Goal: Task Accomplishment & Management: Manage account settings

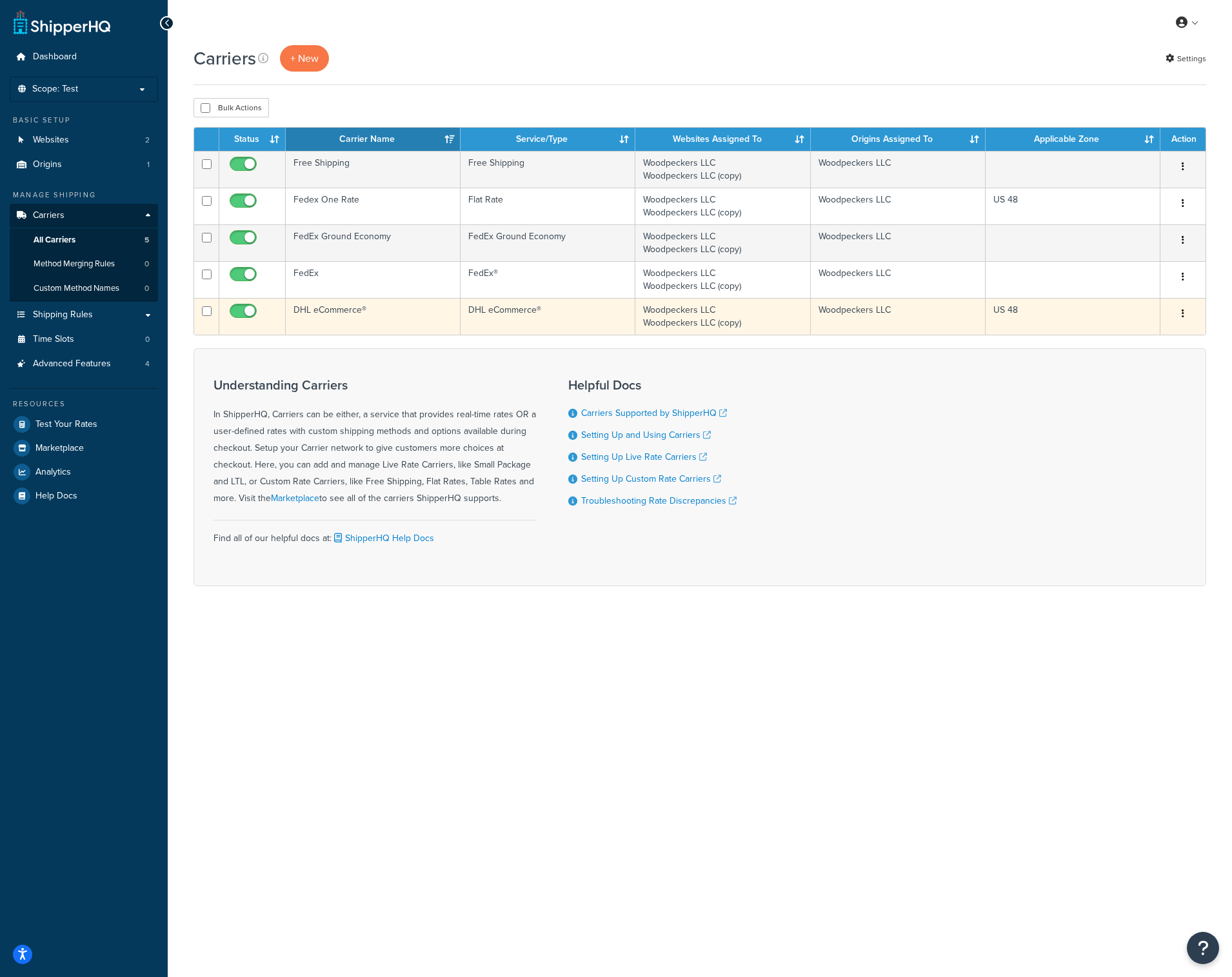
click at [559, 316] on td "DHL eCommerce®" at bounding box center [548, 316] width 175 height 37
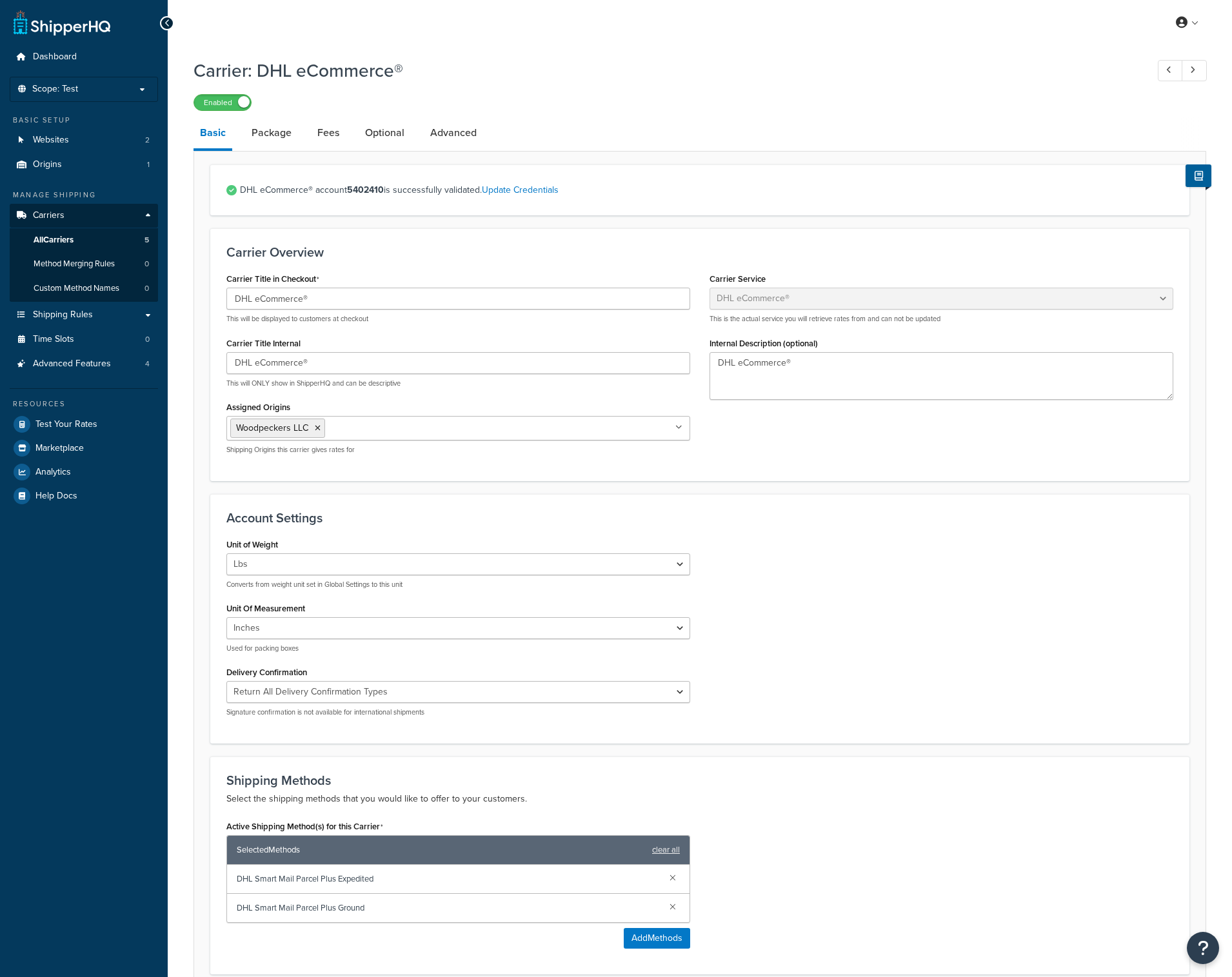
select select "dhlEcommercev4"
click at [451, 138] on link "Advanced" at bounding box center [453, 133] width 59 height 31
select select "false"
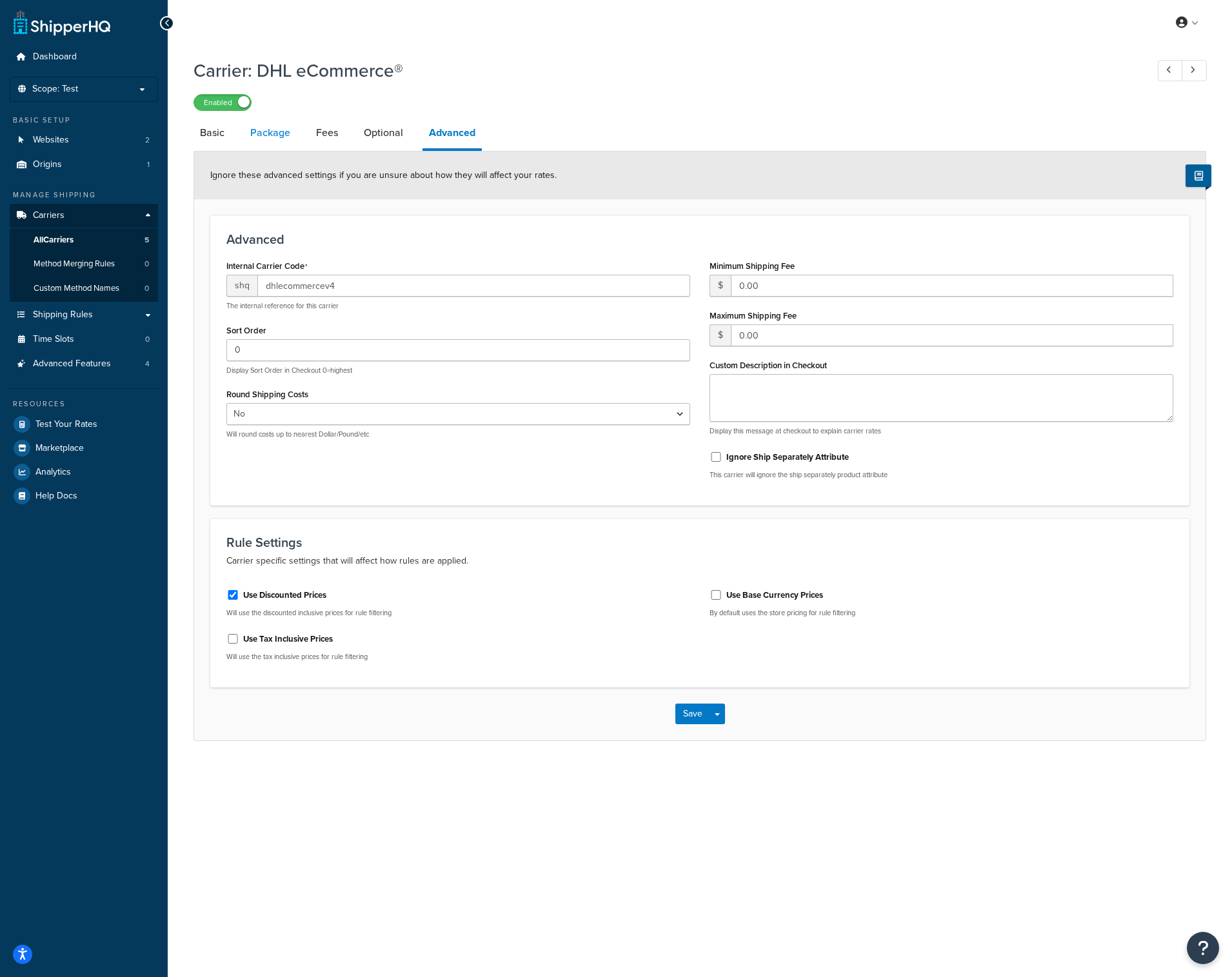
click at [280, 132] on link "Package" at bounding box center [270, 133] width 53 height 31
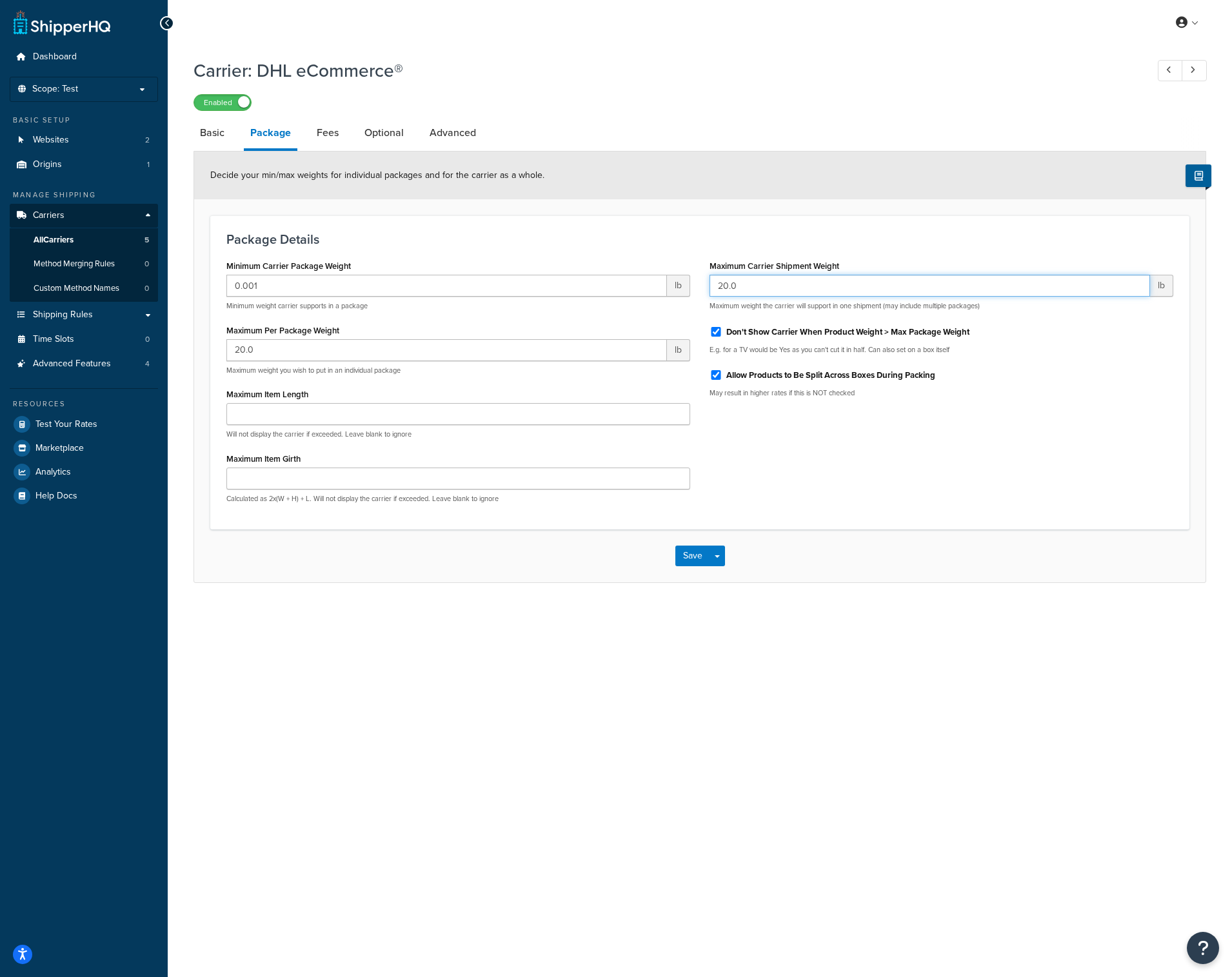
drag, startPoint x: 754, startPoint y: 285, endPoint x: 546, endPoint y: 285, distance: 208.0
click at [546, 285] on div "Minimum Carrier Package Weight 0.001 lb Minimum weight carrier supports in a pa…" at bounding box center [700, 384] width 966 height 256
type input "6"
drag, startPoint x: 260, startPoint y: 348, endPoint x: 164, endPoint y: 348, distance: 96.0
click at [164, 348] on div "Dashboard Scope: Test Basic Setup Websites 2 Origins 1 Manage Shipping Carriers…" at bounding box center [616, 488] width 1232 height 977
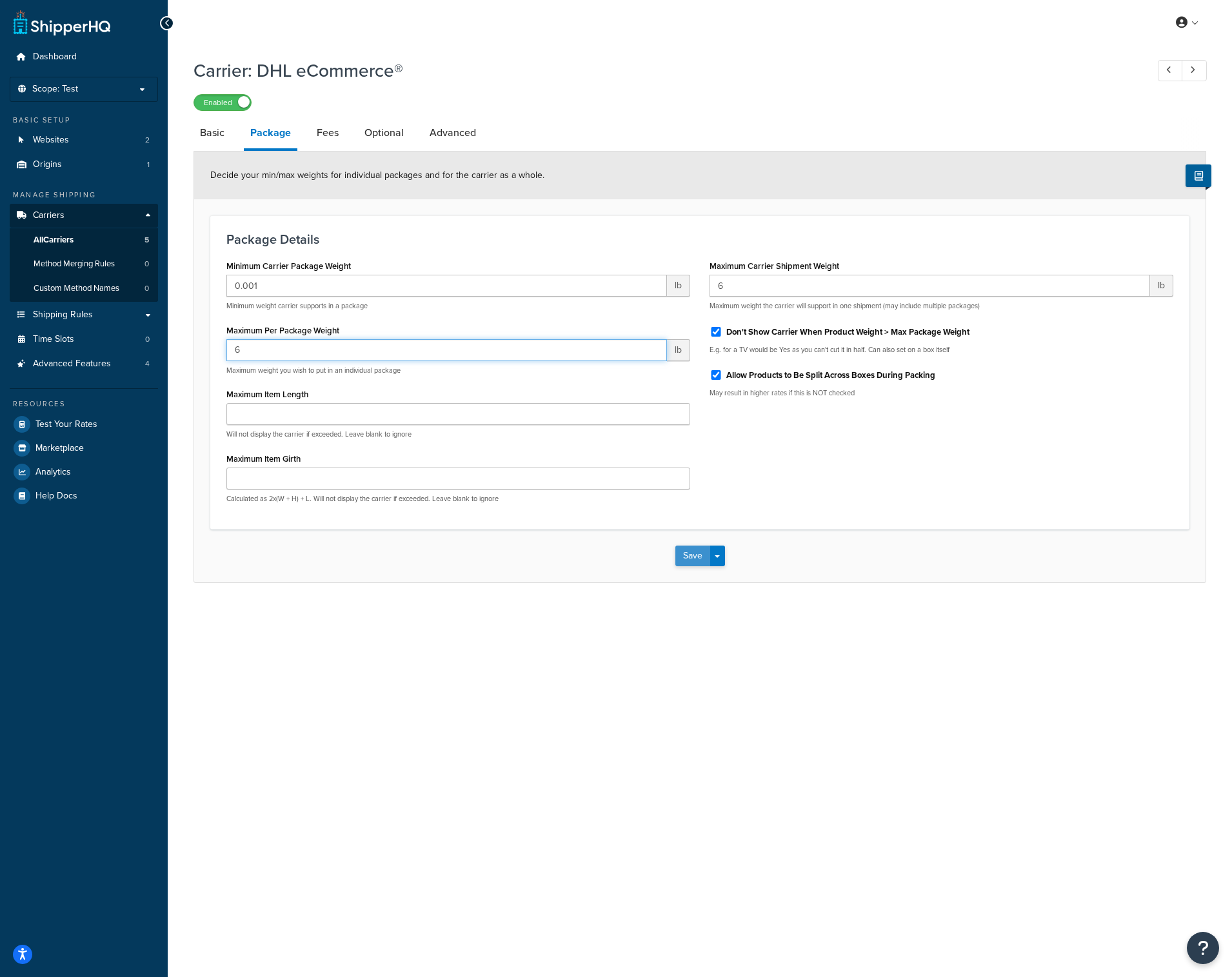
type input "6"
click at [684, 554] on button "Save" at bounding box center [693, 556] width 35 height 21
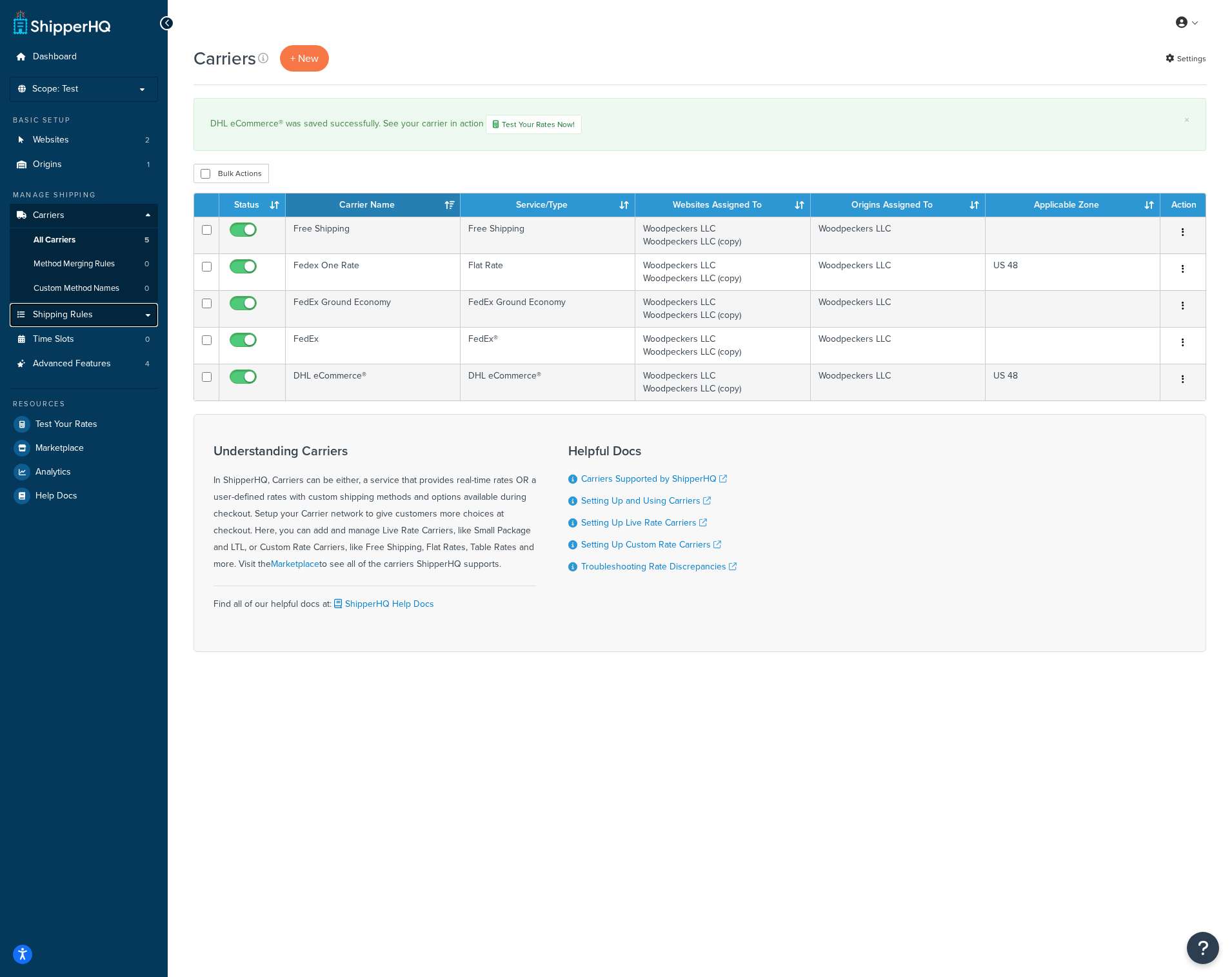
click at [95, 313] on link "Shipping Rules" at bounding box center [83, 315] width 148 height 24
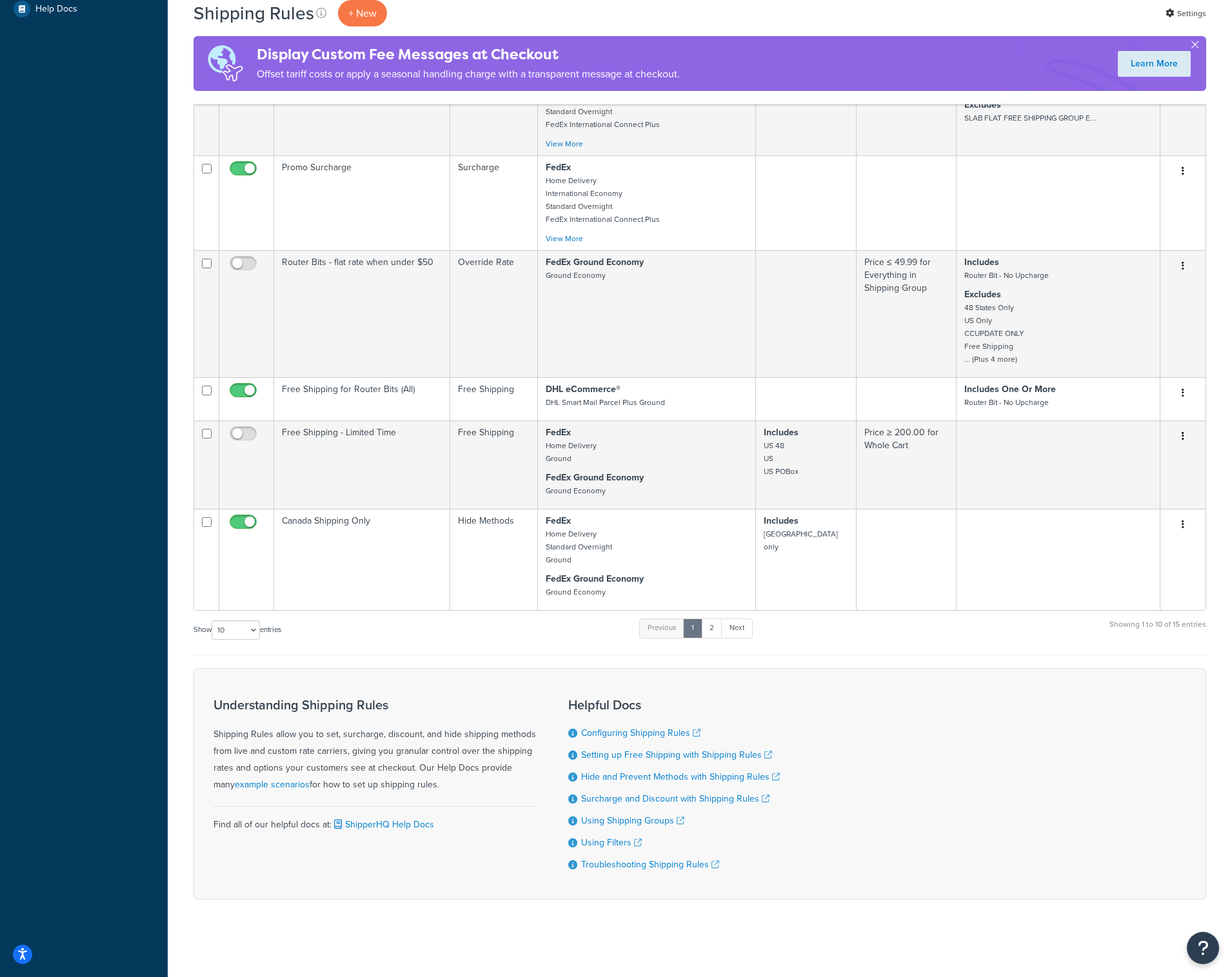
scroll to position [512, 0]
click at [712, 631] on link "2" at bounding box center [712, 628] width 21 height 20
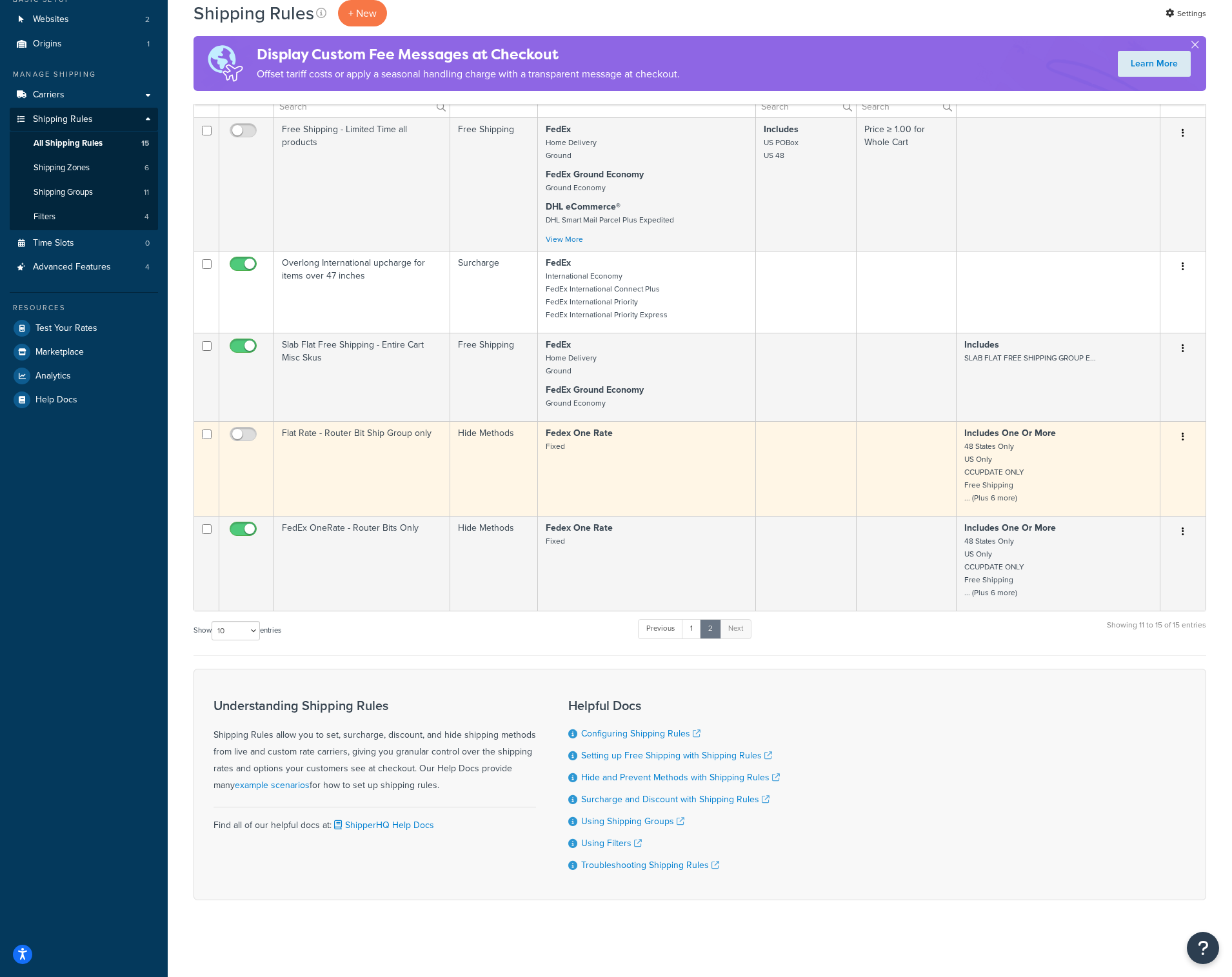
scroll to position [119, 0]
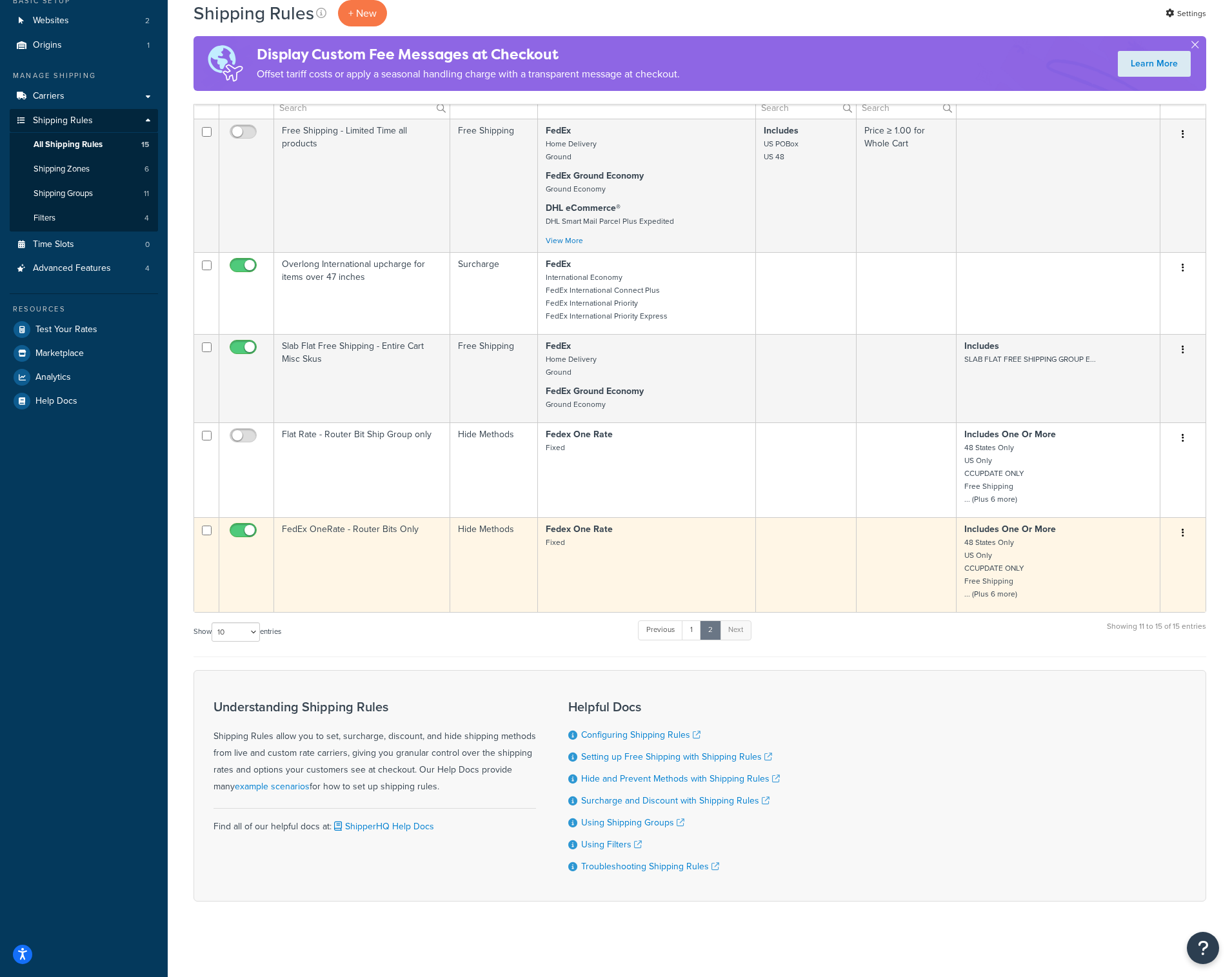
click at [625, 538] on p "Fedex One Rate Fixed" at bounding box center [647, 536] width 202 height 26
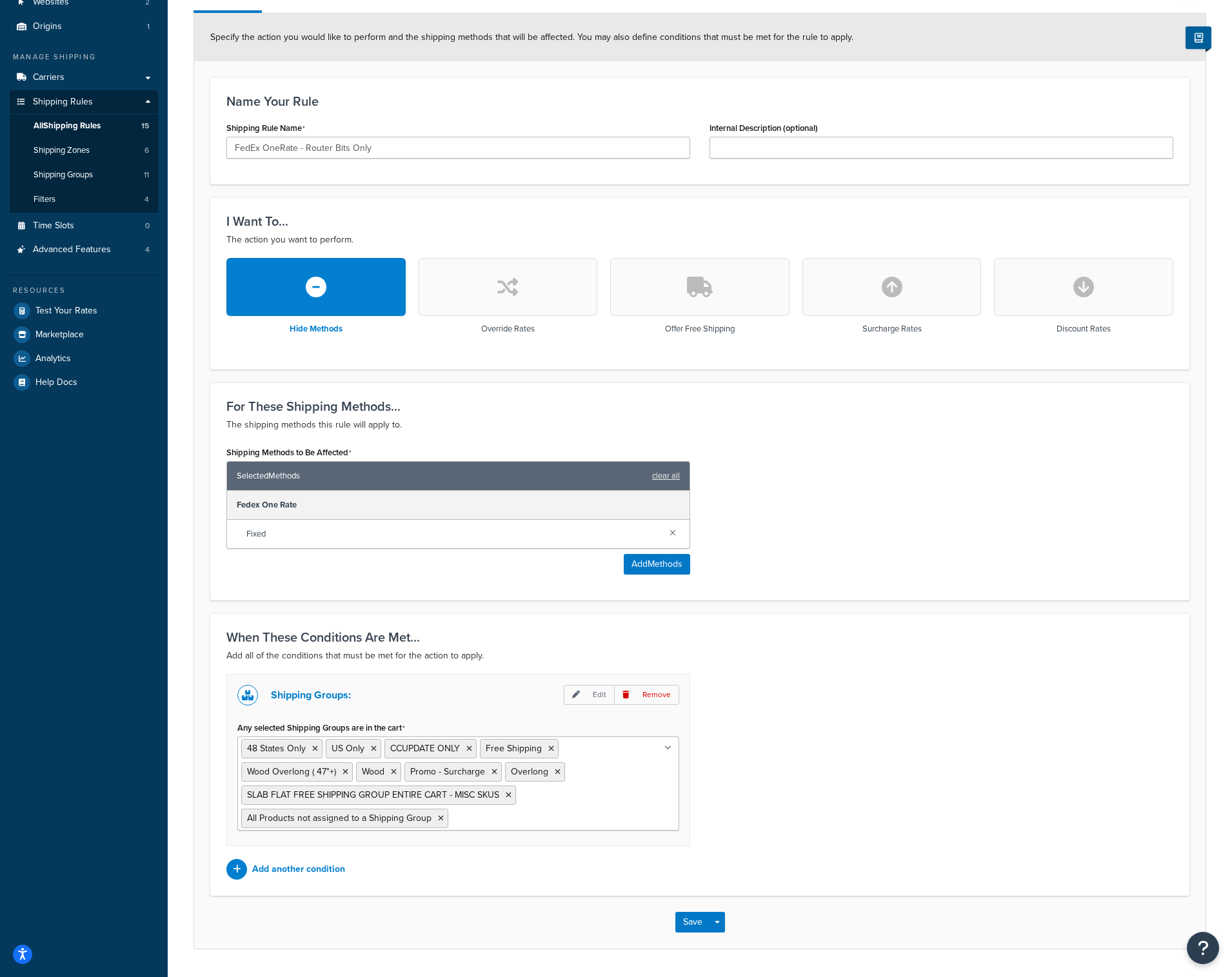
scroll to position [176, 0]
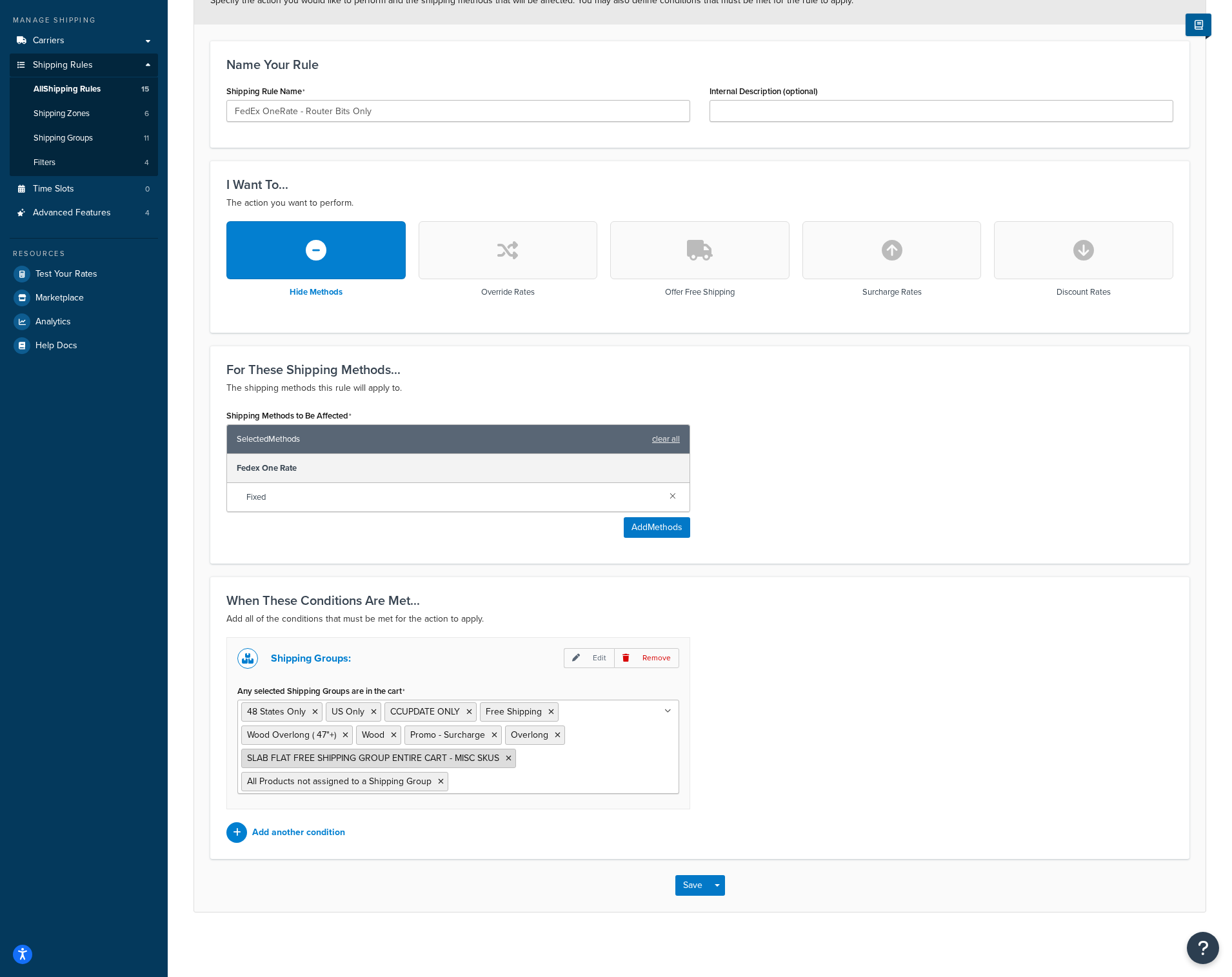
click at [508, 759] on icon at bounding box center [508, 758] width 6 height 8
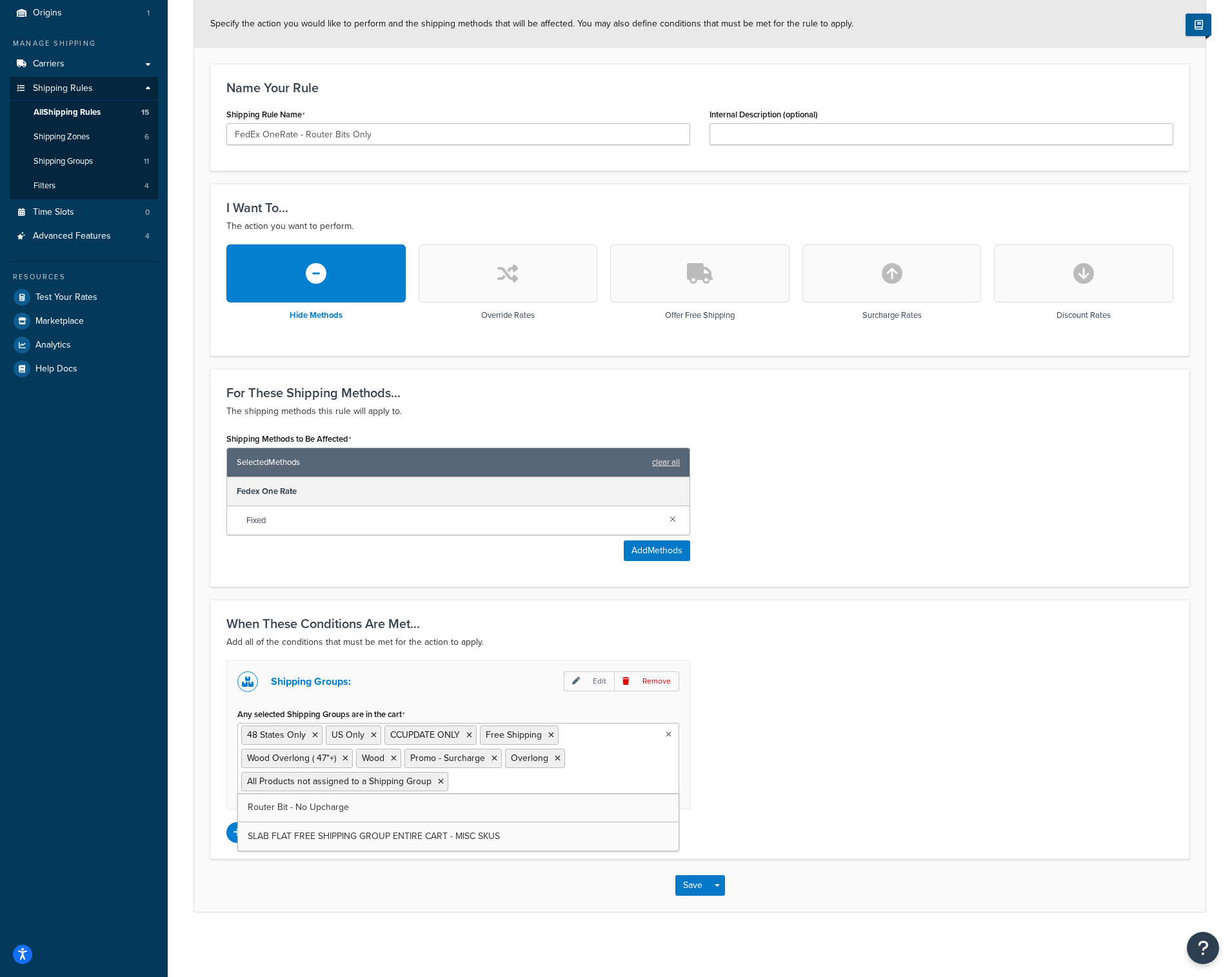
scroll to position [153, 0]
click at [687, 885] on button "Save" at bounding box center [693, 885] width 35 height 21
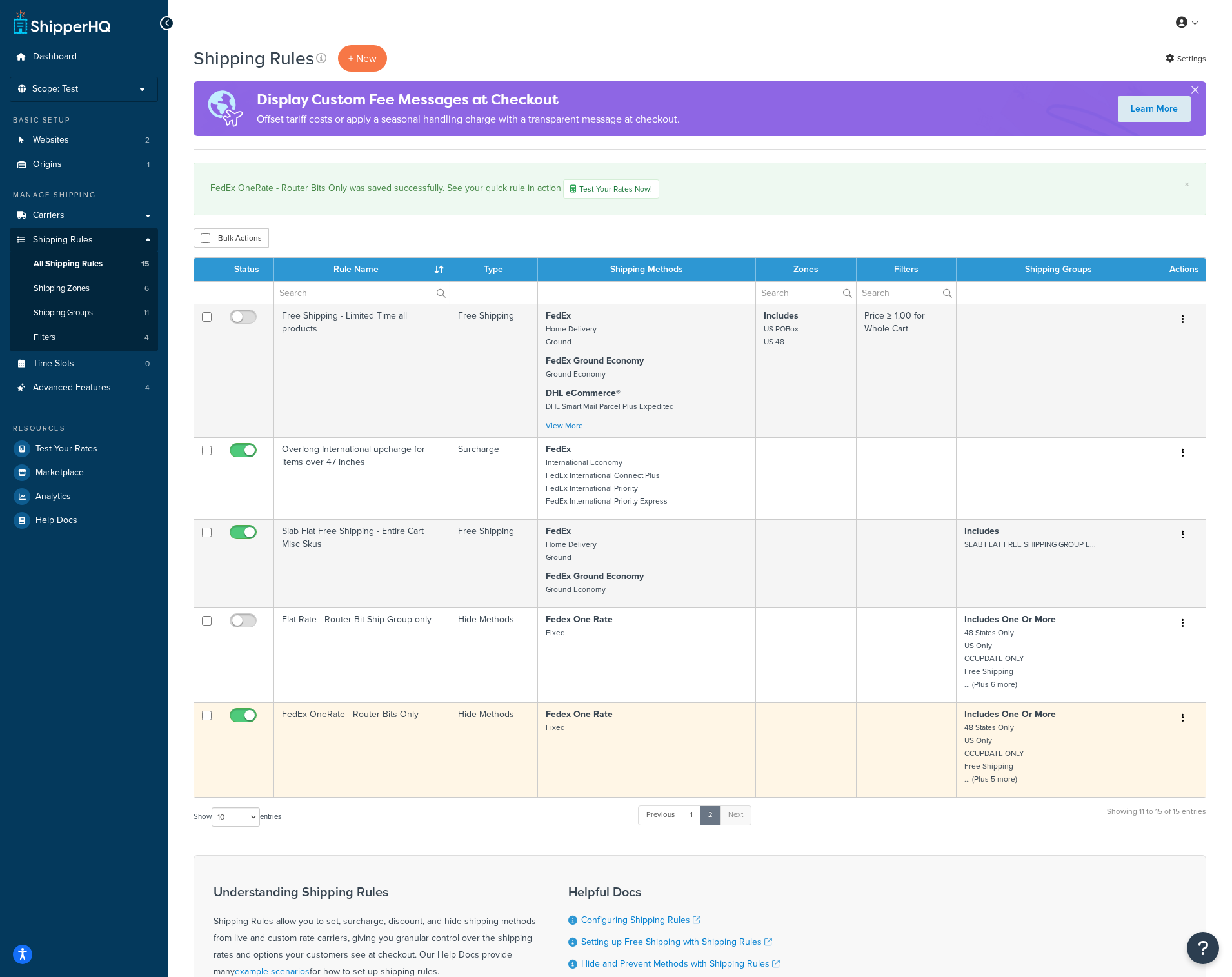
click at [720, 744] on td "Fedex One Rate Fixed" at bounding box center [647, 749] width 218 height 95
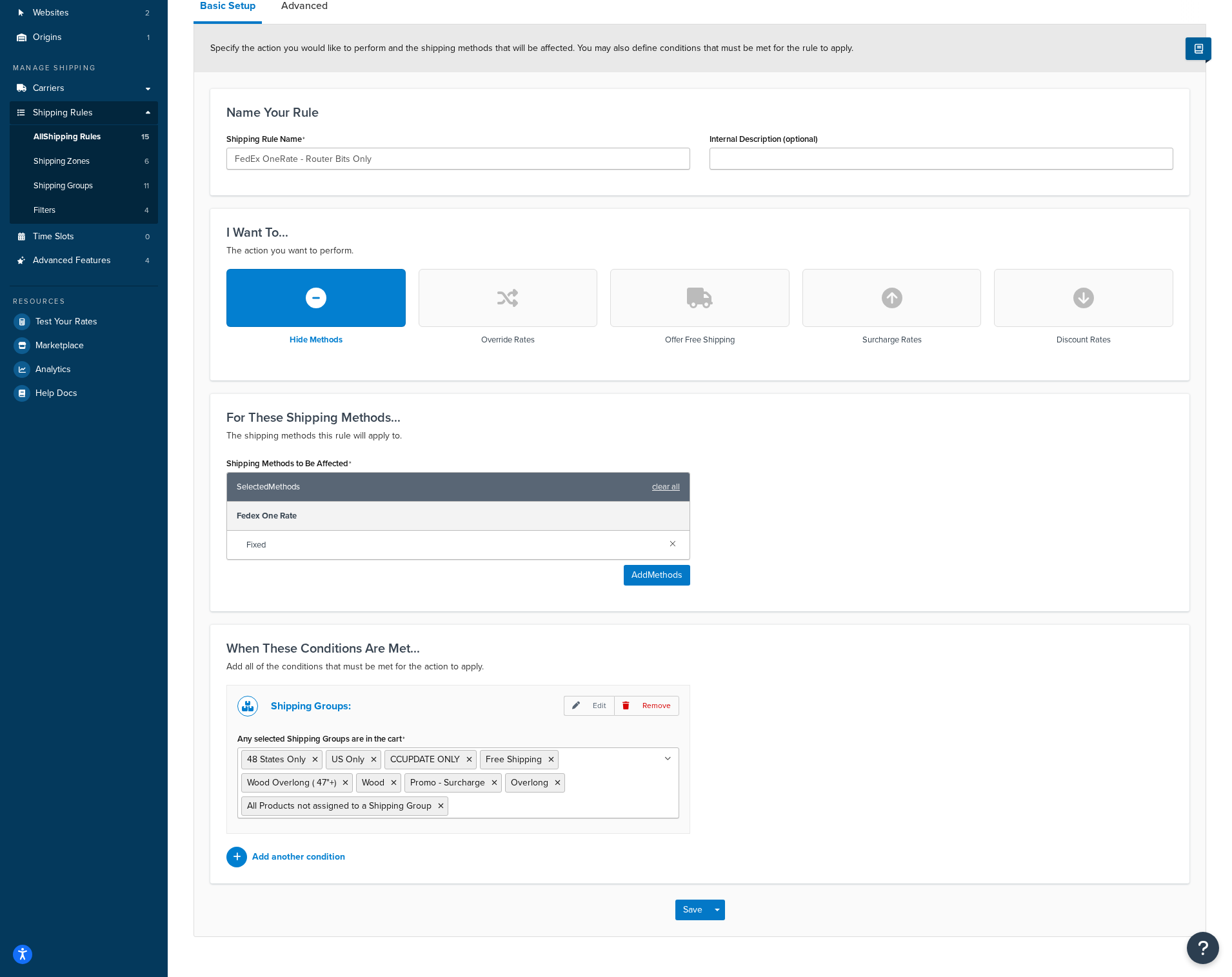
scroll to position [140, 0]
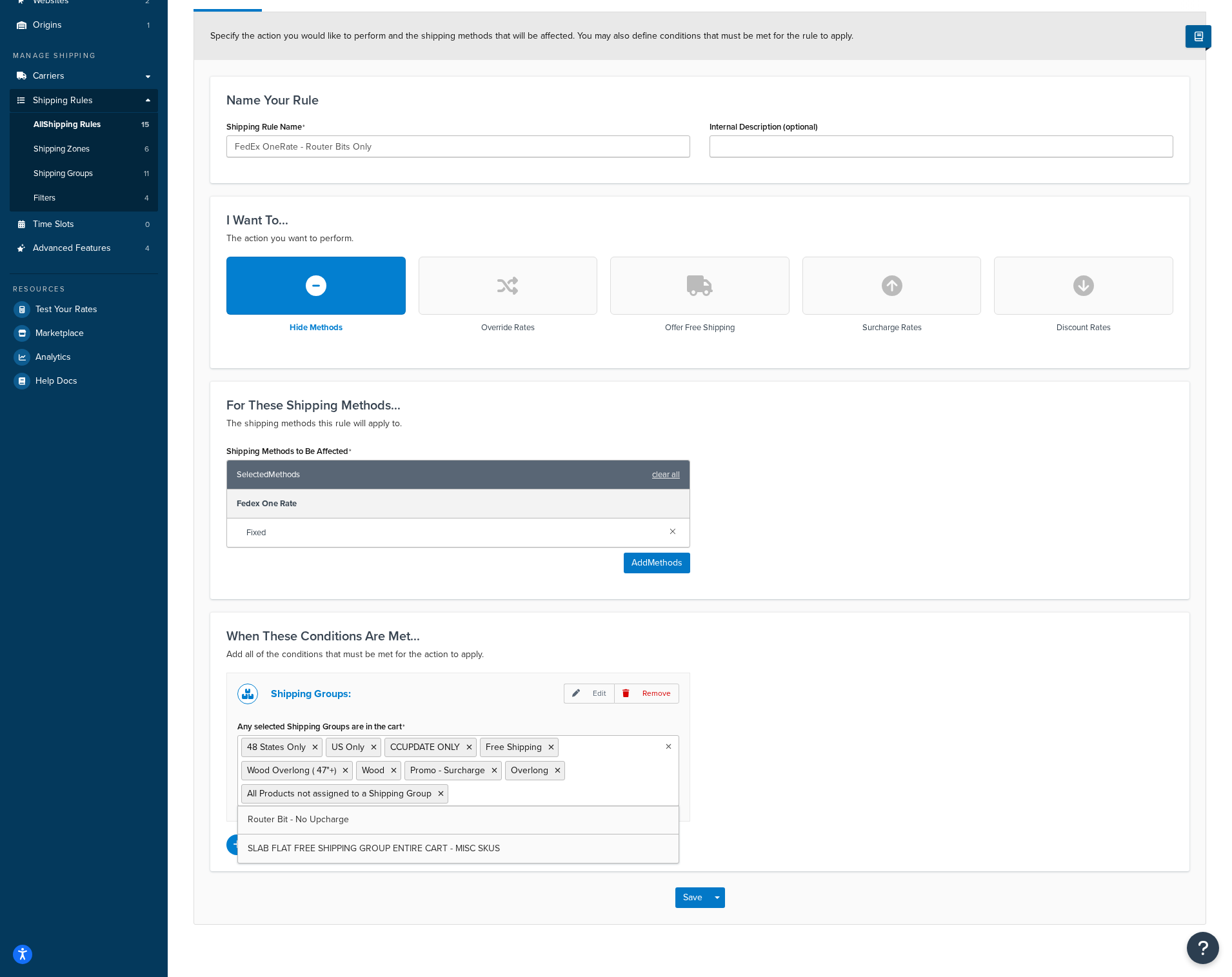
click at [610, 767] on ul "48 States Only US Only CCUPDATE ONLY Free Shipping Wood Overlong ( 47"+) Wood P…" at bounding box center [458, 770] width 442 height 71
click at [684, 914] on button "Save" at bounding box center [693, 921] width 35 height 21
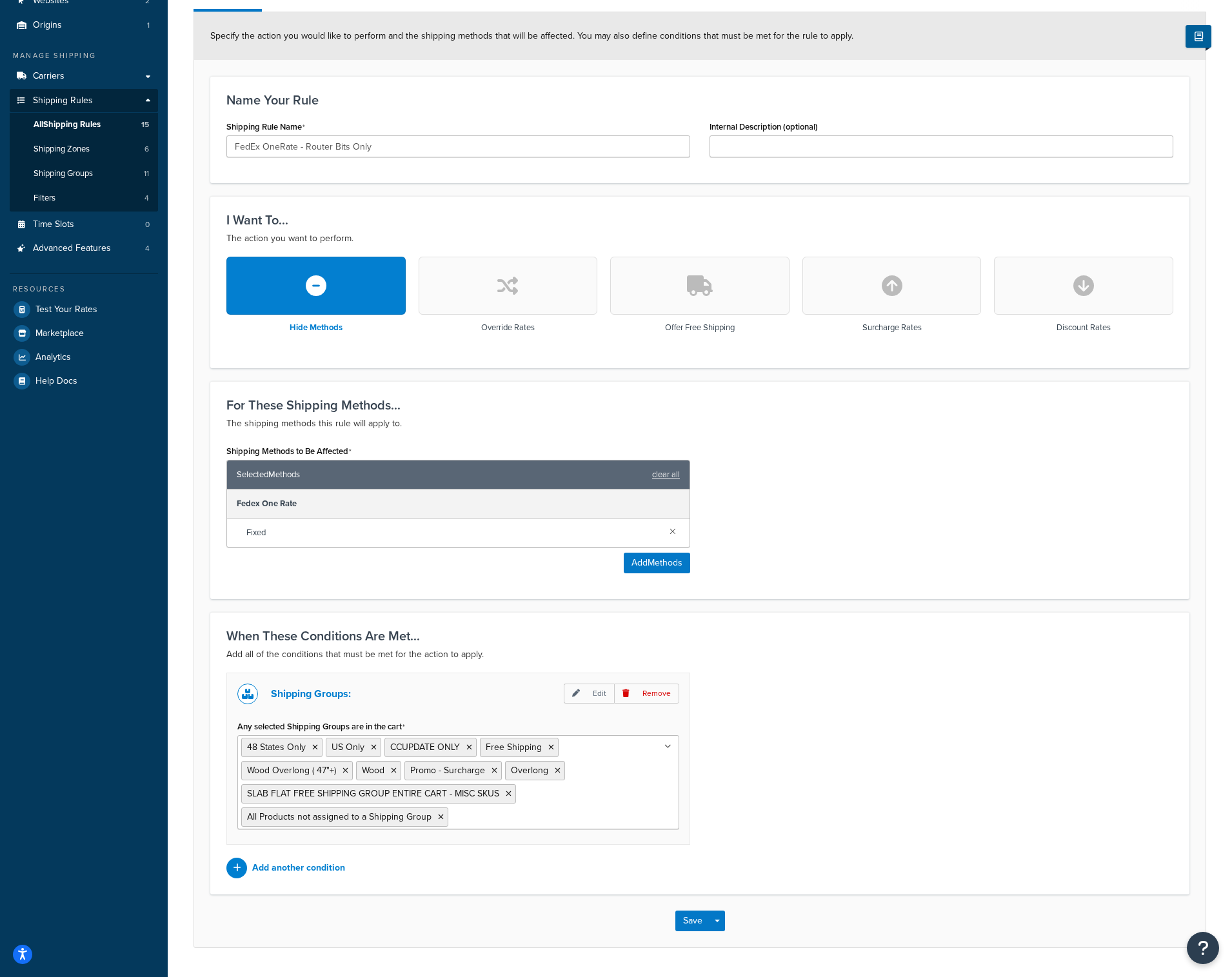
scroll to position [0, 0]
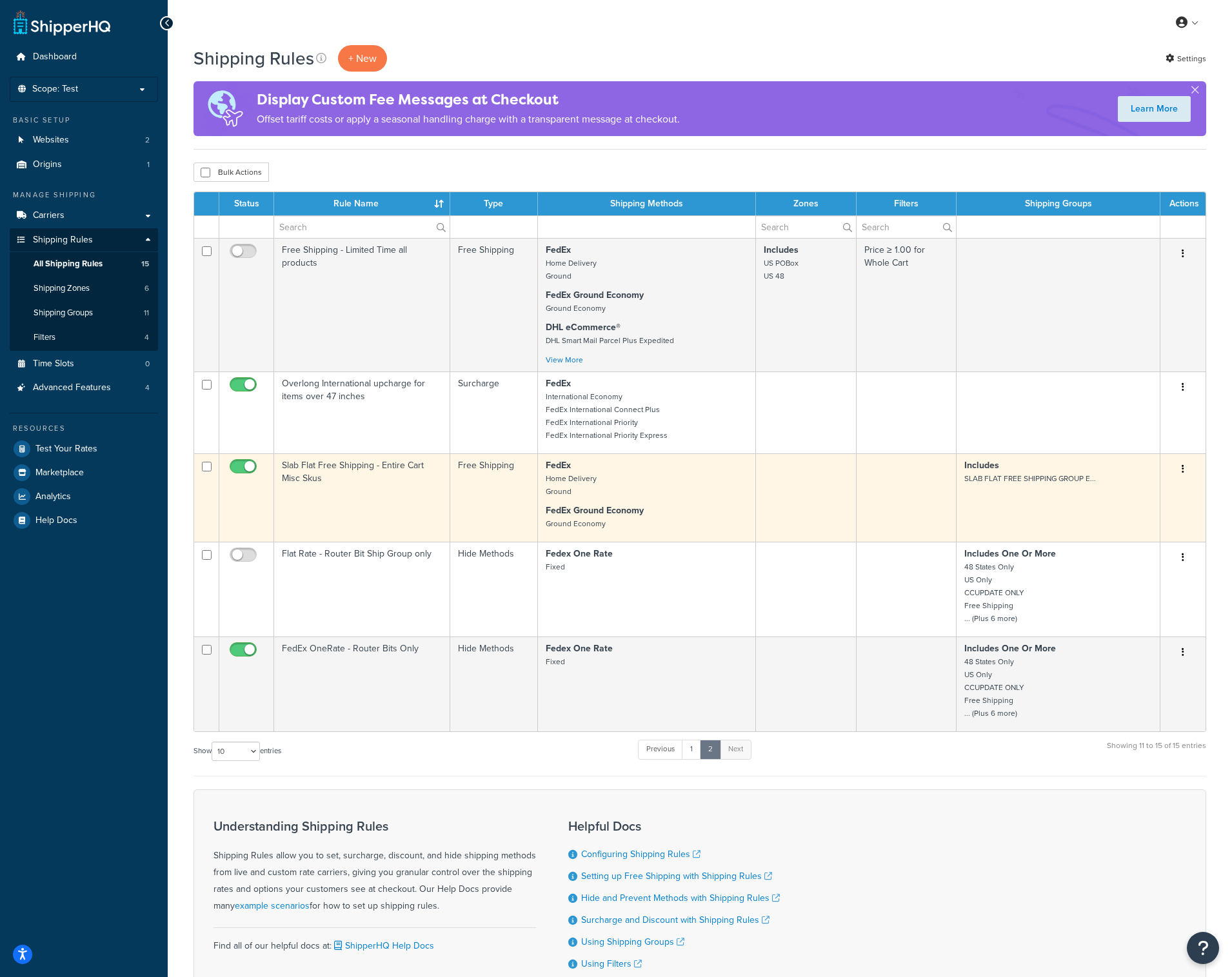
click at [404, 473] on td "Slab Flat Free Shipping - Entire Cart Misc Skus" at bounding box center [362, 497] width 176 height 88
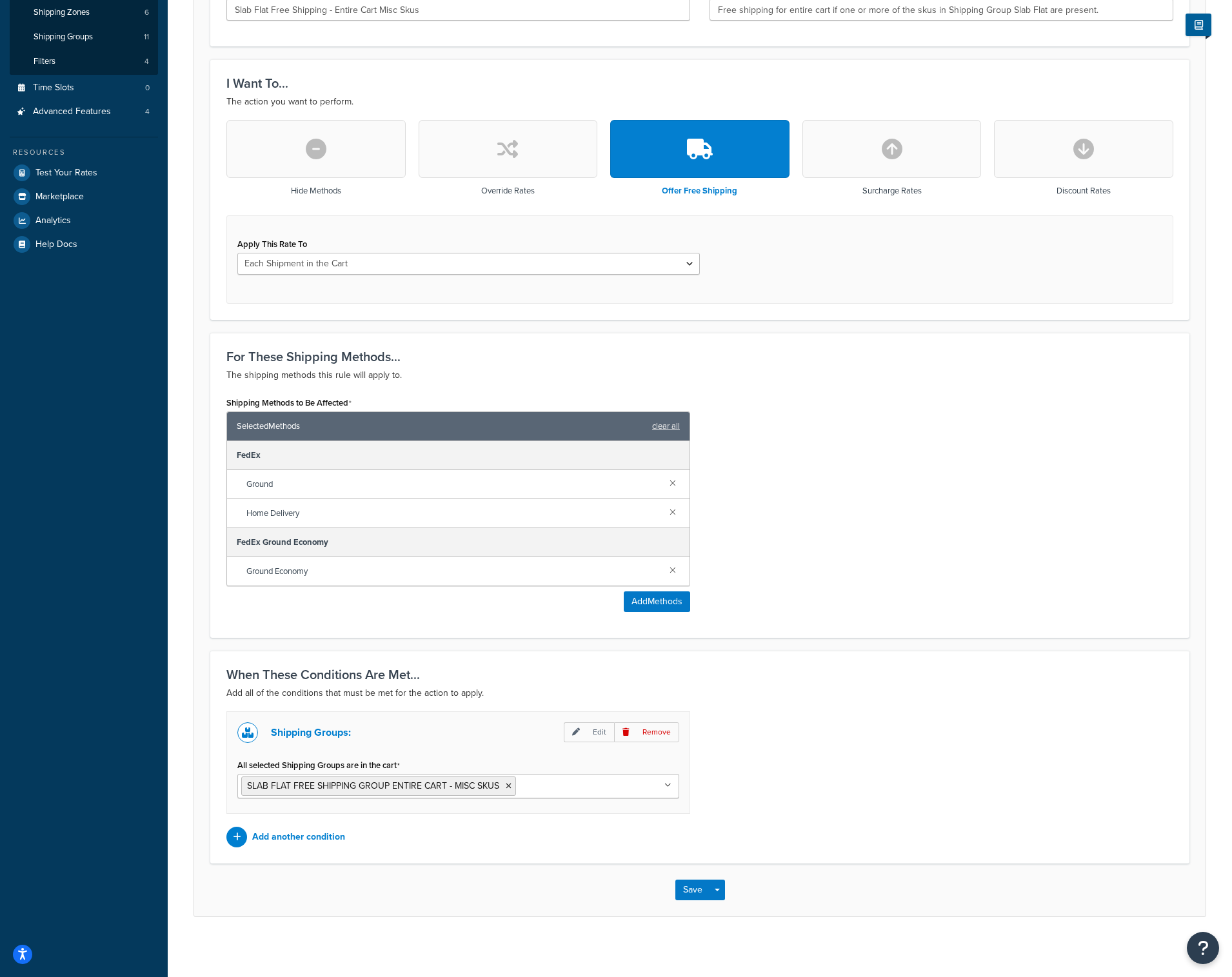
scroll to position [281, 0]
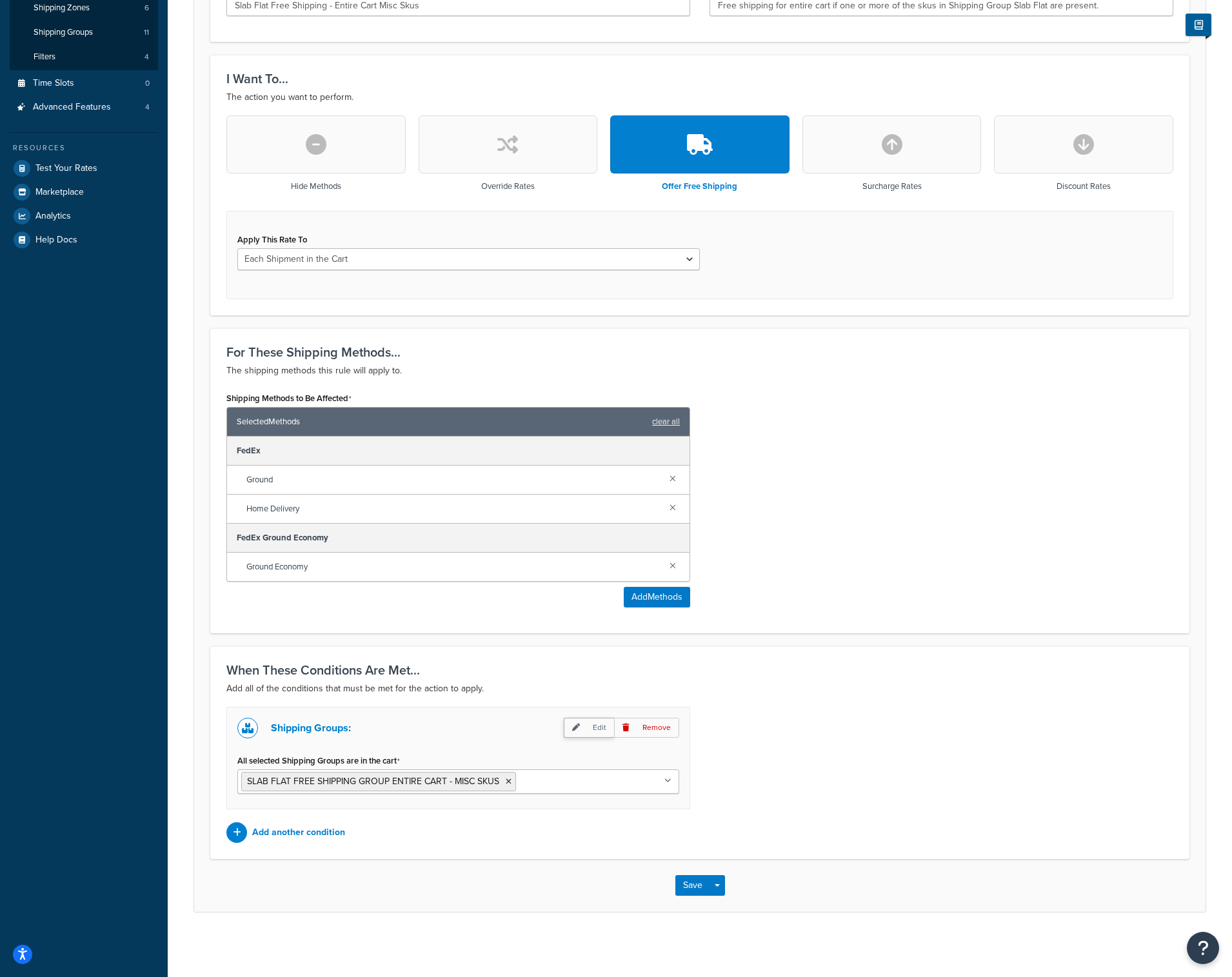
click at [593, 731] on p "Edit" at bounding box center [589, 728] width 51 height 20
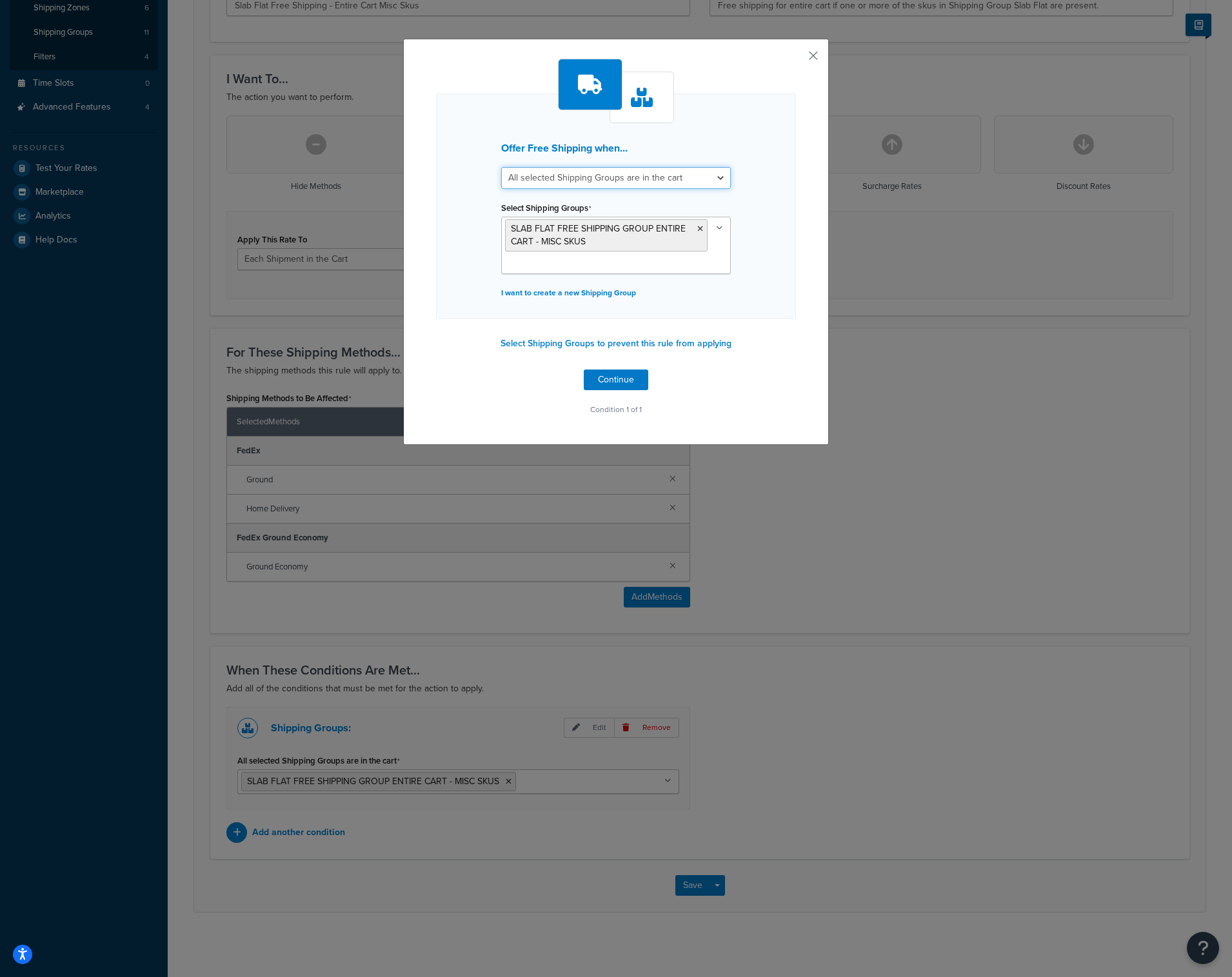
click at [715, 181] on select "All selected Shipping Groups are in the cart Any selected Shipping Groups are i…" at bounding box center [616, 178] width 230 height 22
click at [656, 93] on div at bounding box center [641, 98] width 64 height 51
click at [796, 58] on button "button" at bounding box center [795, 60] width 3 height 3
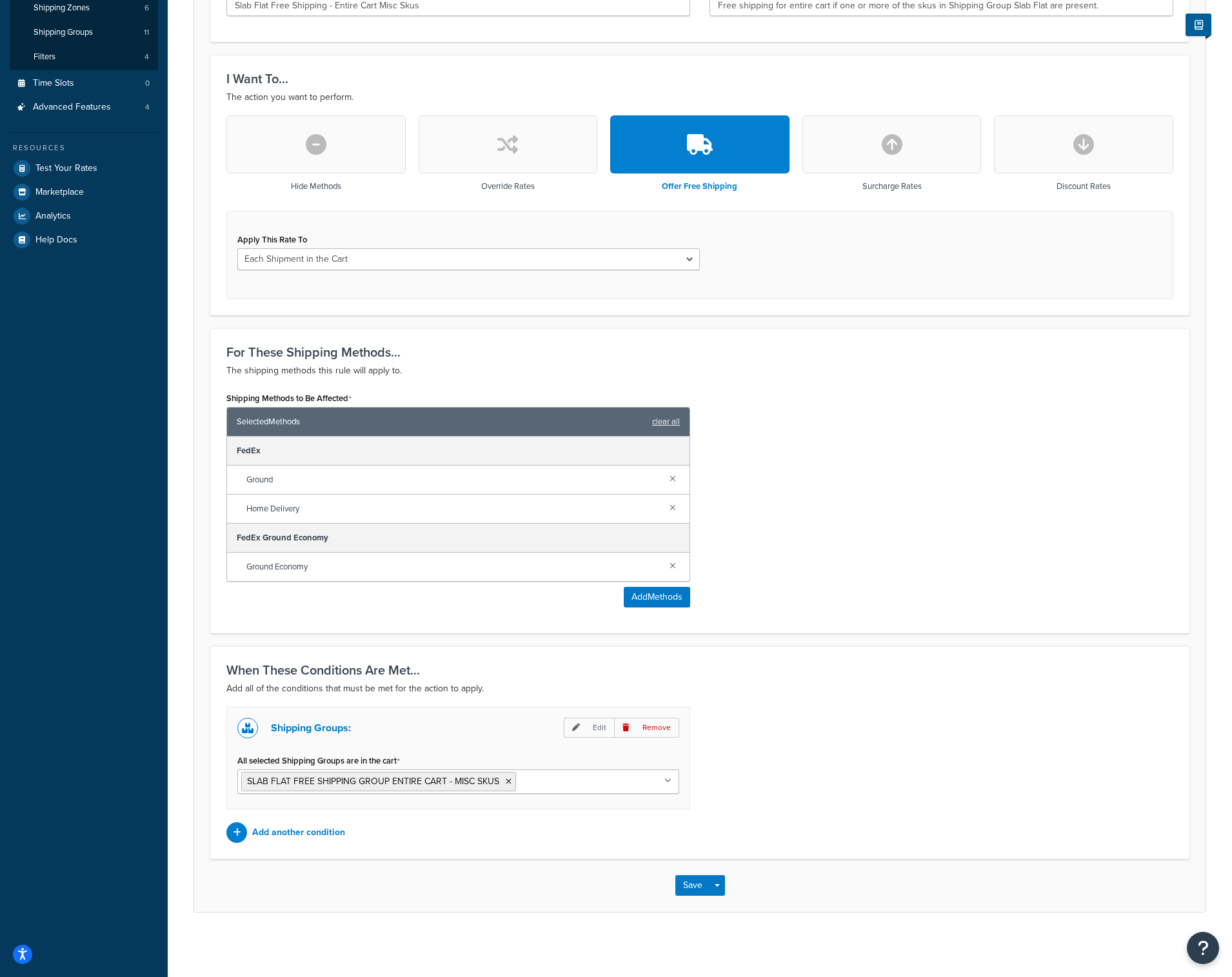
click at [551, 783] on input "All selected Shipping Groups are in the cart" at bounding box center [576, 781] width 114 height 15
click at [855, 796] on div "Shipping Groups: Edit Remove All selected Shipping Groups are in the cart Route…" at bounding box center [700, 784] width 966 height 156
click at [684, 910] on button "Save" at bounding box center [693, 905] width 35 height 21
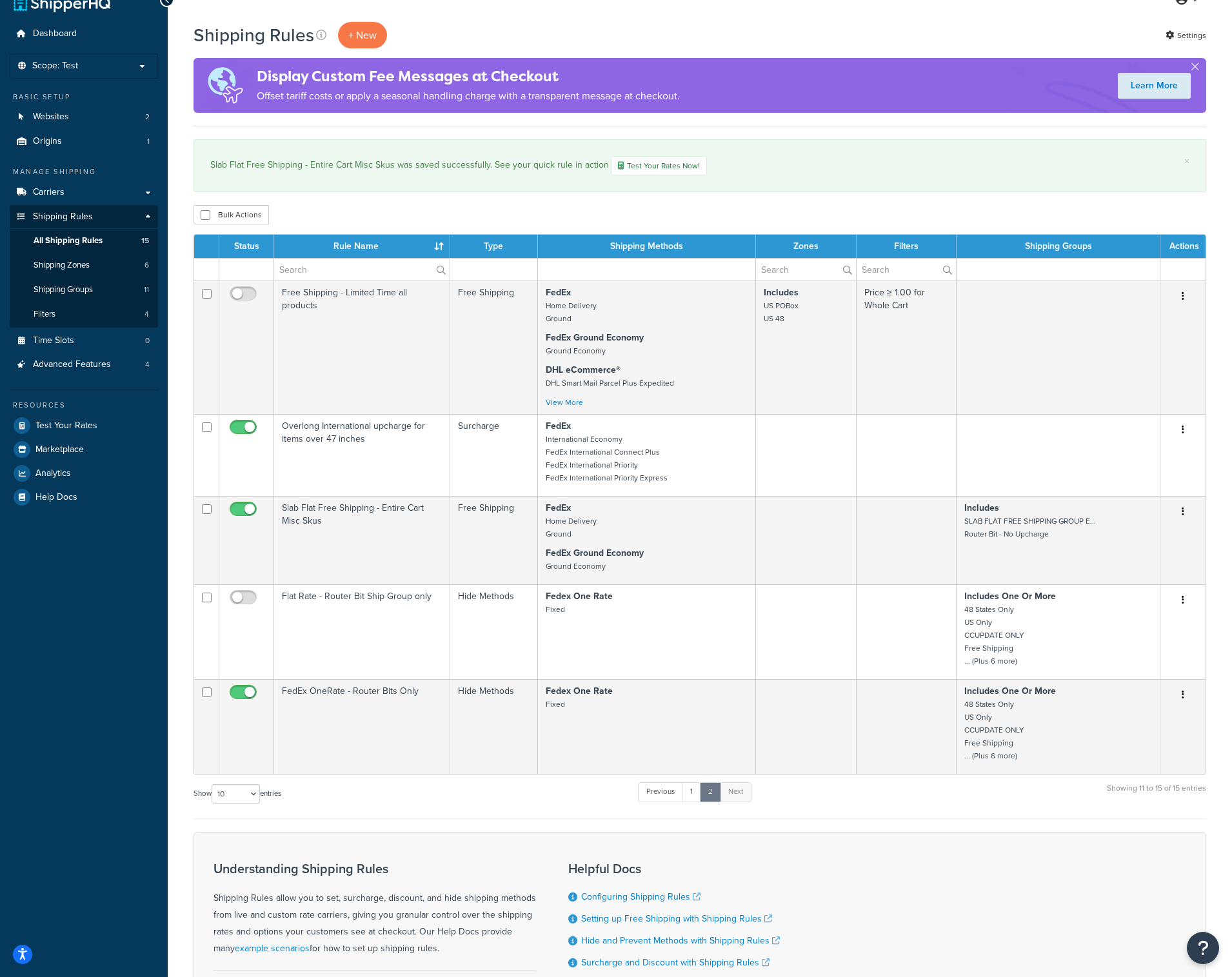
scroll to position [24, 0]
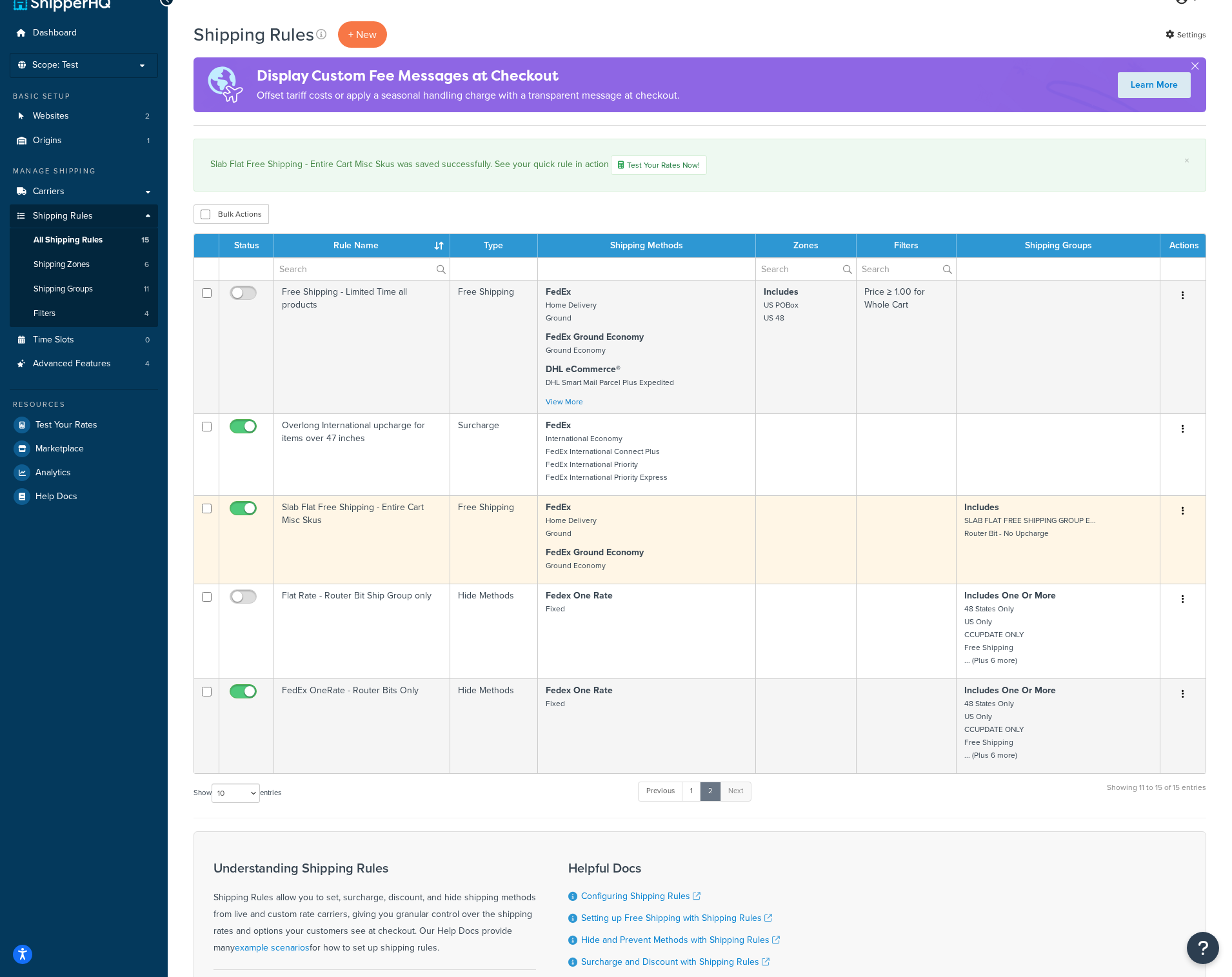
click at [885, 540] on td at bounding box center [906, 539] width 100 height 88
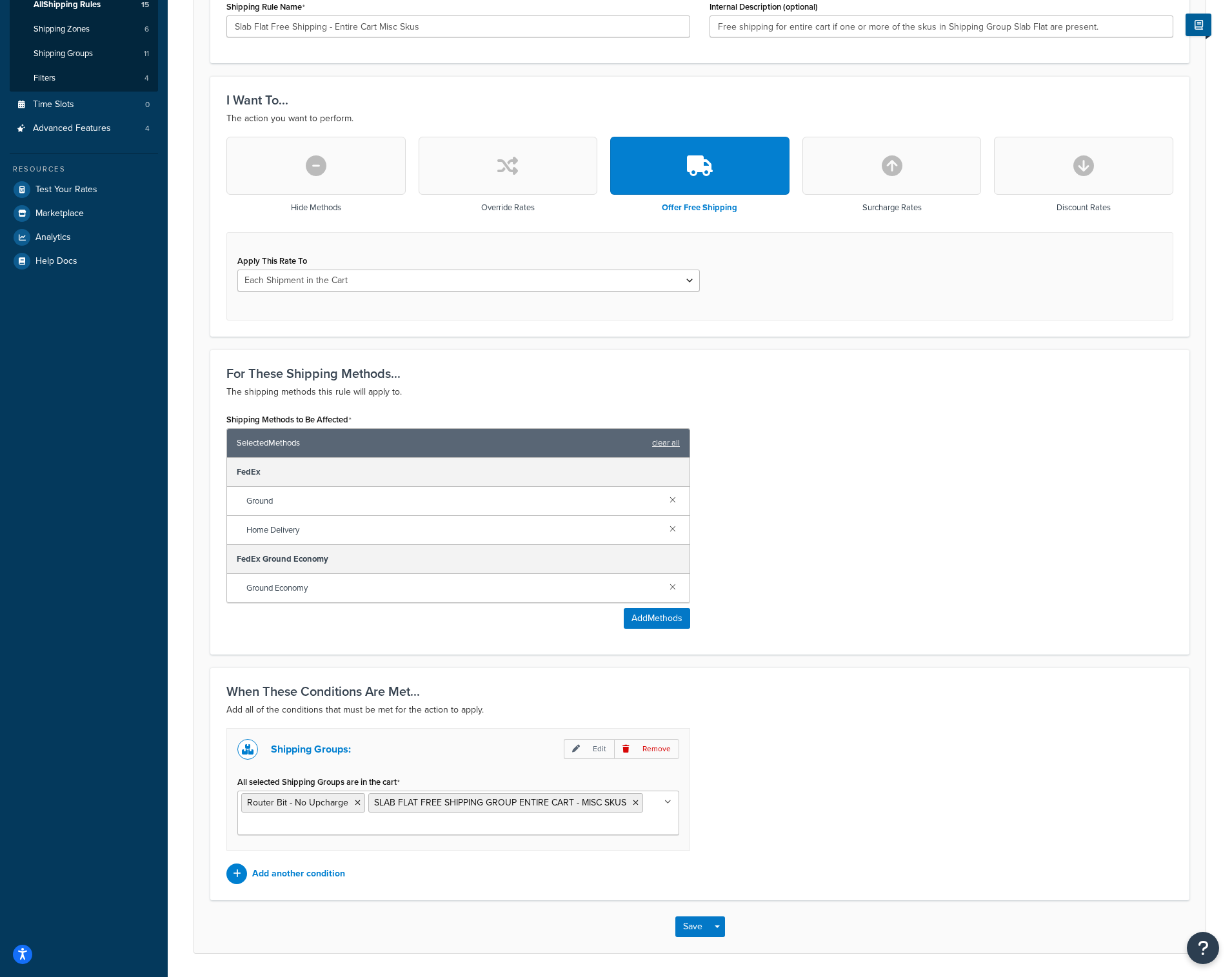
scroll to position [301, 0]
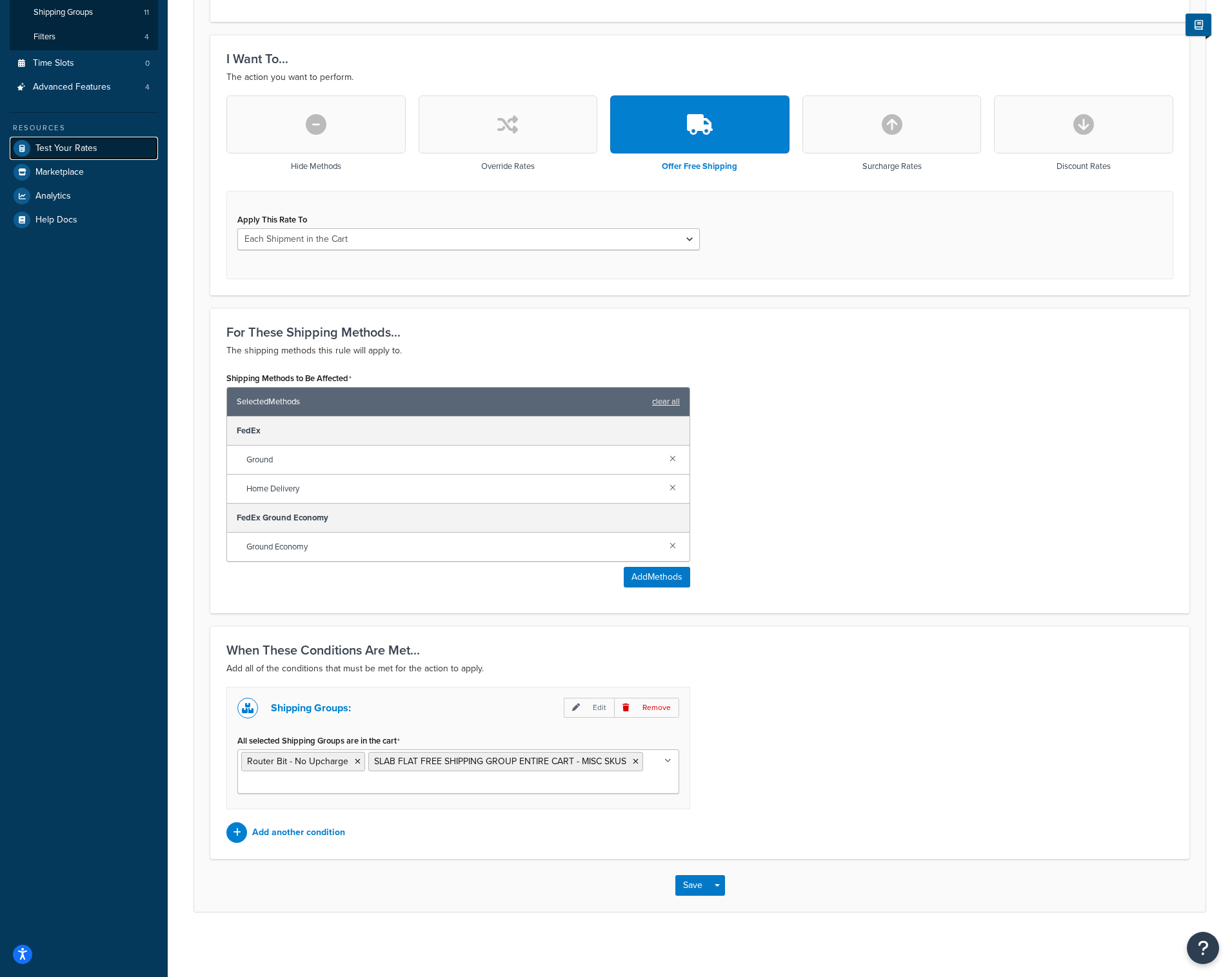
click at [63, 145] on span "Test Your Rates" at bounding box center [66, 148] width 62 height 11
click at [683, 888] on button "Save" at bounding box center [693, 885] width 35 height 21
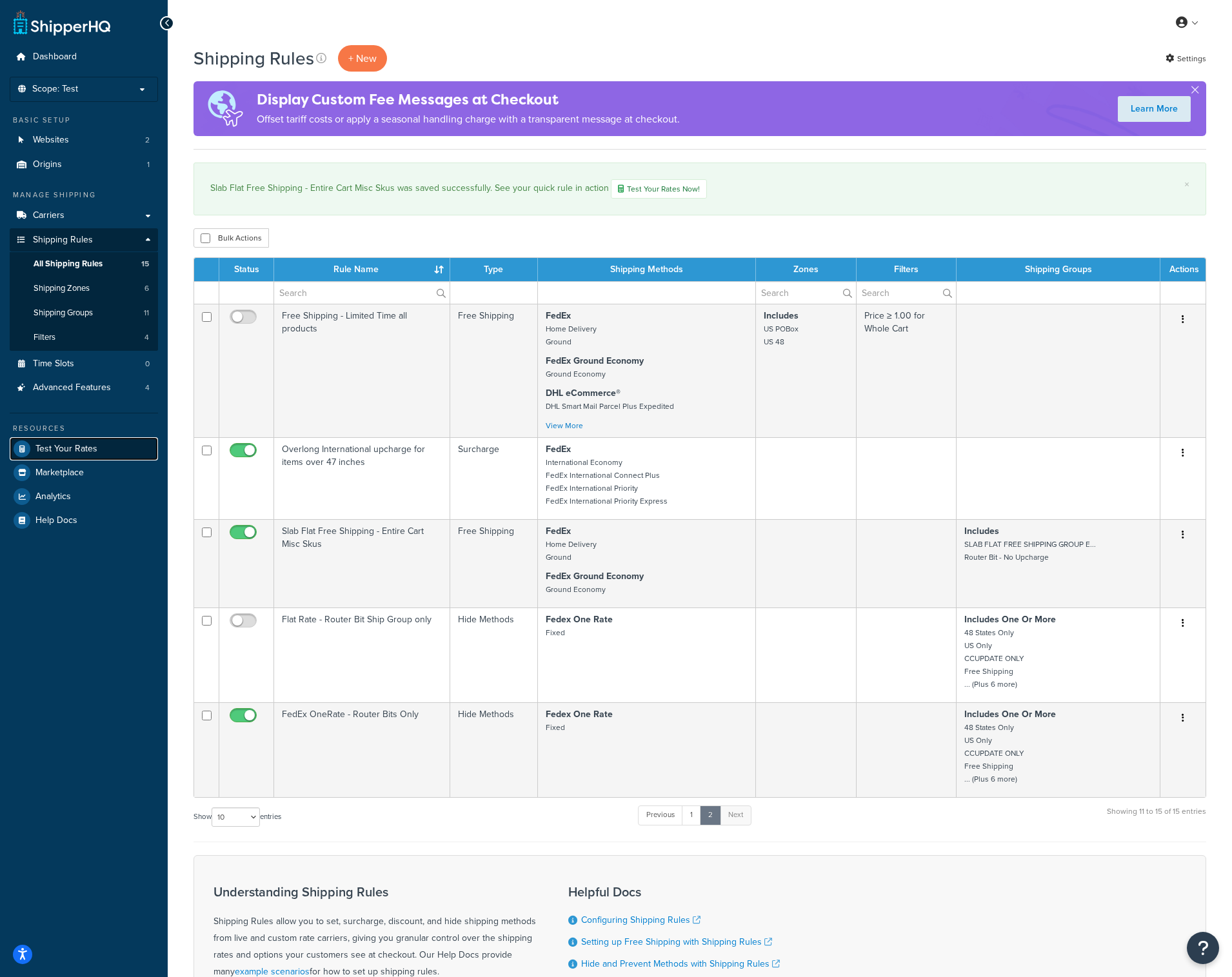
click at [60, 444] on span "Test Your Rates" at bounding box center [66, 449] width 62 height 11
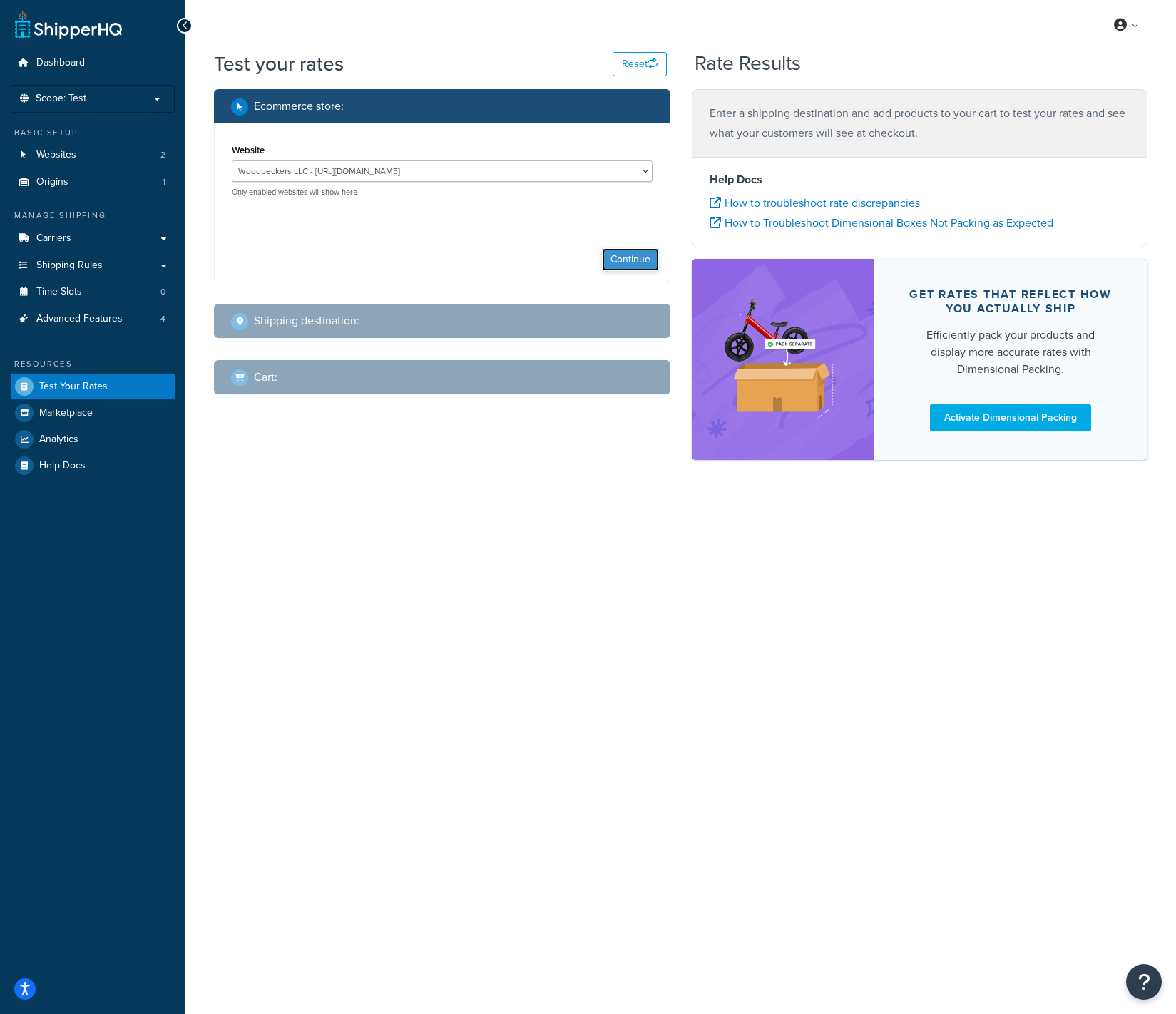
click at [624, 255] on button "Continue" at bounding box center [630, 260] width 57 height 23
select select "TX"
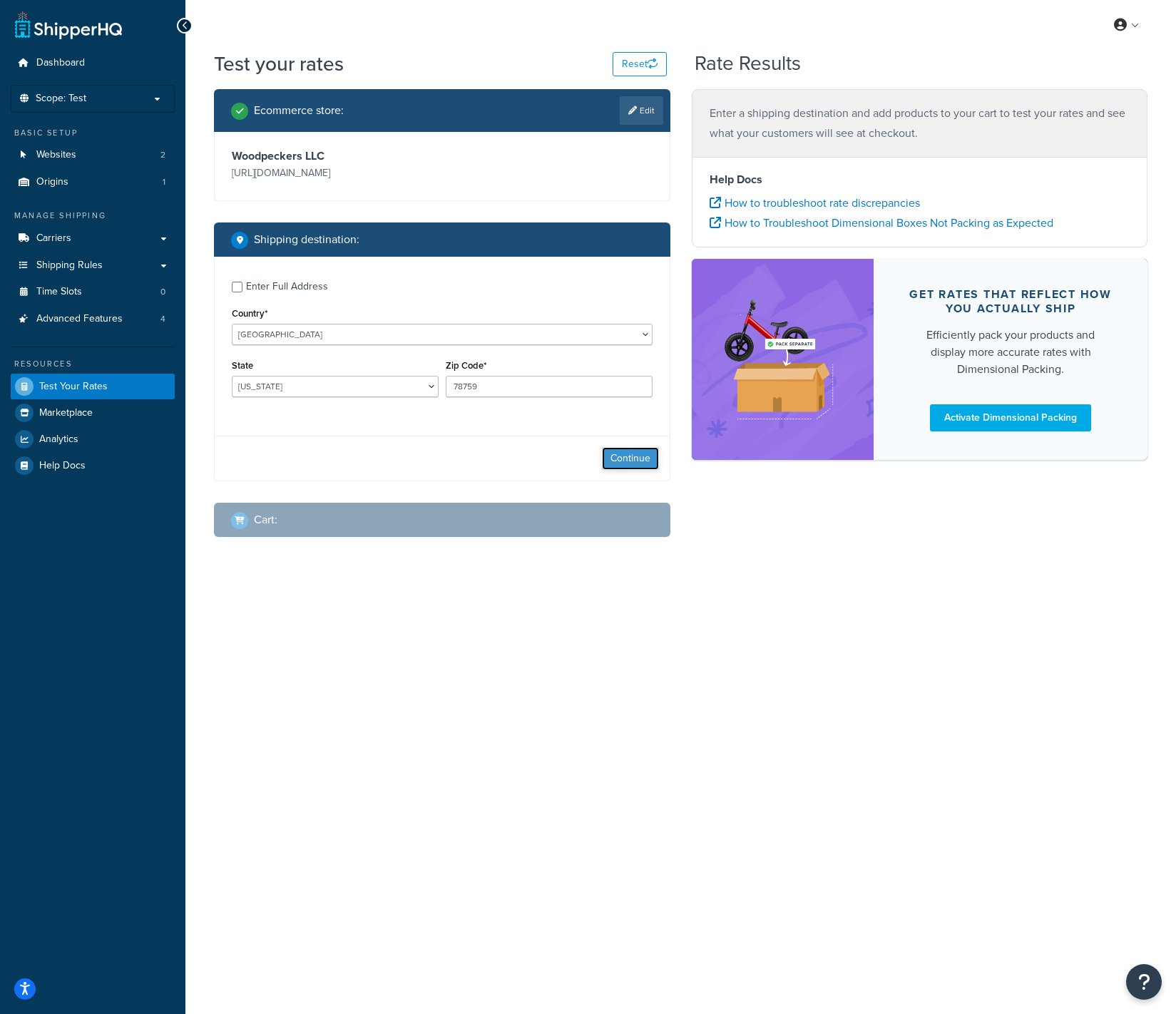
click at [626, 454] on button "Continue" at bounding box center [630, 459] width 57 height 23
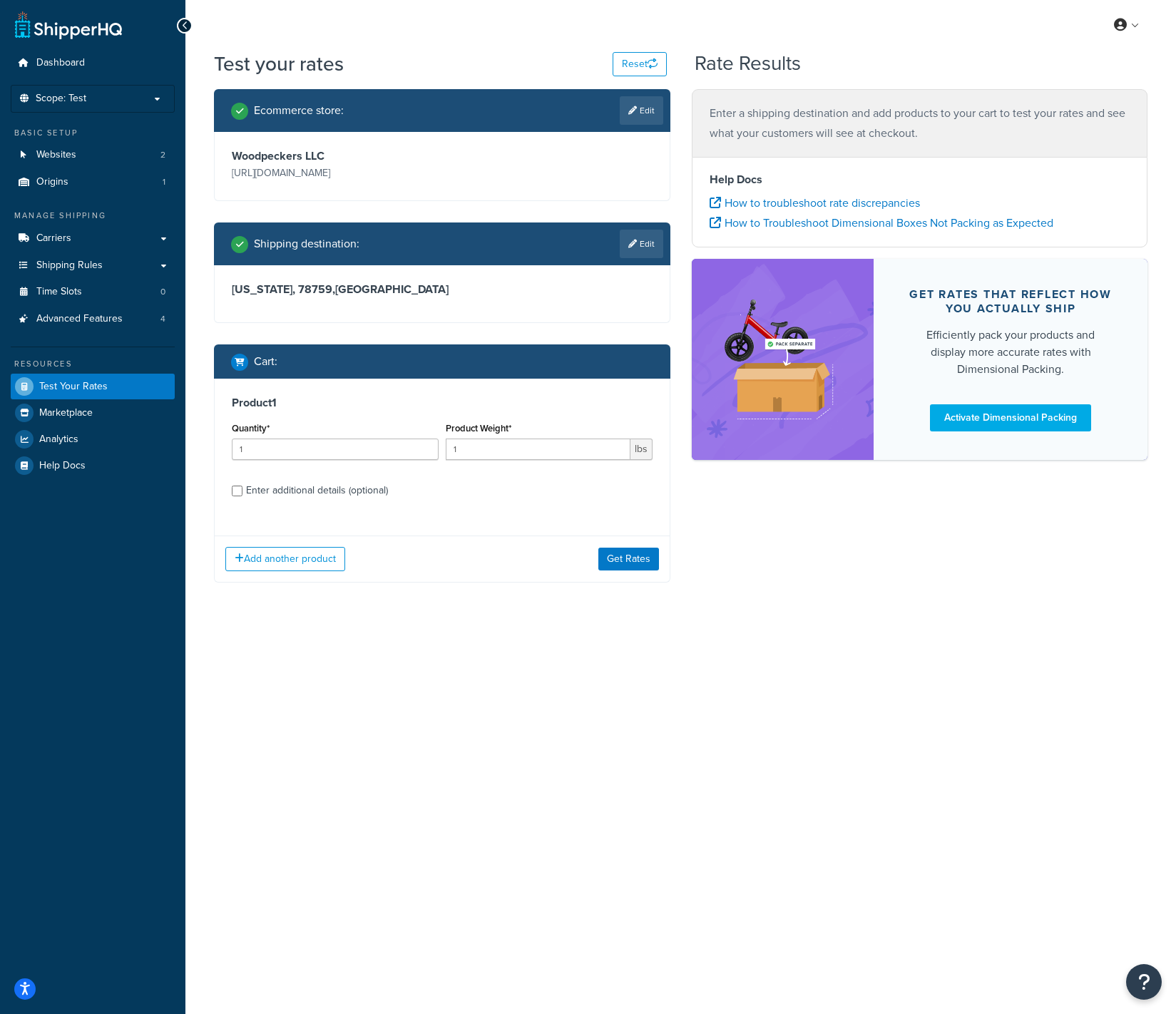
click at [373, 490] on div "Enter additional details (optional)" at bounding box center [317, 490] width 142 height 20
click at [243, 490] on input "Enter additional details (optional)" at bounding box center [237, 490] width 10 height 10
checkbox input "true"
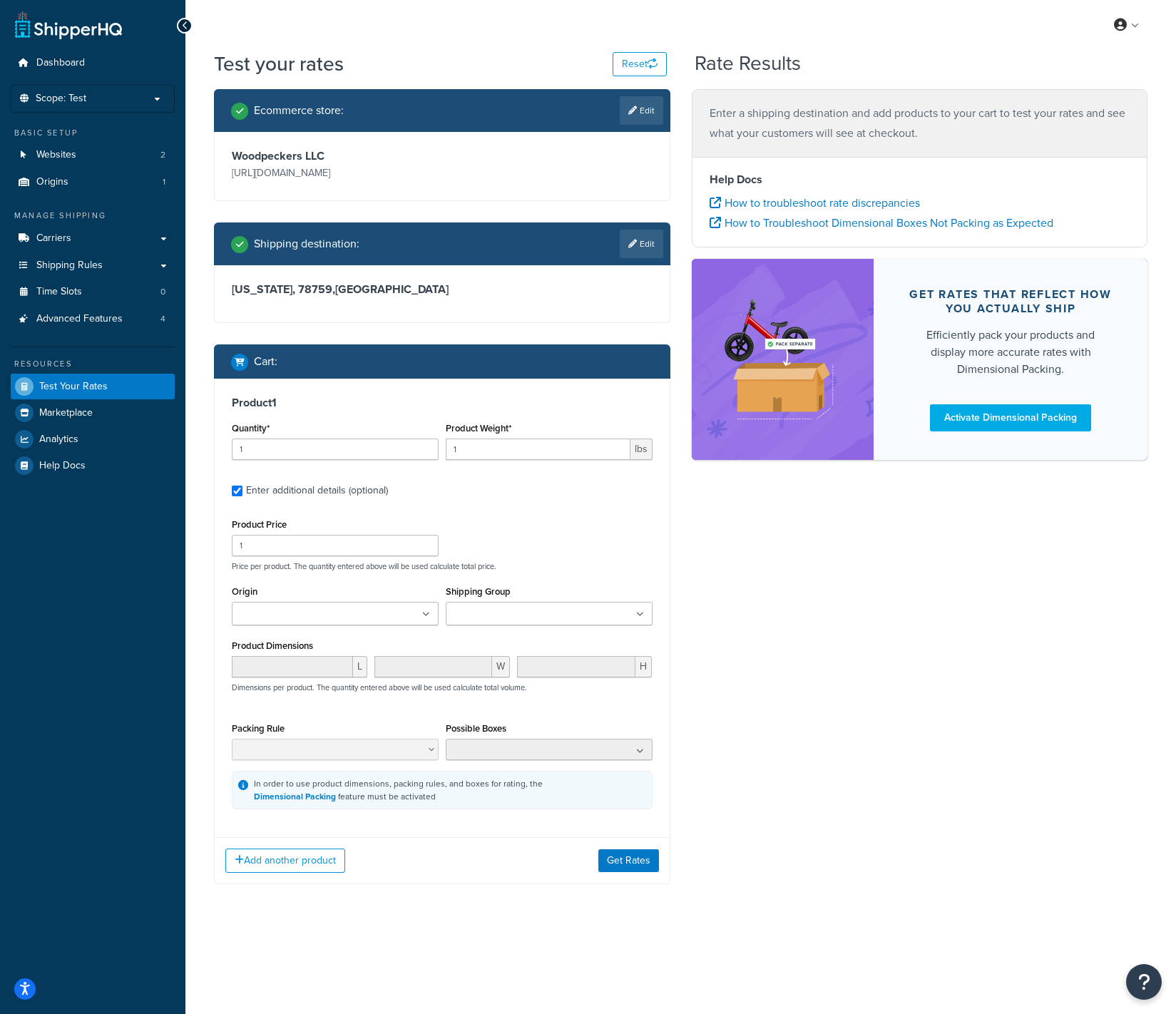
click at [495, 616] on input "Shipping Group" at bounding box center [513, 614] width 126 height 16
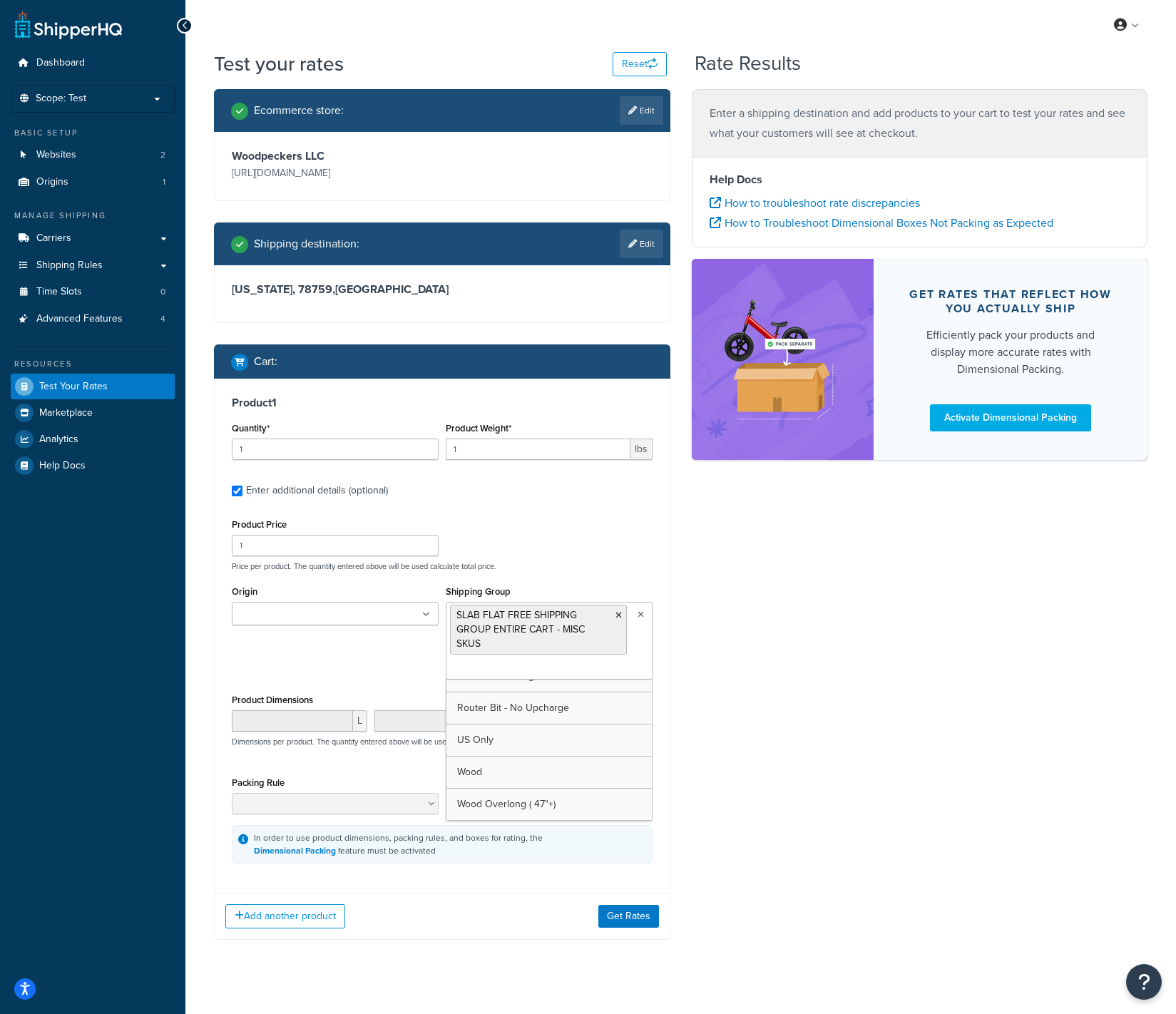
scroll to position [147, 0]
click at [624, 913] on button "Get Rates" at bounding box center [628, 914] width 61 height 23
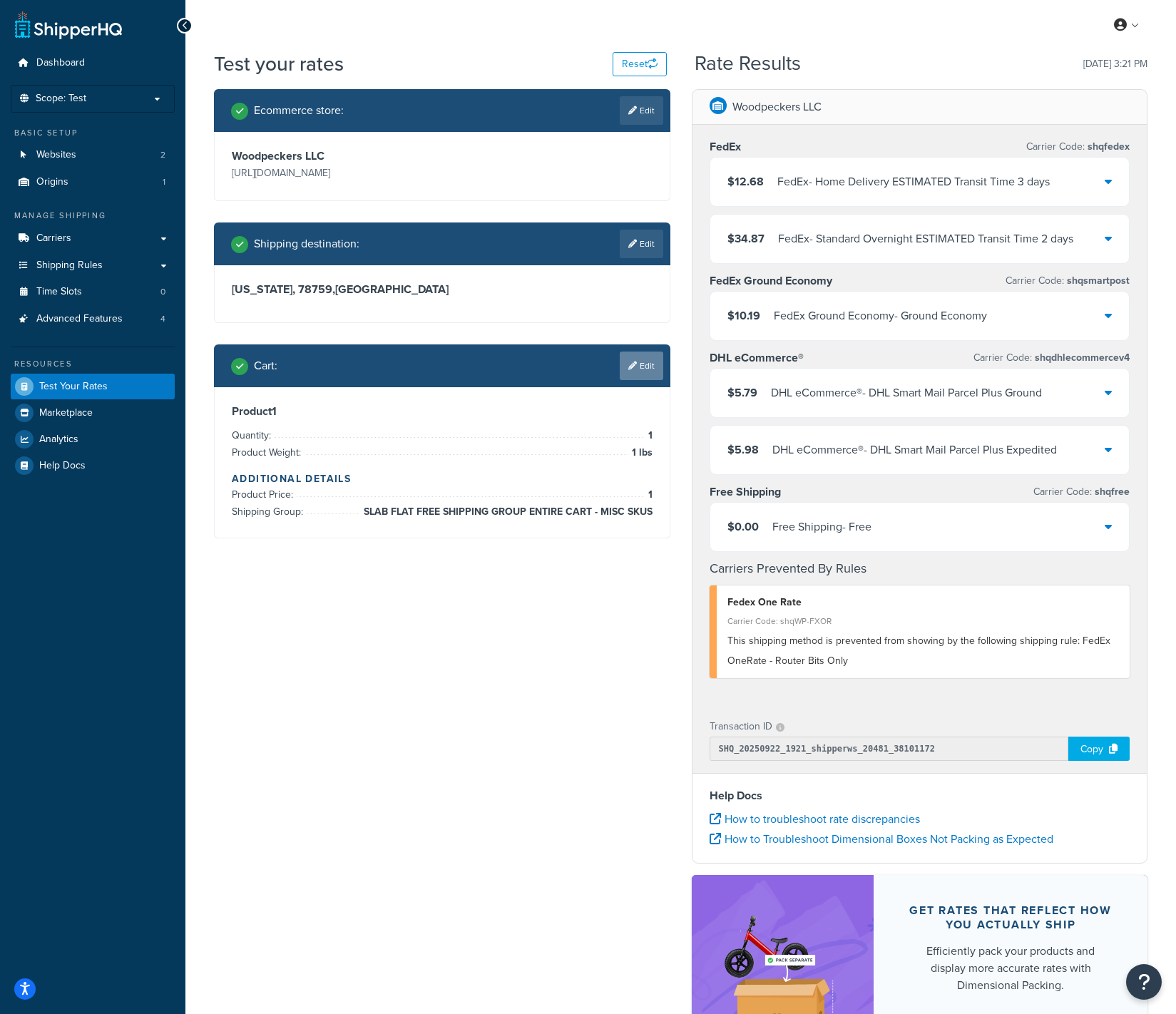
click at [644, 370] on link "Edit" at bounding box center [642, 366] width 44 height 28
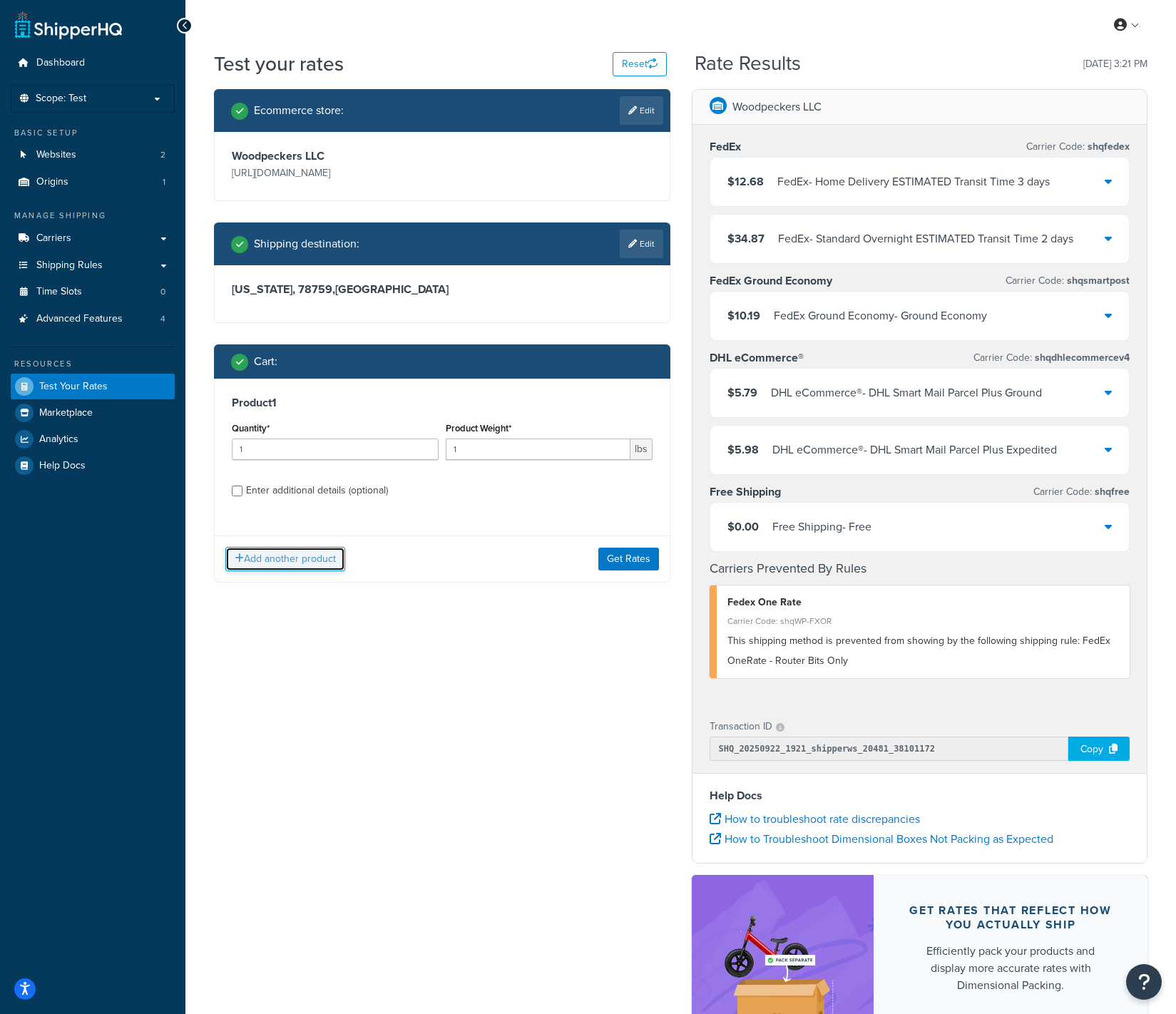
click at [308, 563] on button "Add another product" at bounding box center [285, 559] width 119 height 25
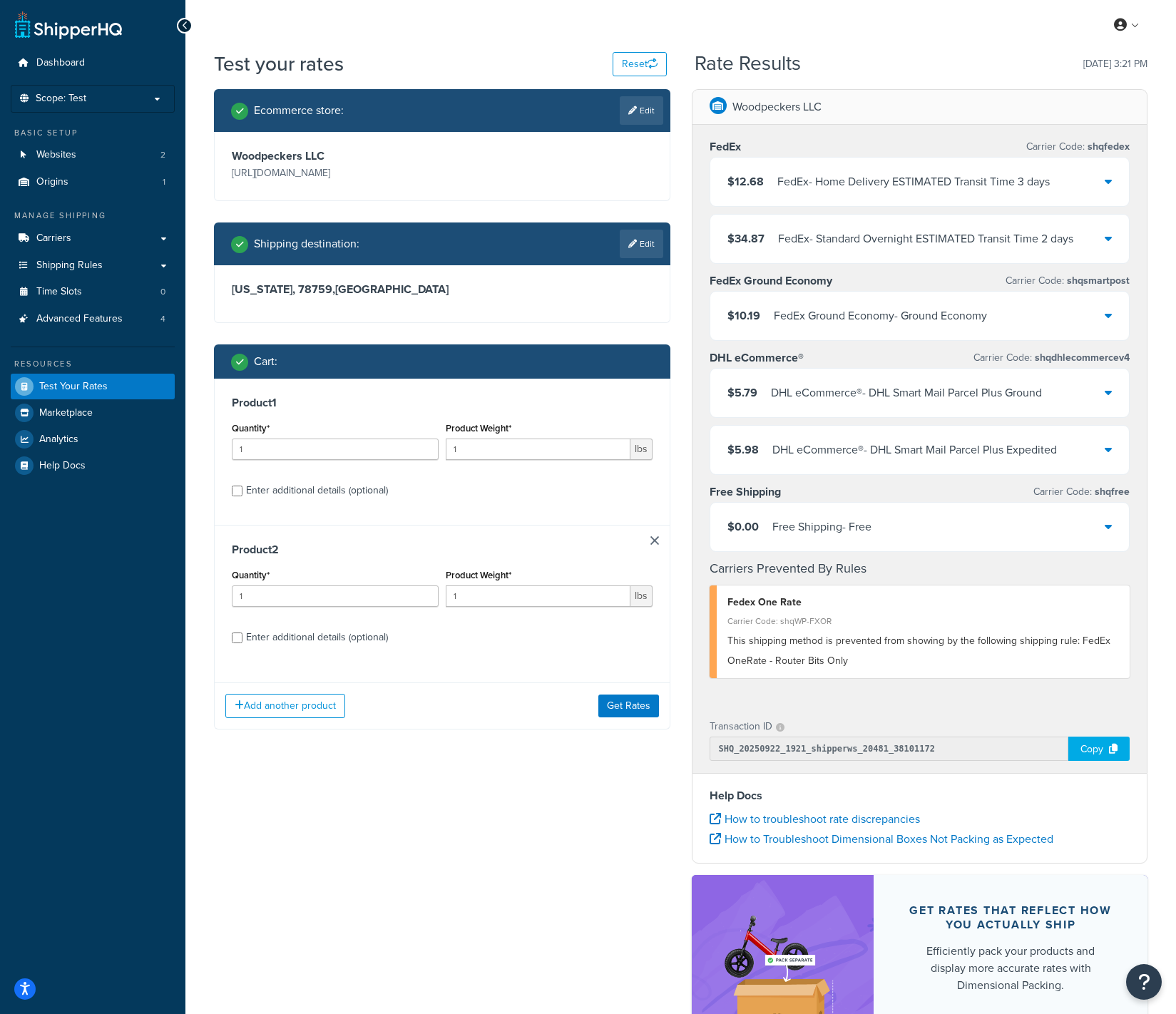
click at [355, 637] on div "Enter additional details (optional)" at bounding box center [317, 637] width 142 height 20
click at [243, 637] on input "Enter additional details (optional)" at bounding box center [237, 637] width 10 height 10
checkbox input "true"
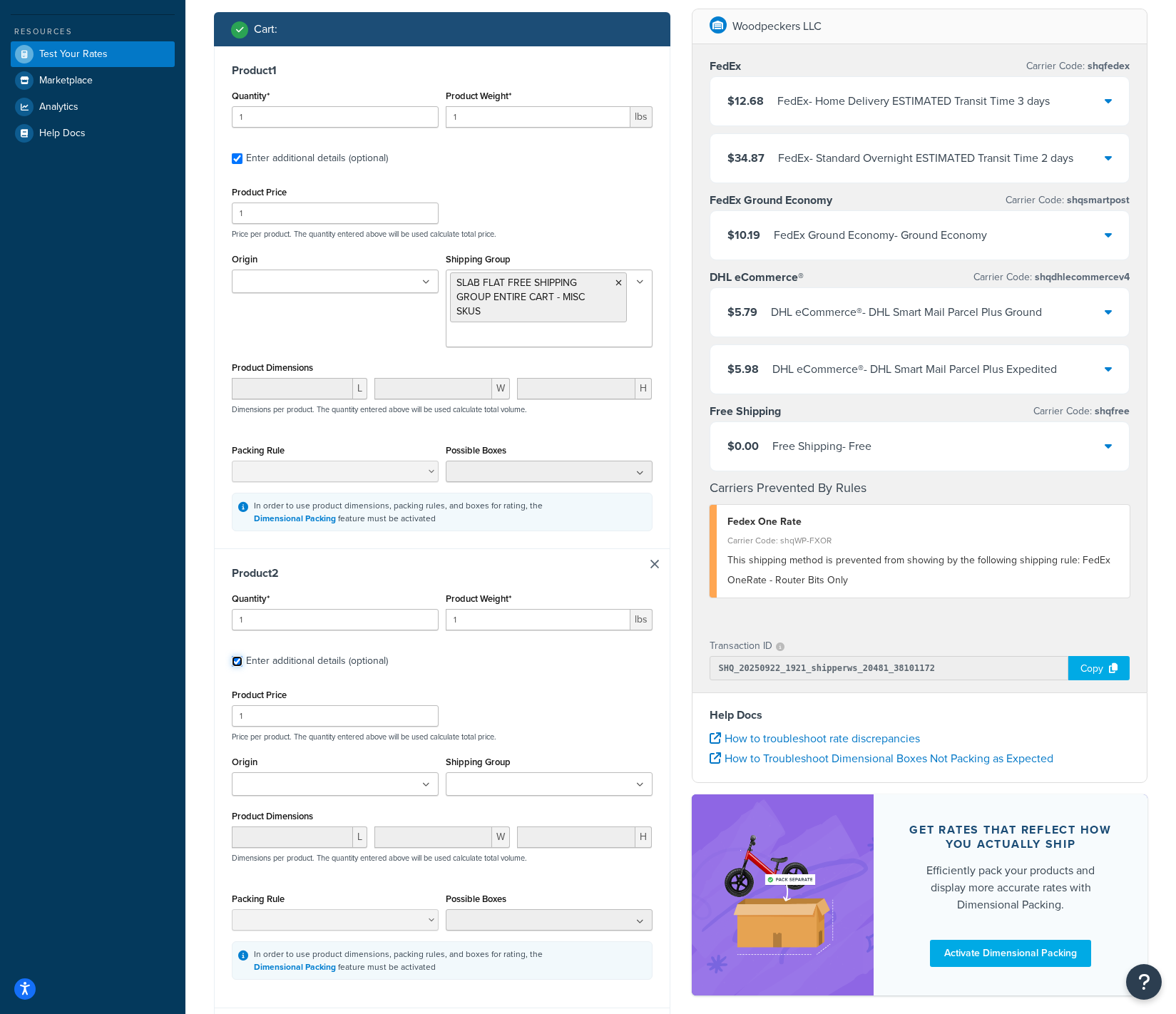
scroll to position [340, 0]
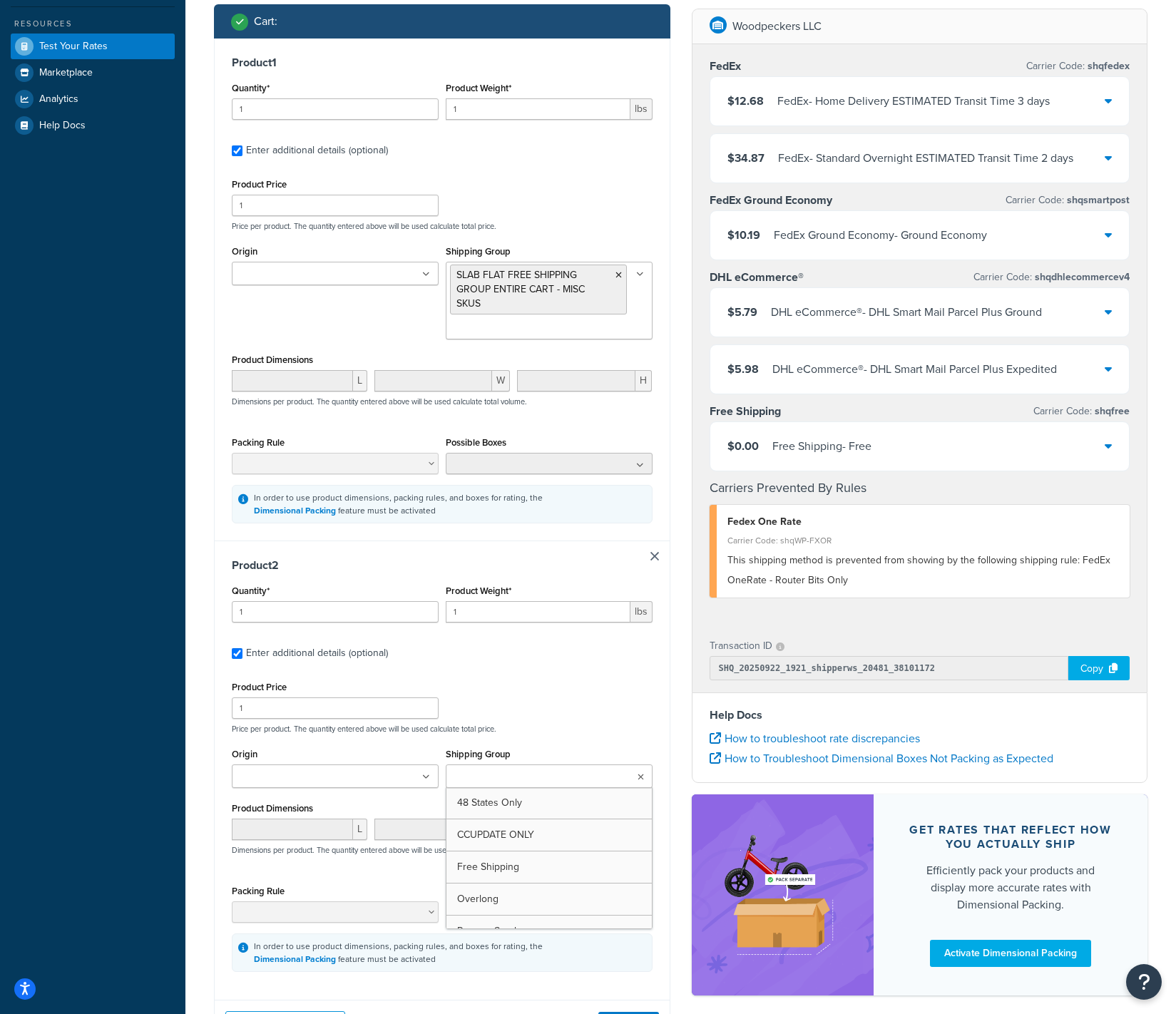
click at [490, 779] on input "Shipping Group" at bounding box center [513, 777] width 126 height 16
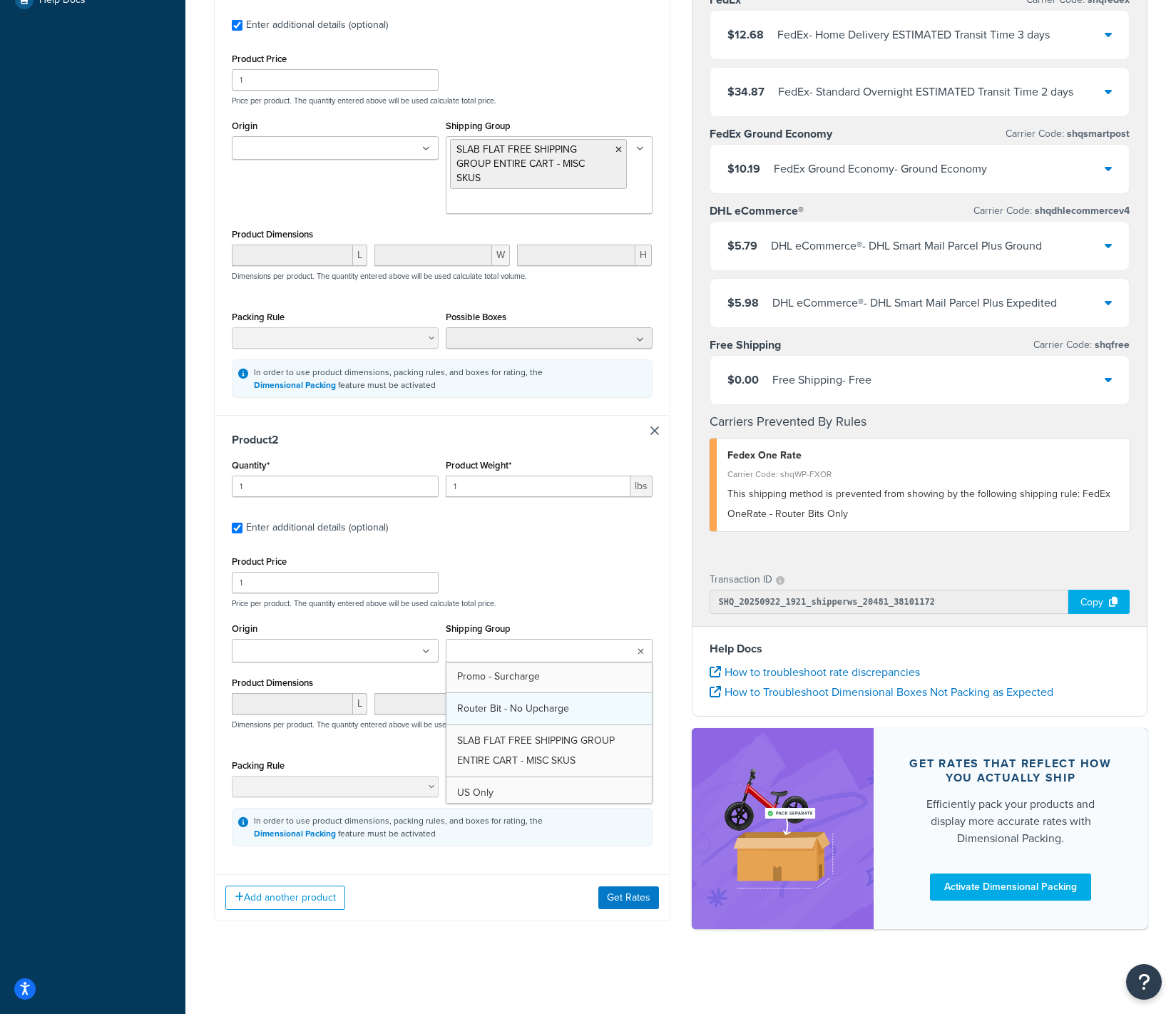
scroll to position [126, 0]
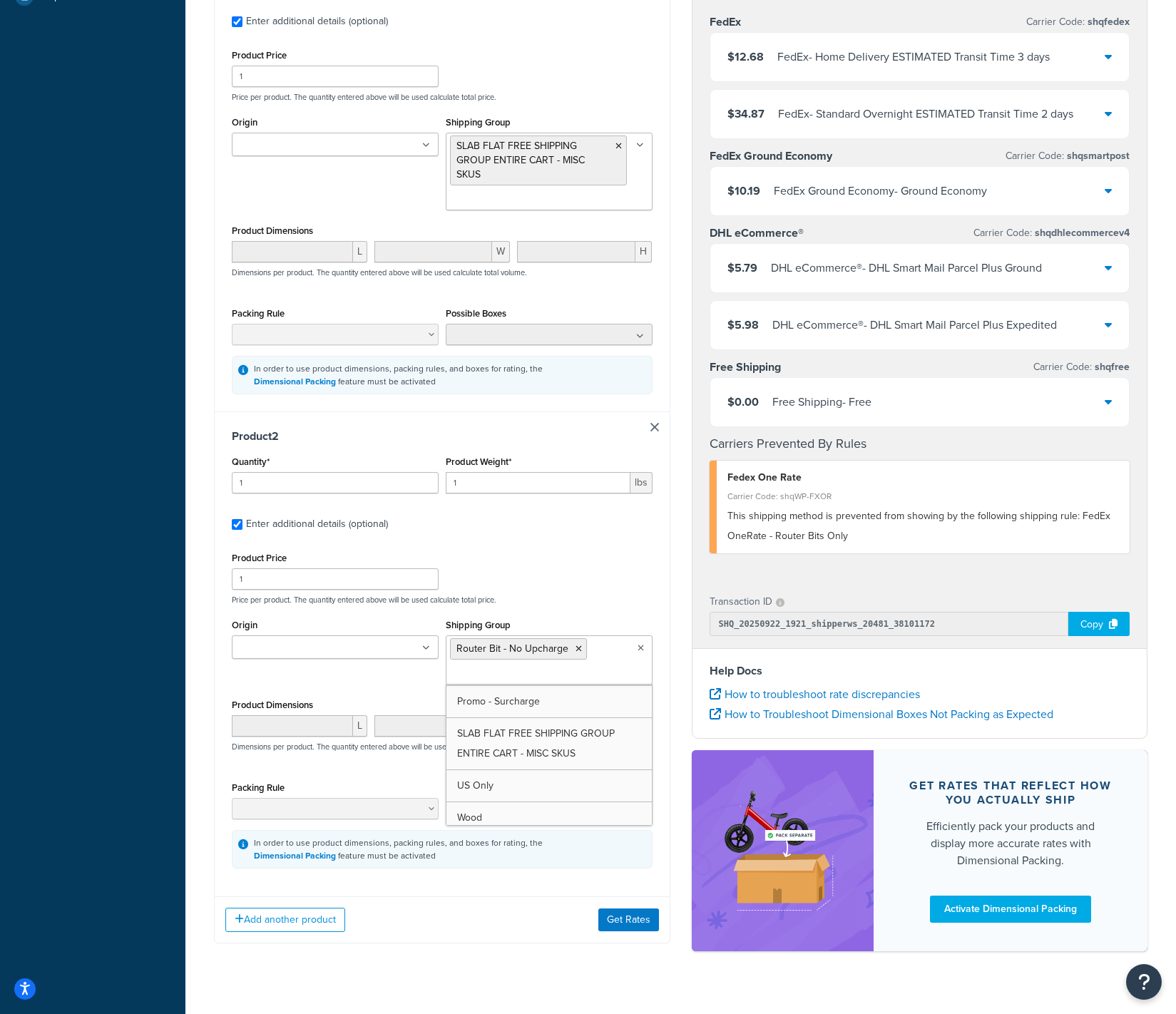
click at [526, 905] on div "Add another product Get Rates" at bounding box center [442, 919] width 455 height 46
click at [608, 929] on button "Get Rates" at bounding box center [628, 920] width 61 height 23
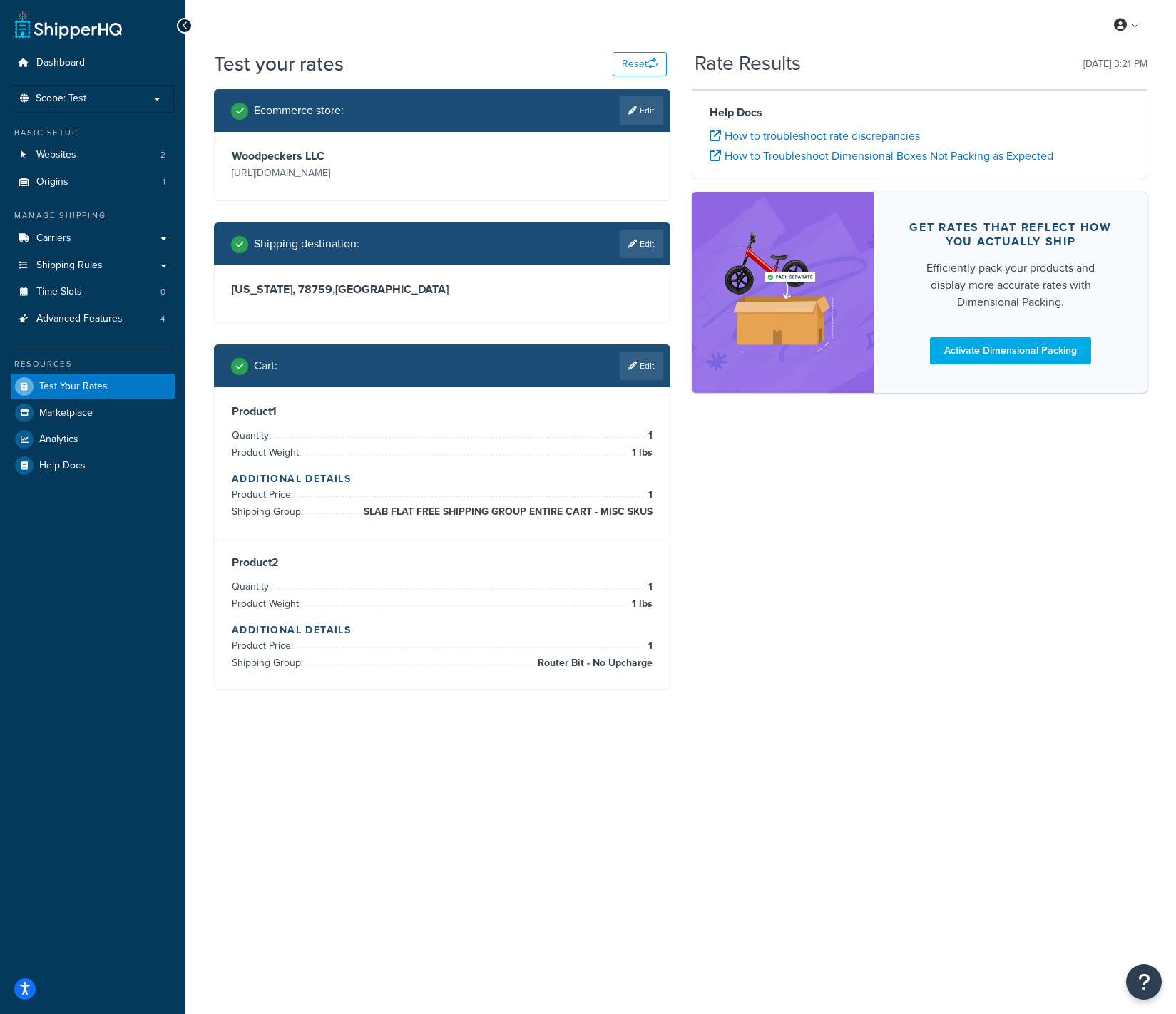
scroll to position [0, 0]
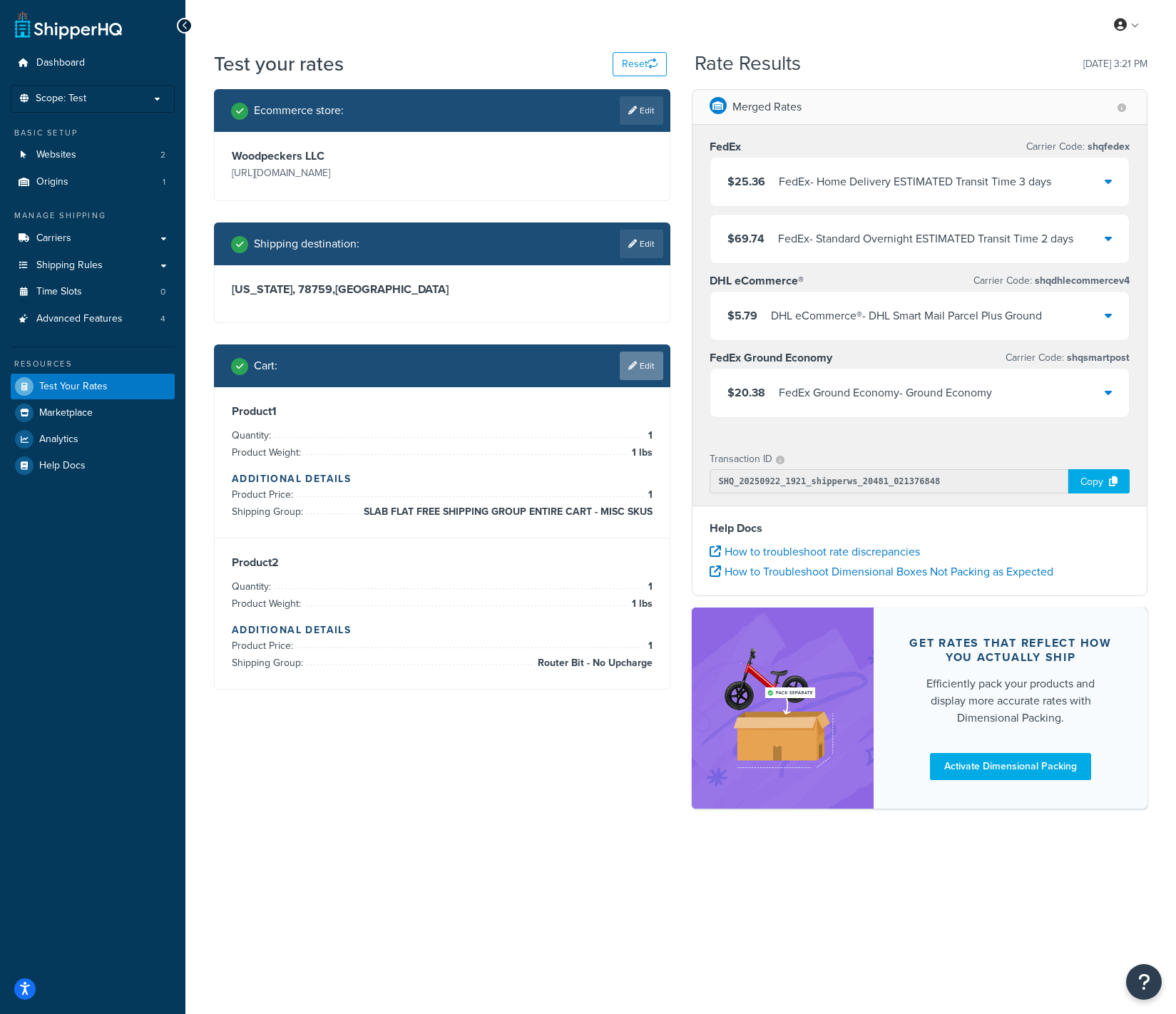
click at [640, 366] on link "Edit" at bounding box center [642, 366] width 44 height 28
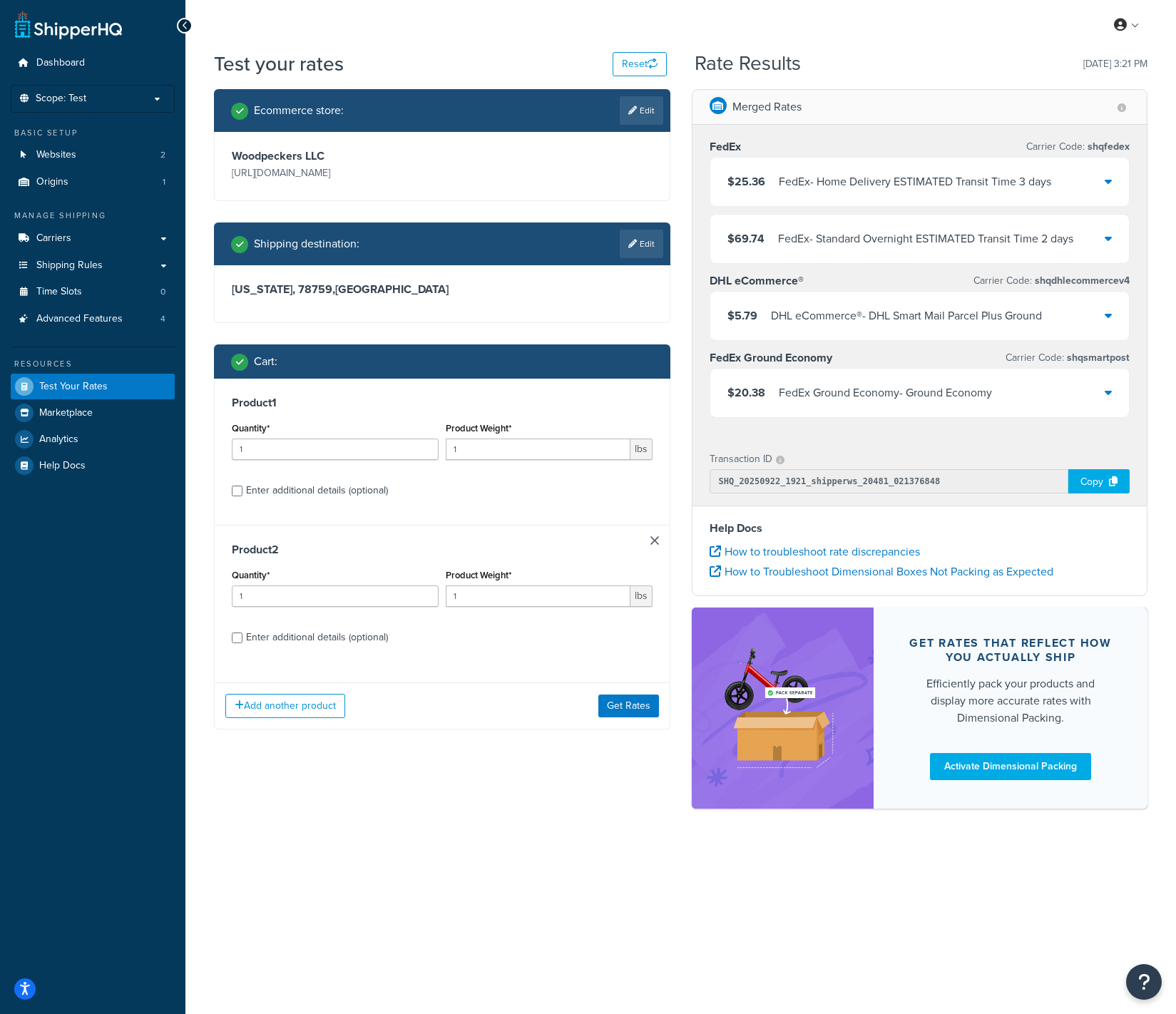
click at [656, 543] on link at bounding box center [654, 540] width 9 height 9
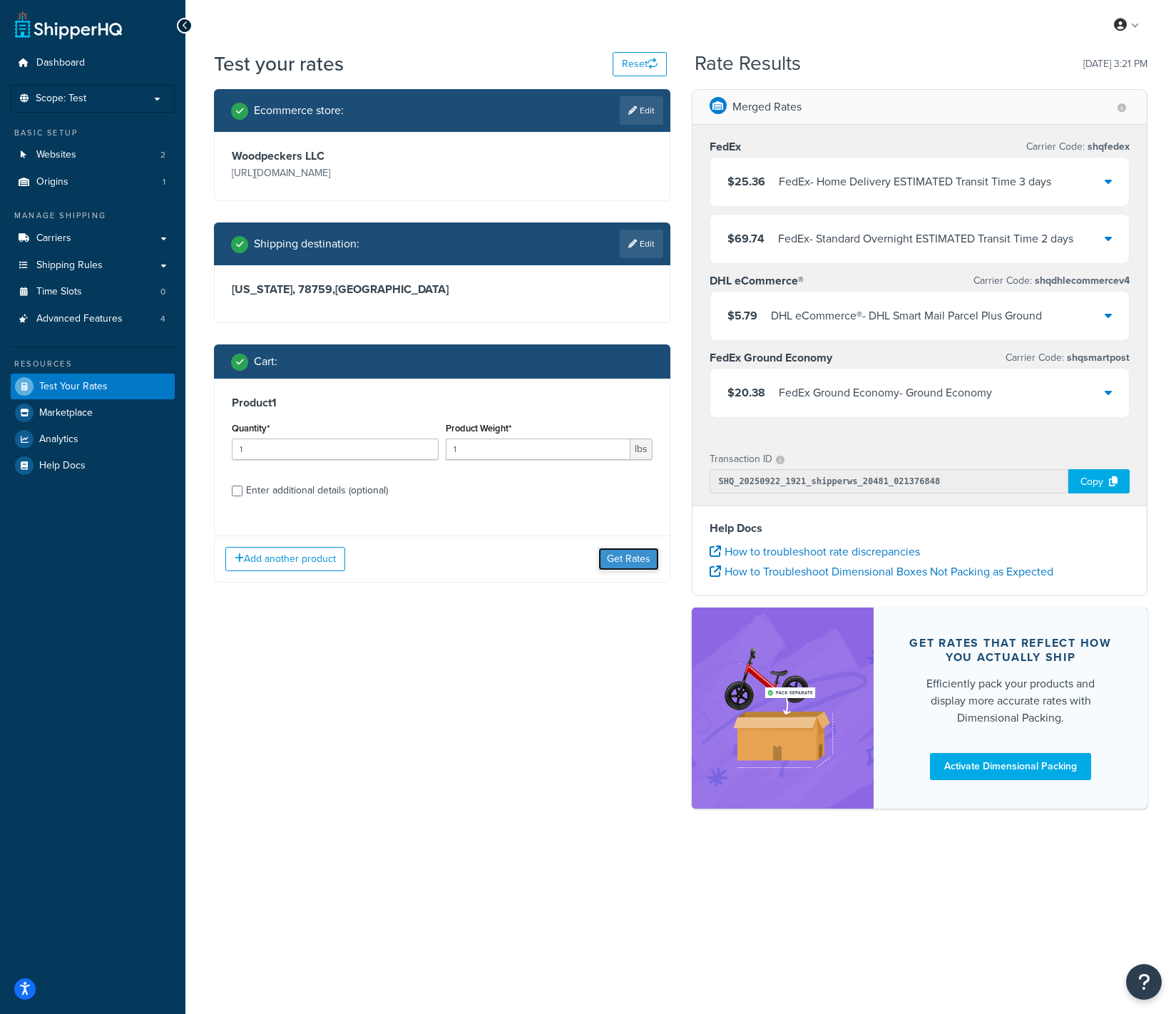
click at [625, 565] on button "Get Rates" at bounding box center [628, 559] width 61 height 23
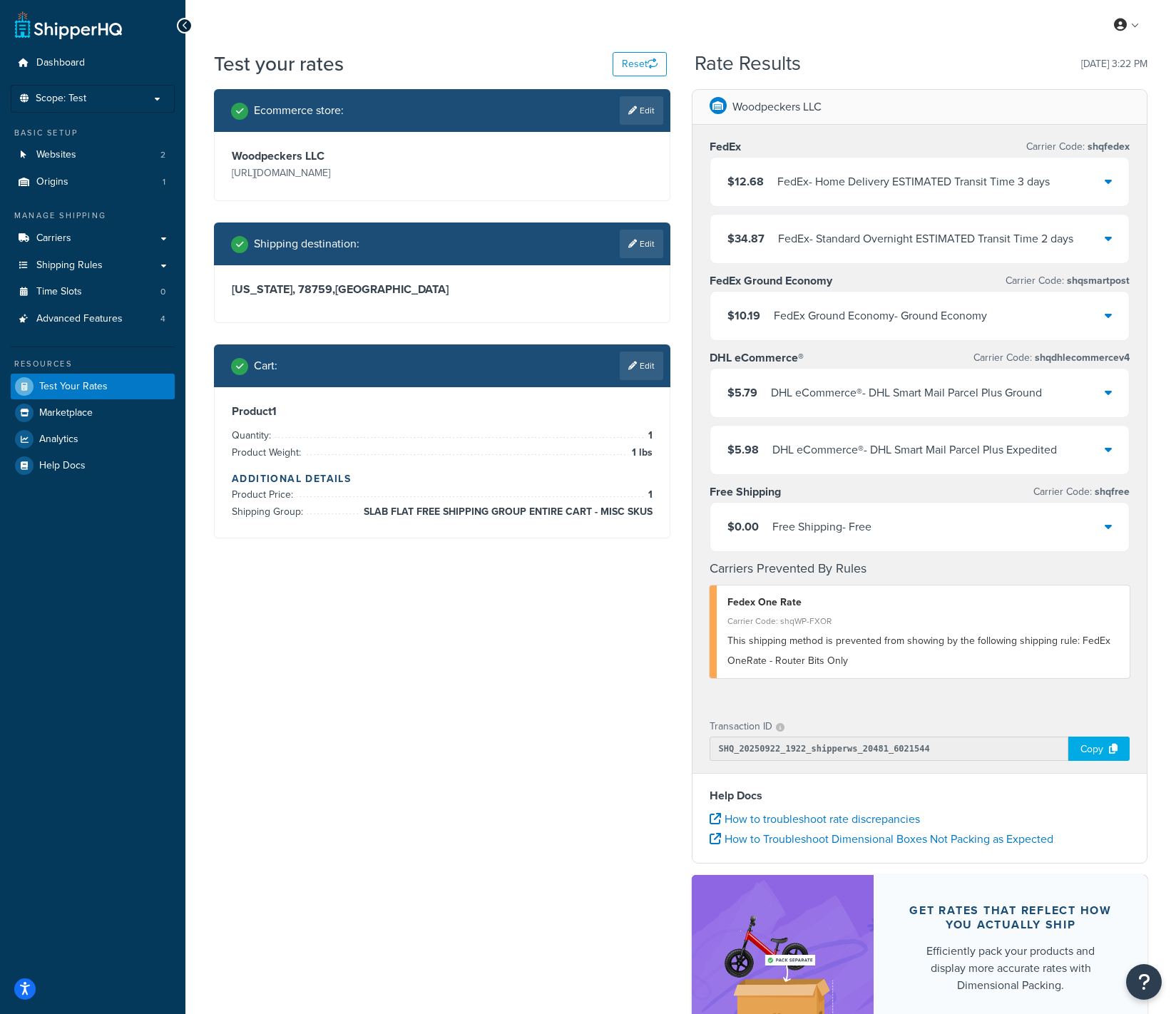
click at [1016, 525] on div "$0.00 Free Shipping - Free" at bounding box center [919, 526] width 419 height 48
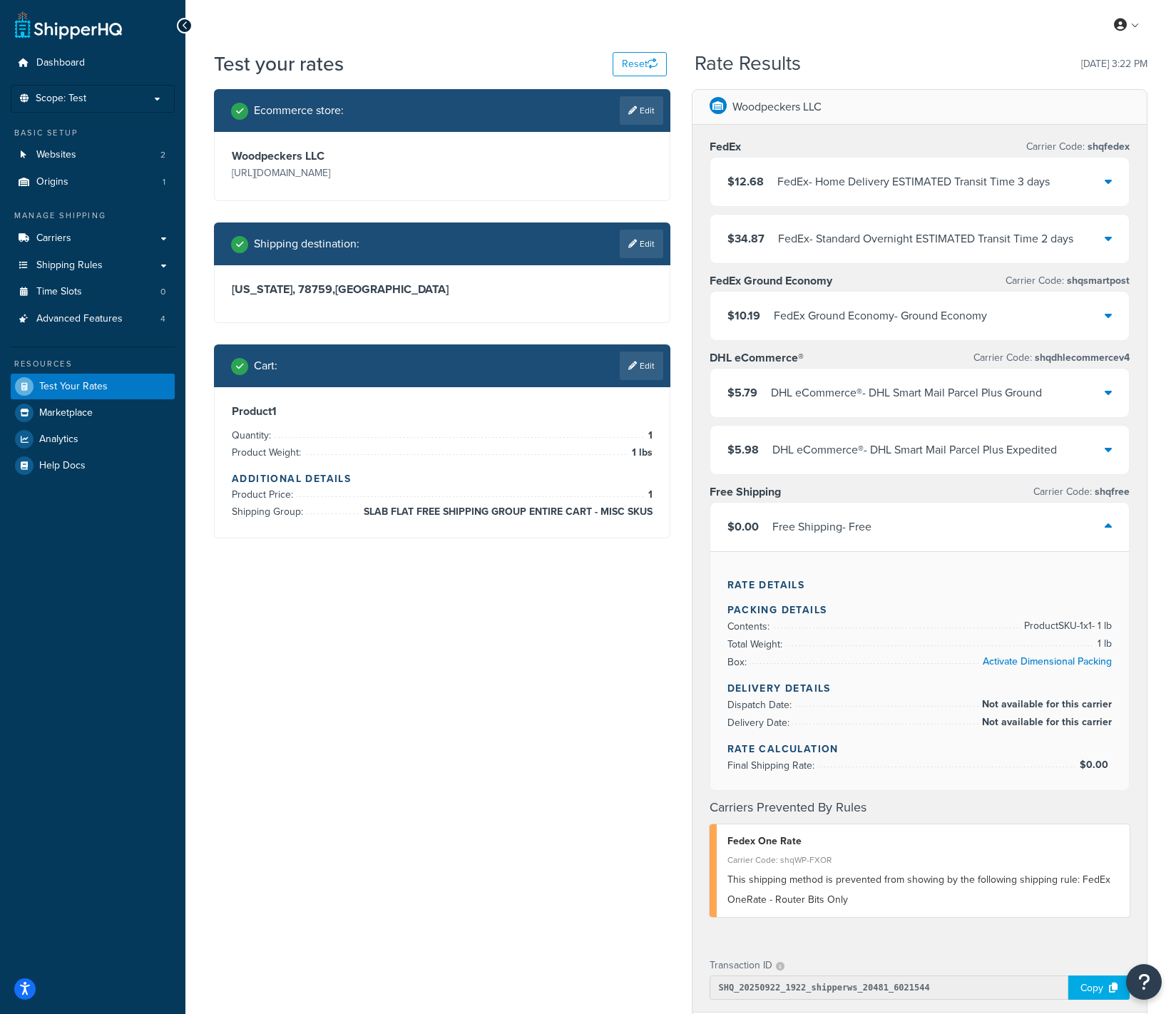
click at [1016, 525] on div "$0.00 Free Shipping - Free" at bounding box center [919, 526] width 419 height 48
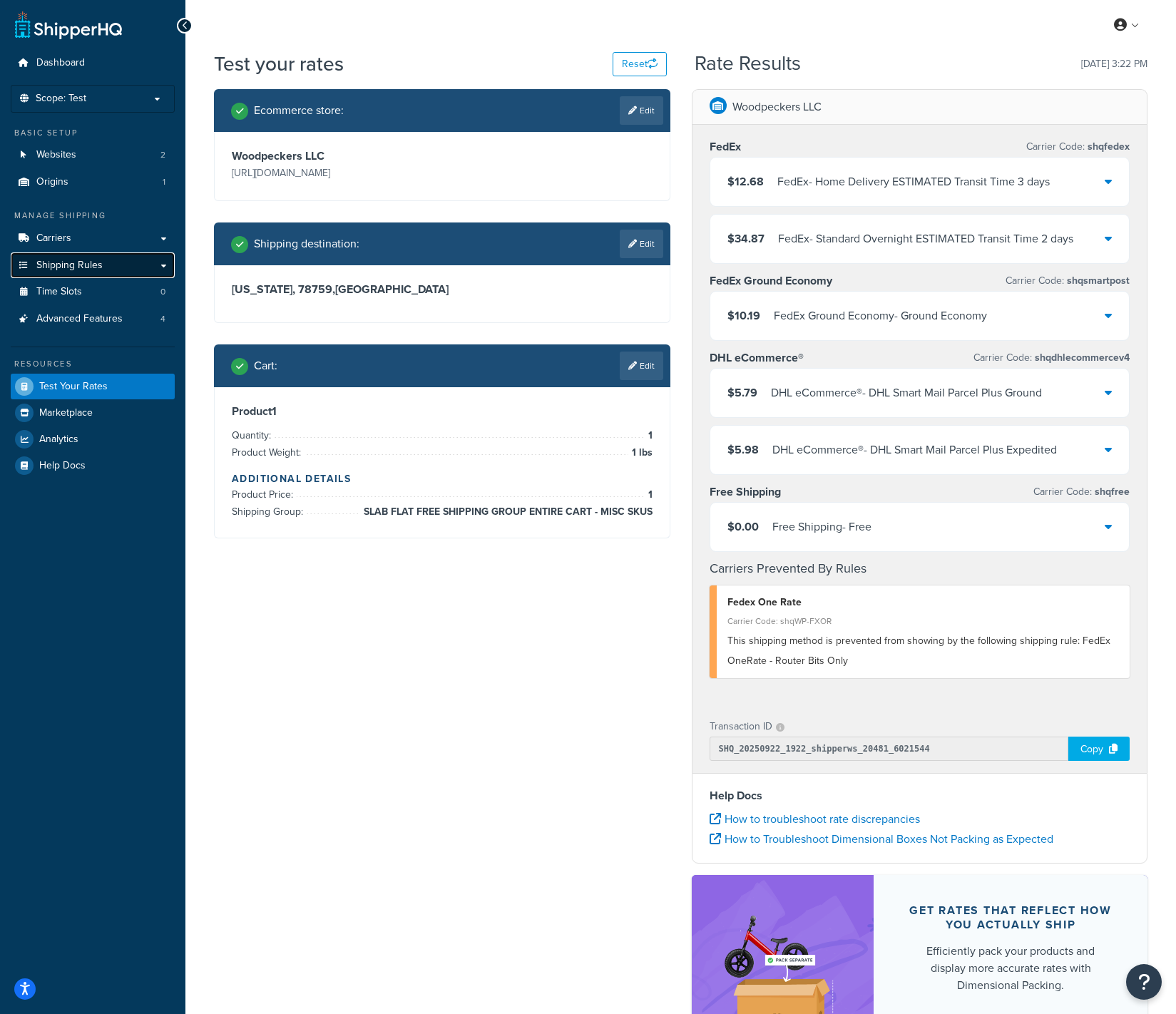
click at [128, 266] on link "Shipping Rules" at bounding box center [92, 265] width 164 height 27
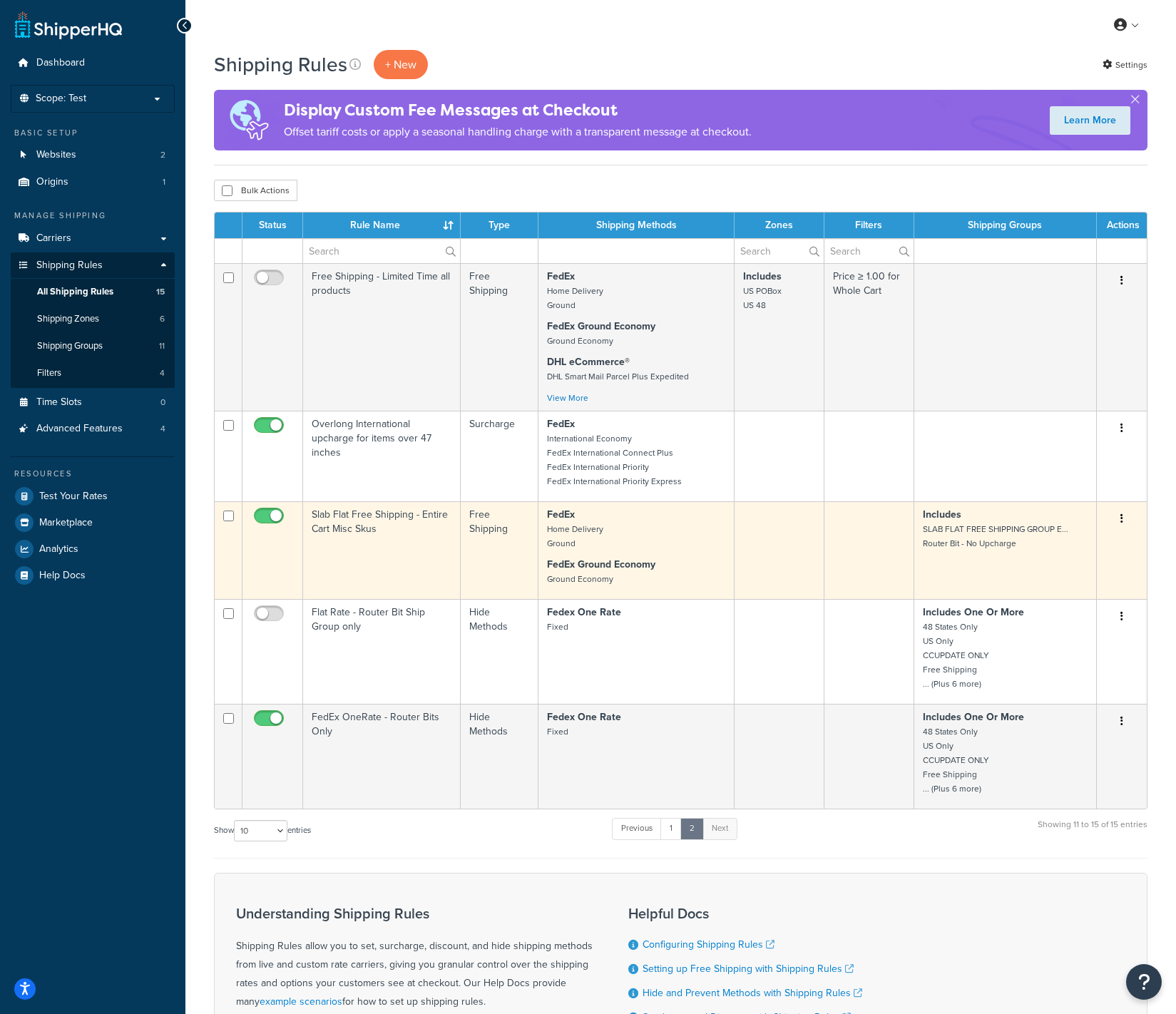
click at [669, 539] on p "FedEx Home Delivery Ground" at bounding box center [636, 529] width 178 height 43
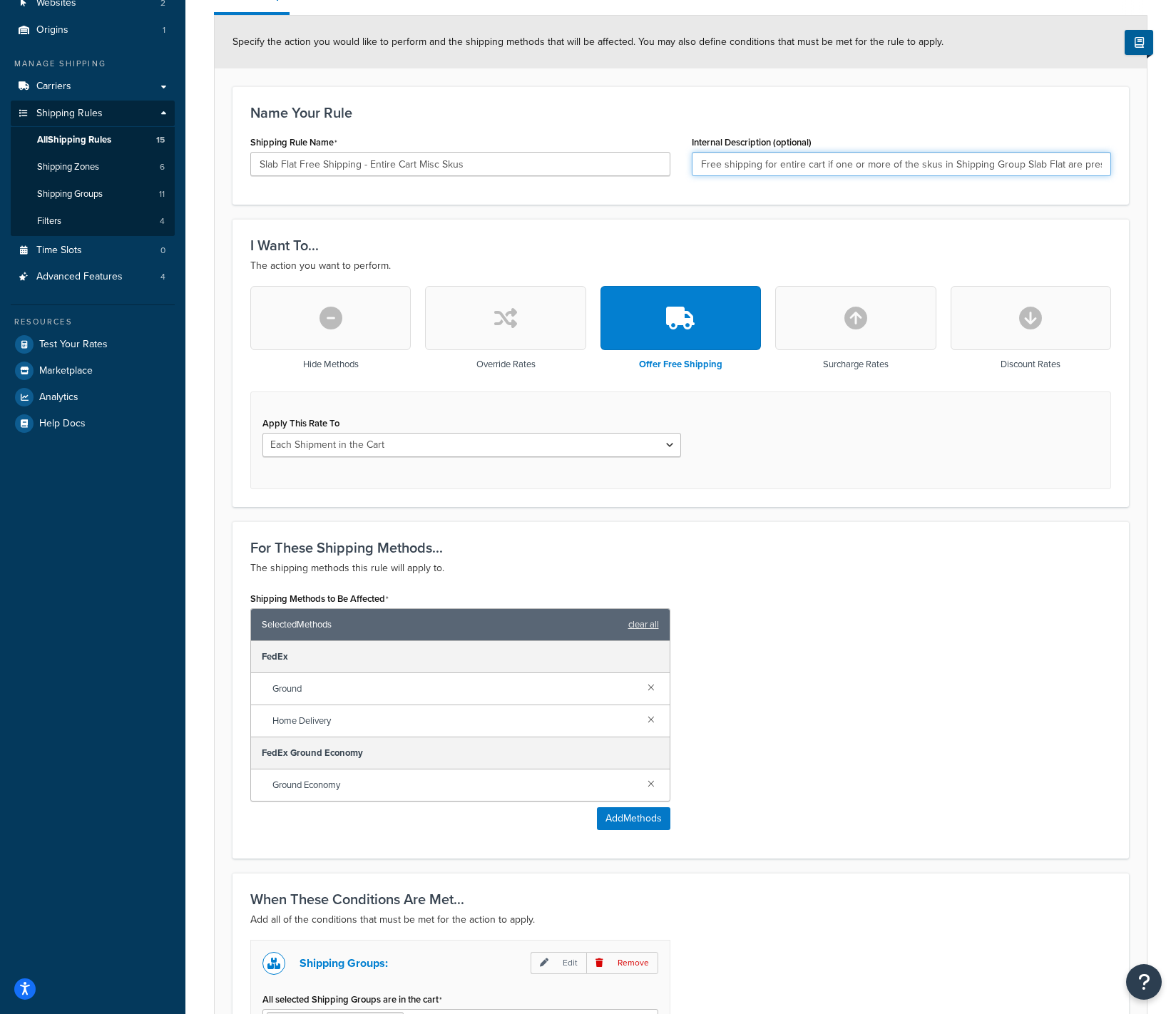
scroll to position [0, 10]
drag, startPoint x: 932, startPoint y: 166, endPoint x: 1133, endPoint y: 169, distance: 201.0
click at [1133, 169] on form "Specify the action you would like to perform and the shipping methods that will…" at bounding box center [679, 615] width 932 height 1198
click at [811, 442] on div "Apply This Rate To Each Shipment in the Cart Each Origin in the Cart Each Shipp…" at bounding box center [680, 440] width 860 height 98
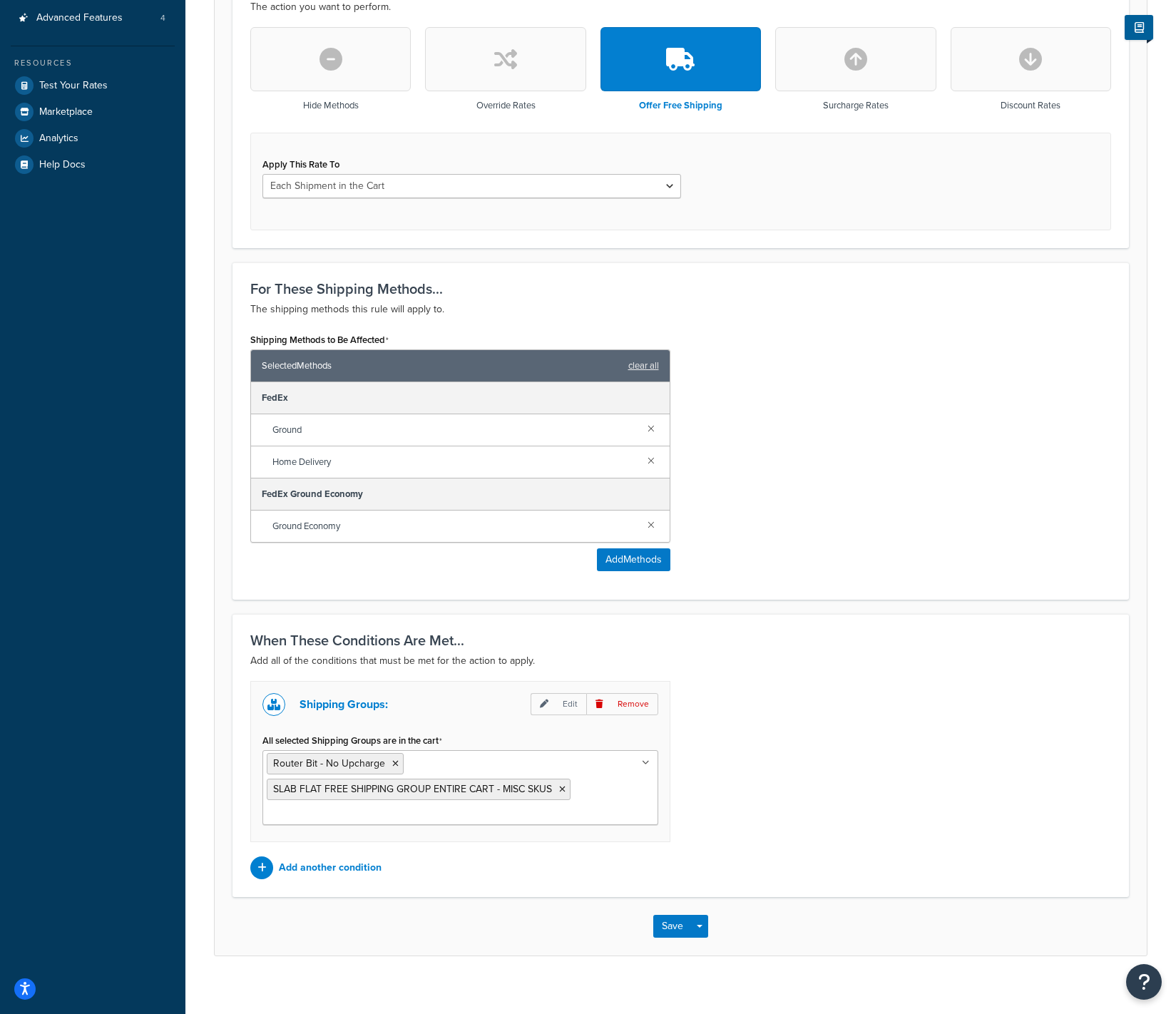
scroll to position [425, 0]
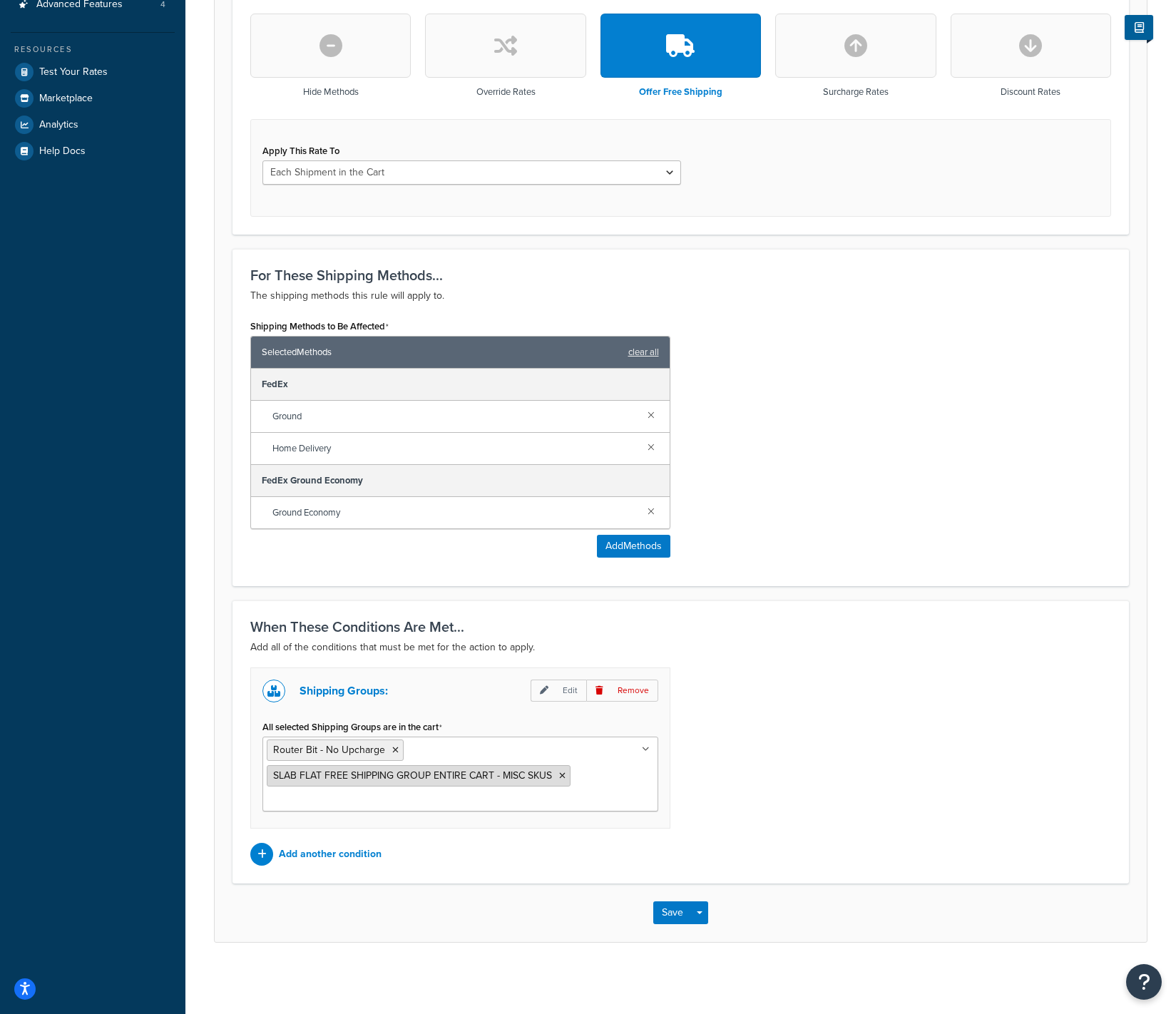
click at [563, 776] on icon at bounding box center [562, 775] width 7 height 9
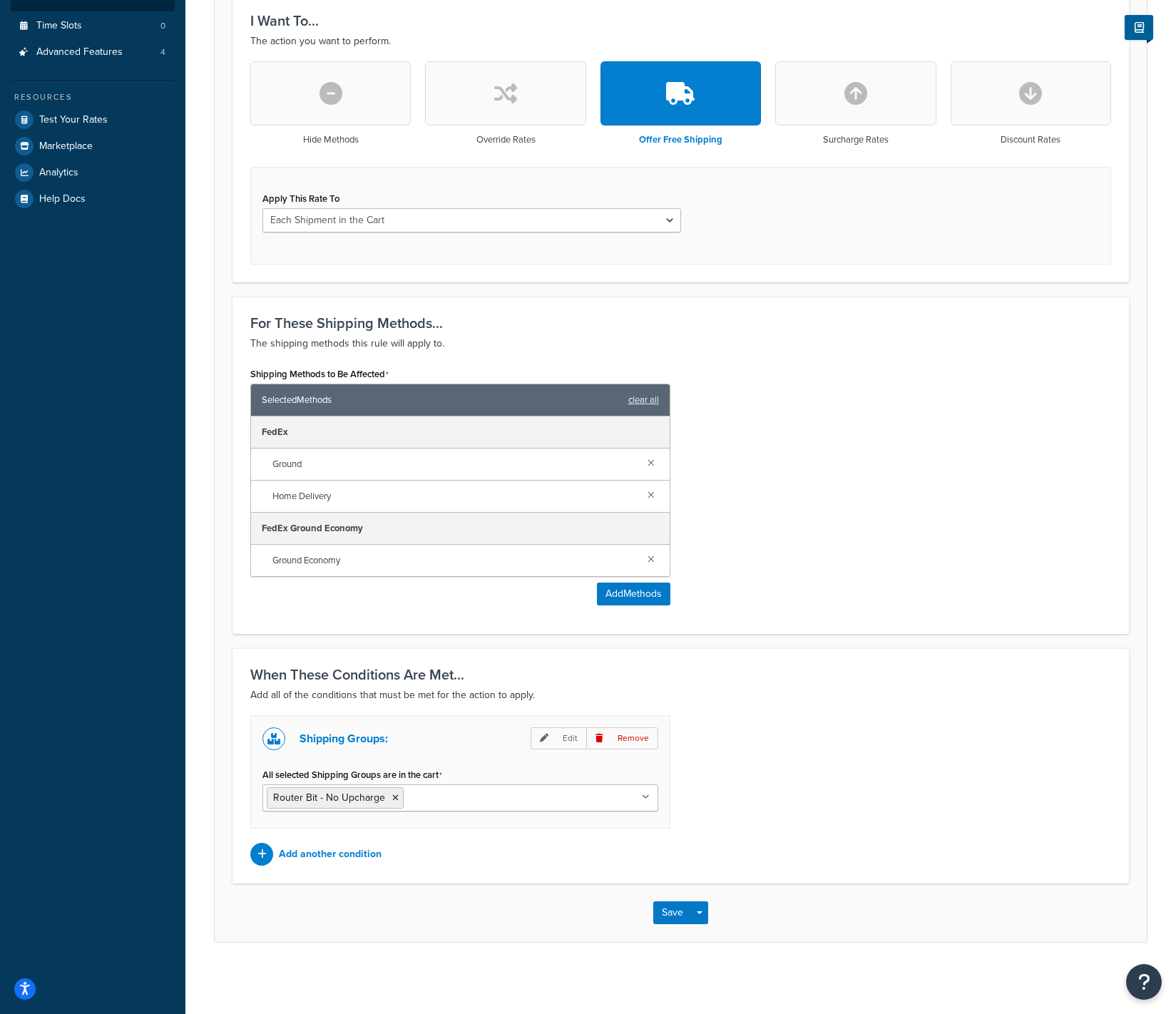
click at [727, 780] on div "Shipping Groups: Edit Remove All selected Shipping Groups are in the cart Route…" at bounding box center [680, 790] width 882 height 151
click at [646, 797] on icon at bounding box center [646, 797] width 7 height 9
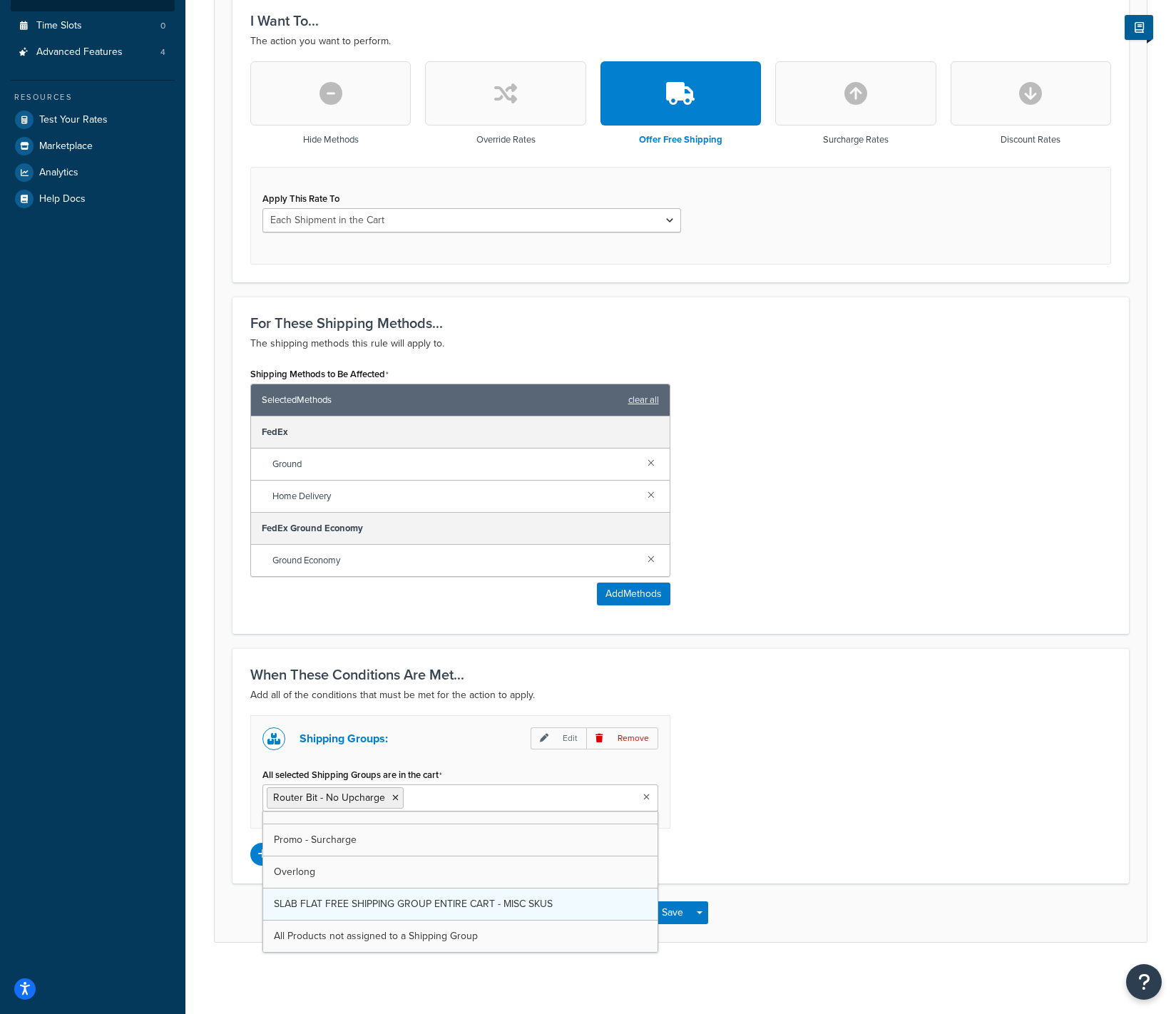
scroll to position [147, 0]
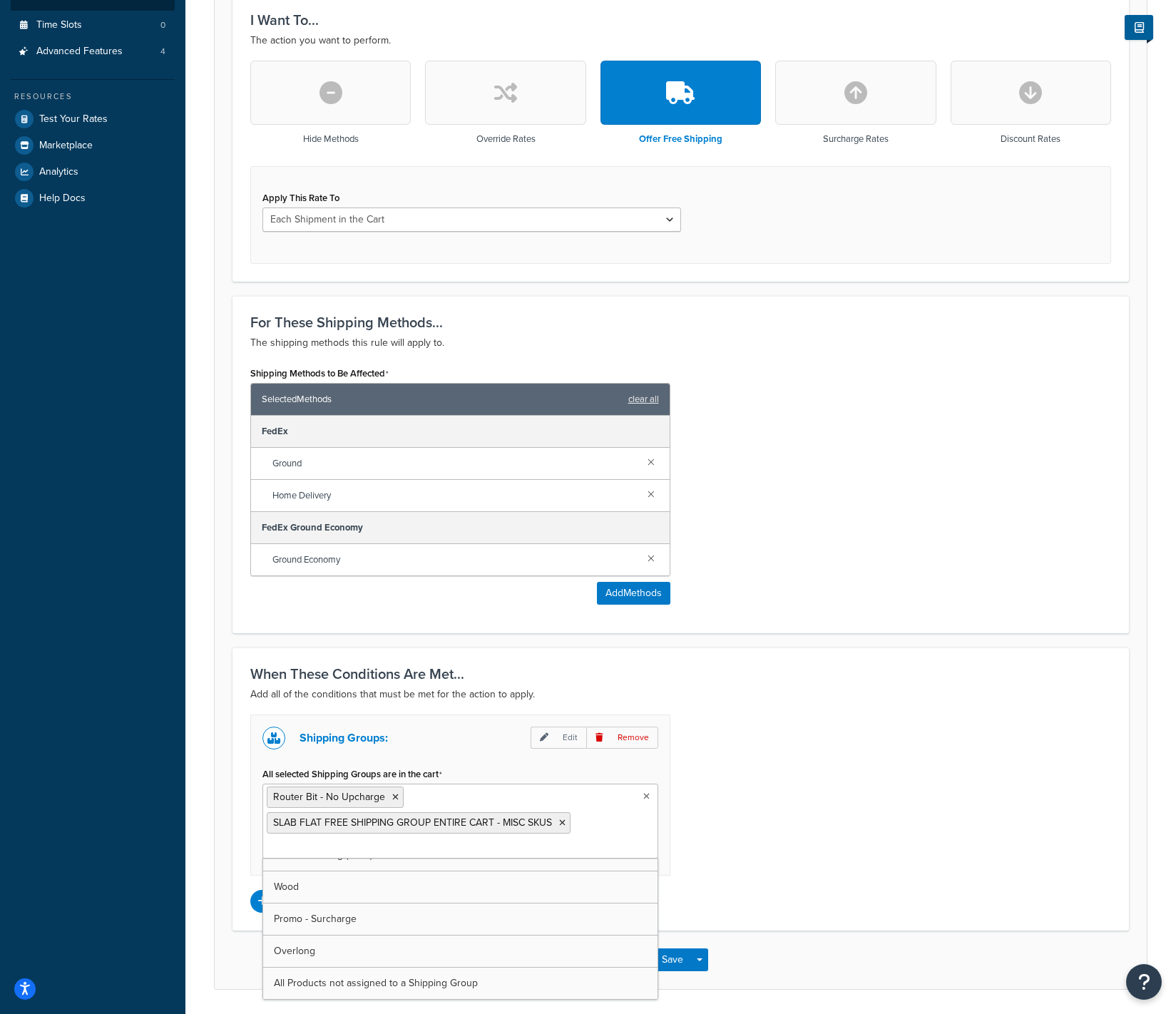
click at [786, 824] on div "Shipping Groups: Edit Remove All selected Shipping Groups are in the cart Route…" at bounding box center [680, 813] width 882 height 198
click at [393, 797] on icon at bounding box center [395, 797] width 7 height 9
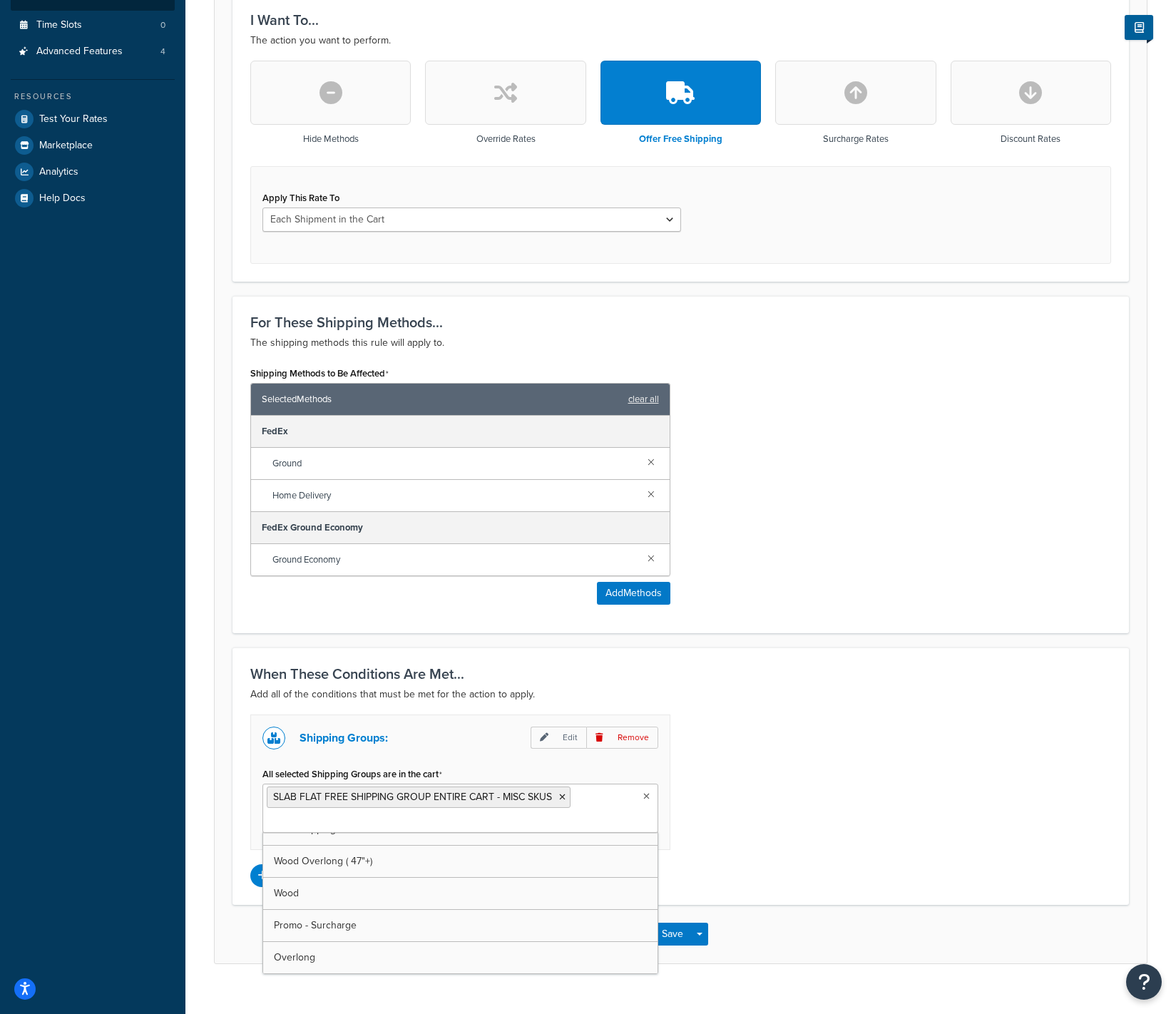
click at [836, 841] on div "Shipping Groups: Edit Remove All selected Shipping Groups are in the cart SLAB …" at bounding box center [680, 801] width 882 height 172
click at [673, 932] on button "Save" at bounding box center [672, 934] width 39 height 23
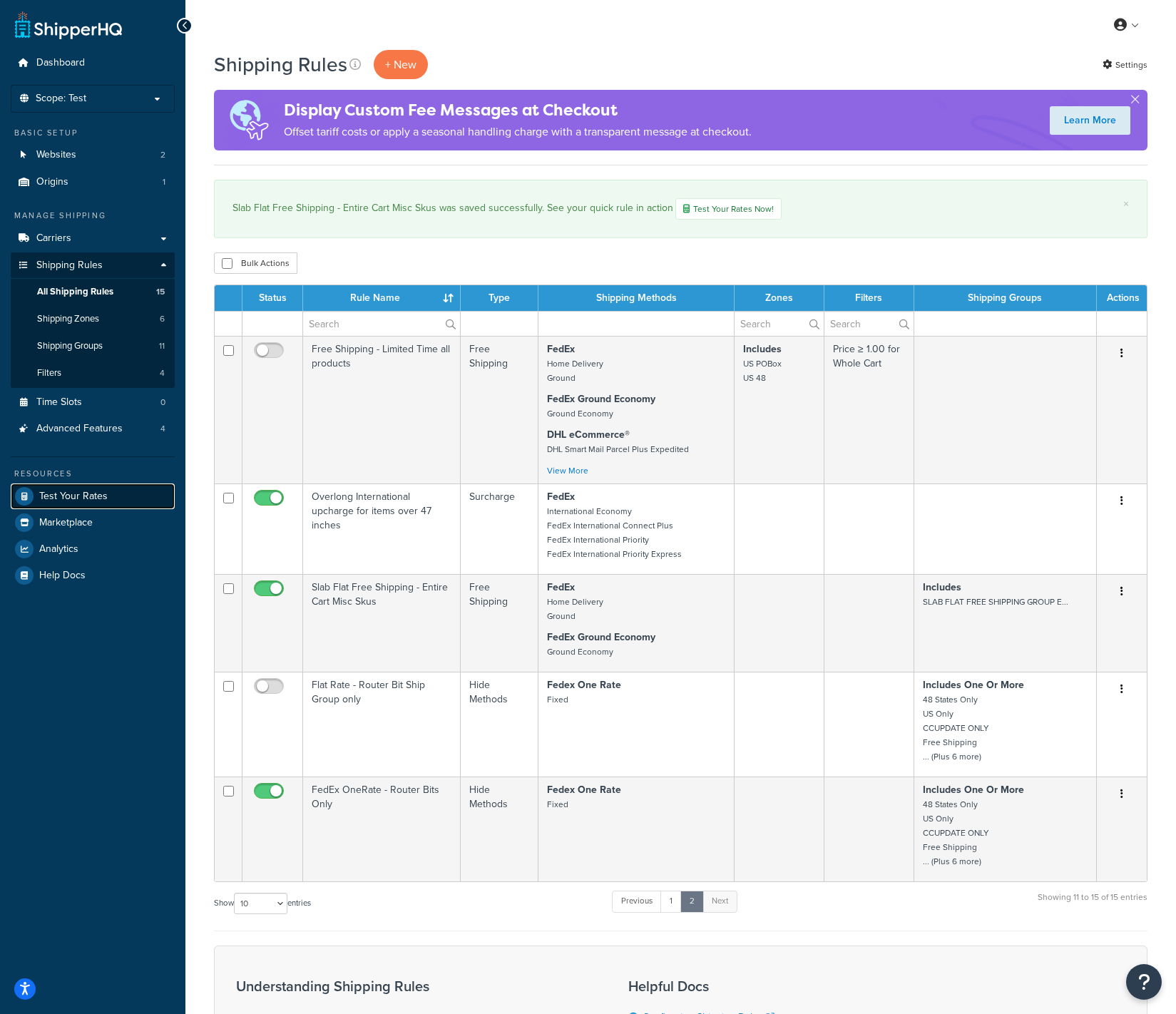
click at [86, 494] on span "Test Your Rates" at bounding box center [73, 497] width 68 height 12
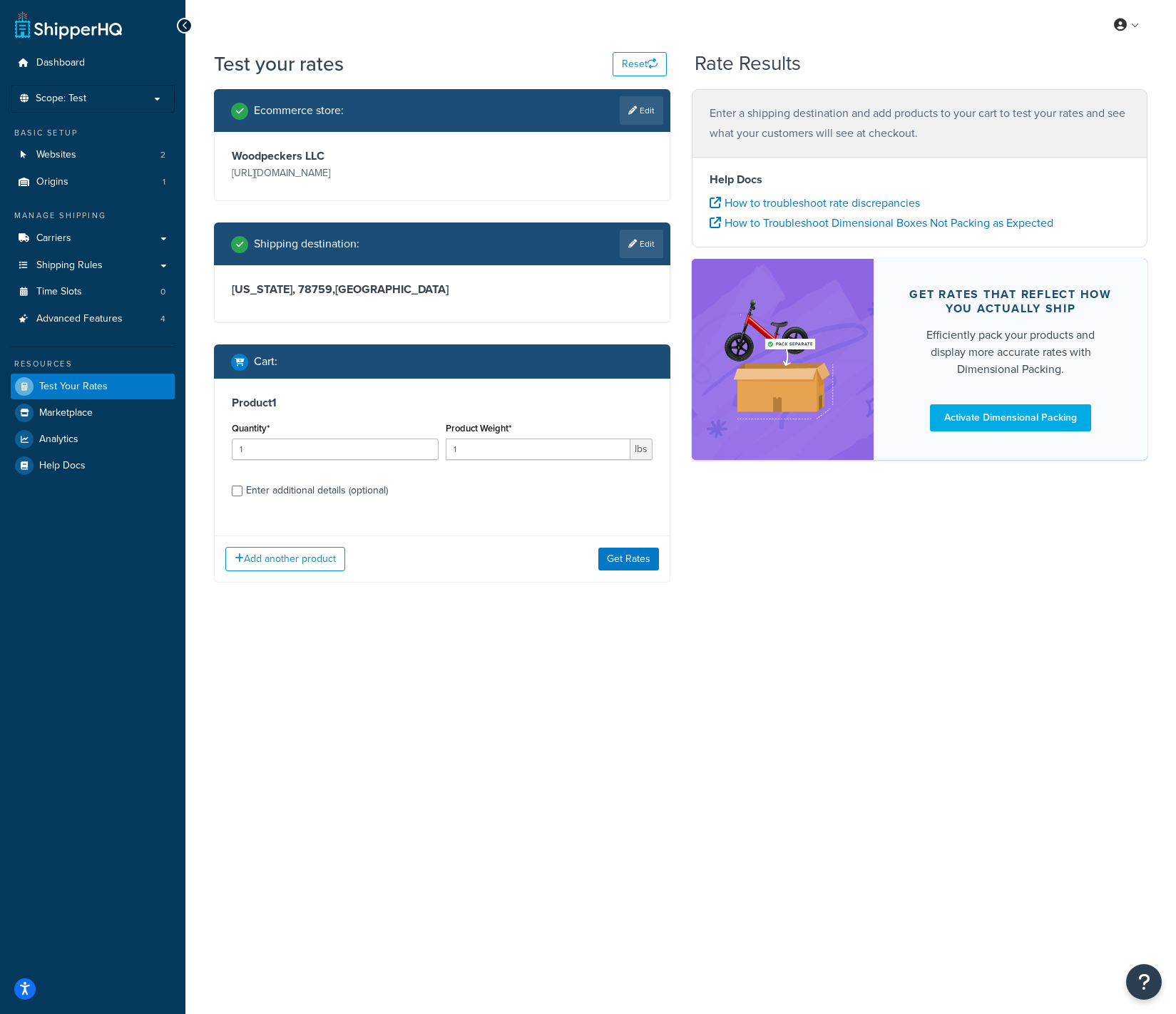
click at [375, 491] on div "Enter additional details (optional)" at bounding box center [317, 490] width 142 height 20
click at [243, 491] on input "Enter additional details (optional)" at bounding box center [237, 490] width 10 height 10
checkbox input "true"
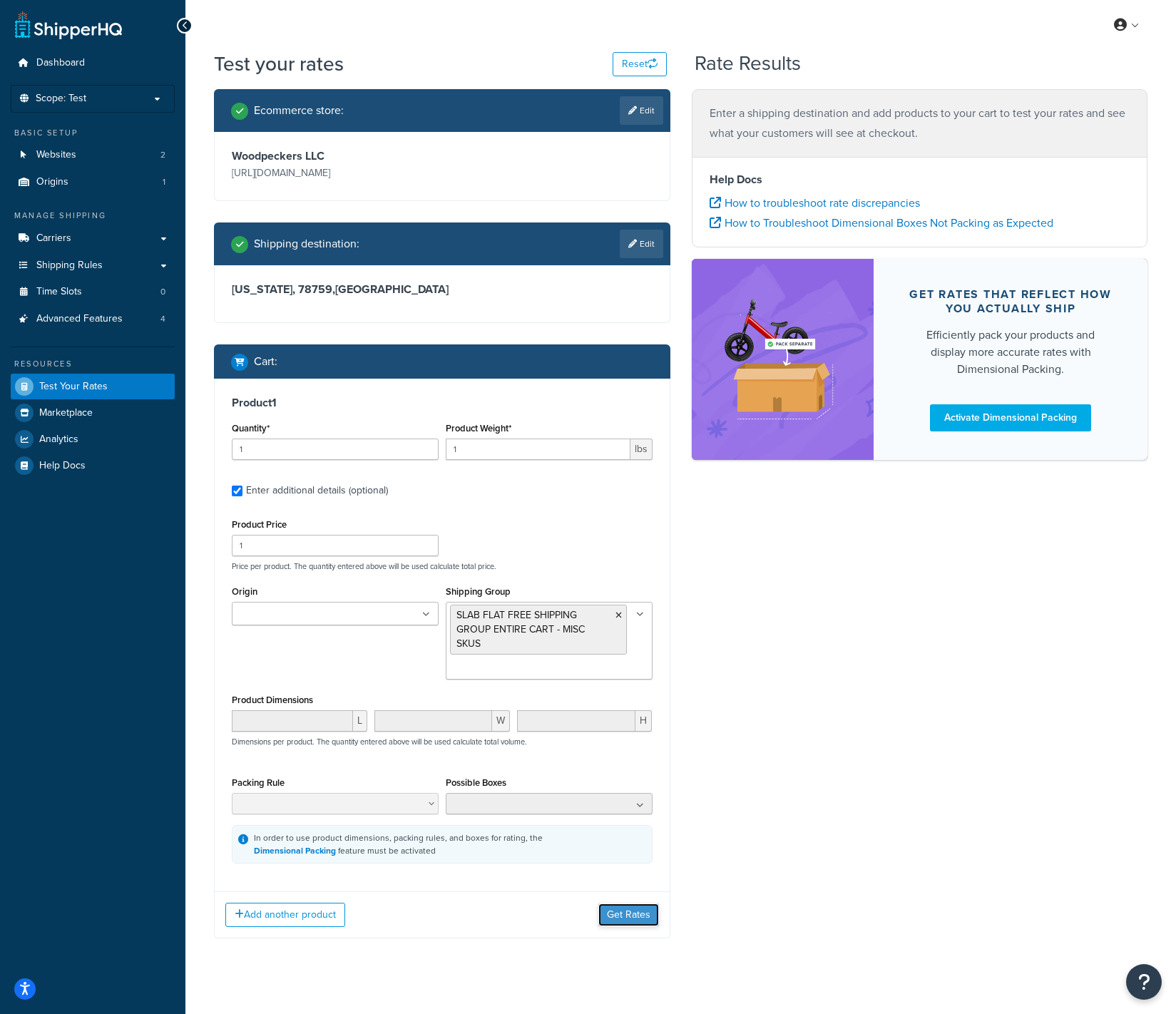
click at [615, 919] on button "Get Rates" at bounding box center [628, 914] width 61 height 23
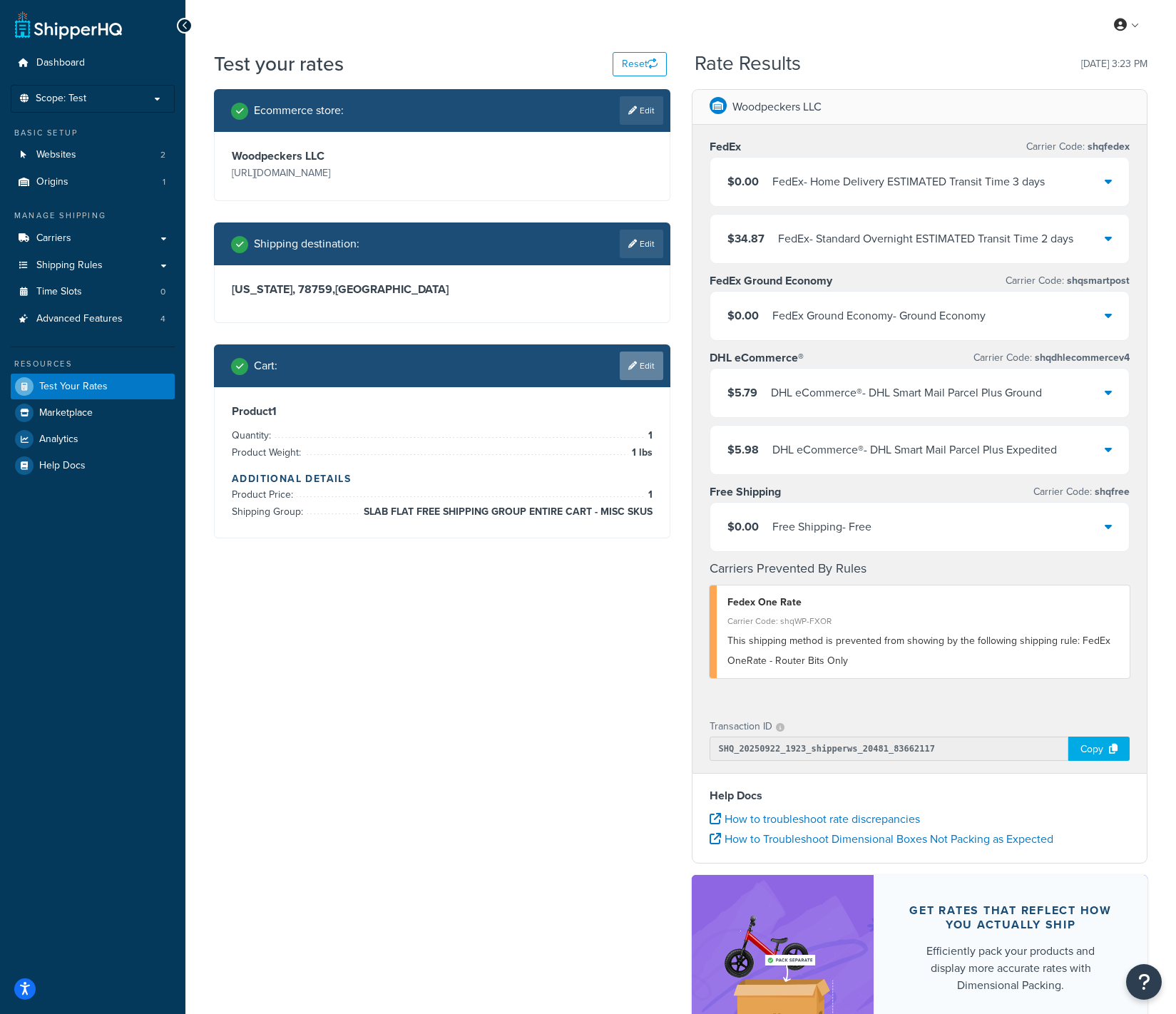
click at [643, 367] on link "Edit" at bounding box center [642, 366] width 44 height 28
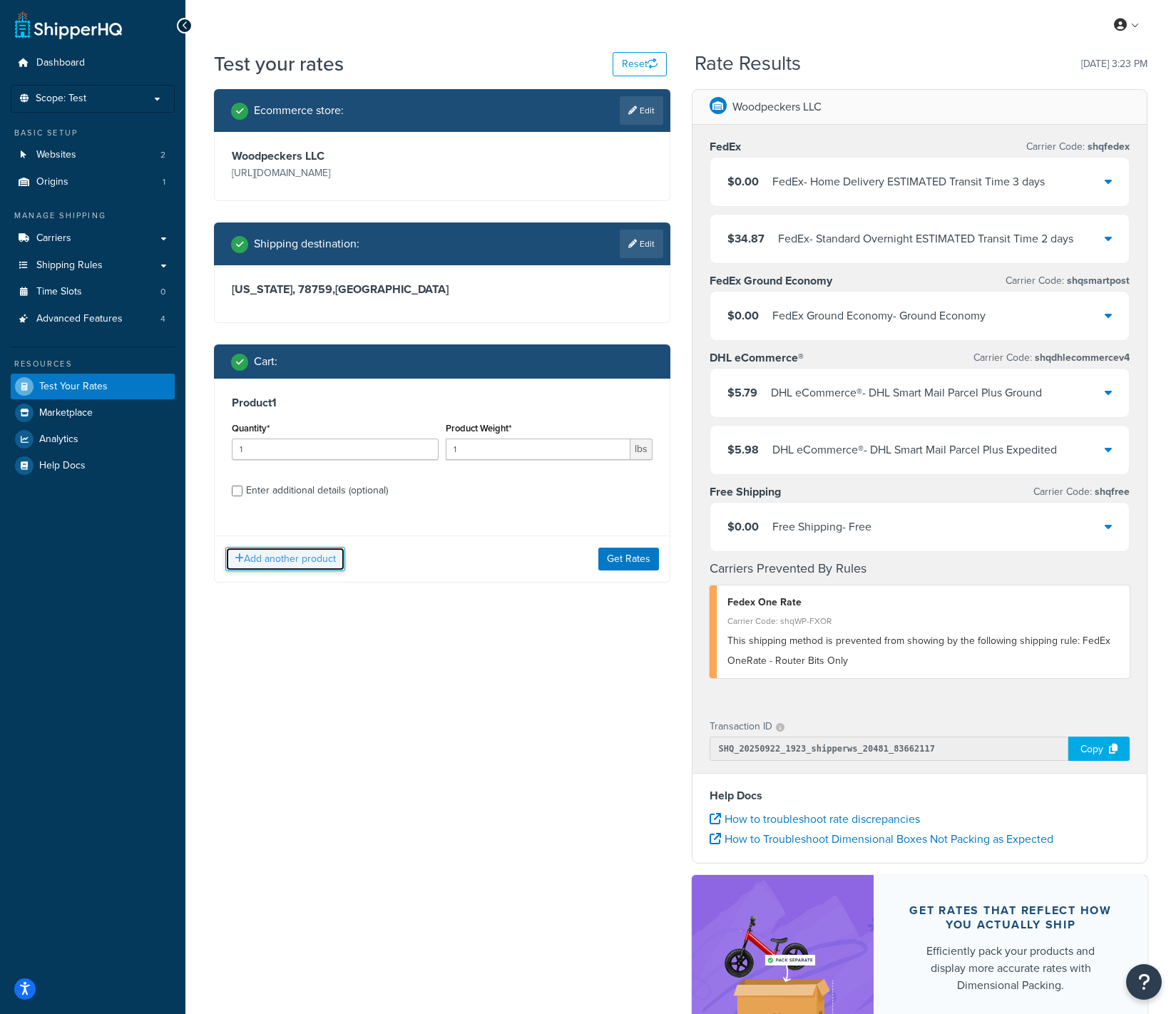
click at [298, 561] on button "Add another product" at bounding box center [285, 559] width 119 height 25
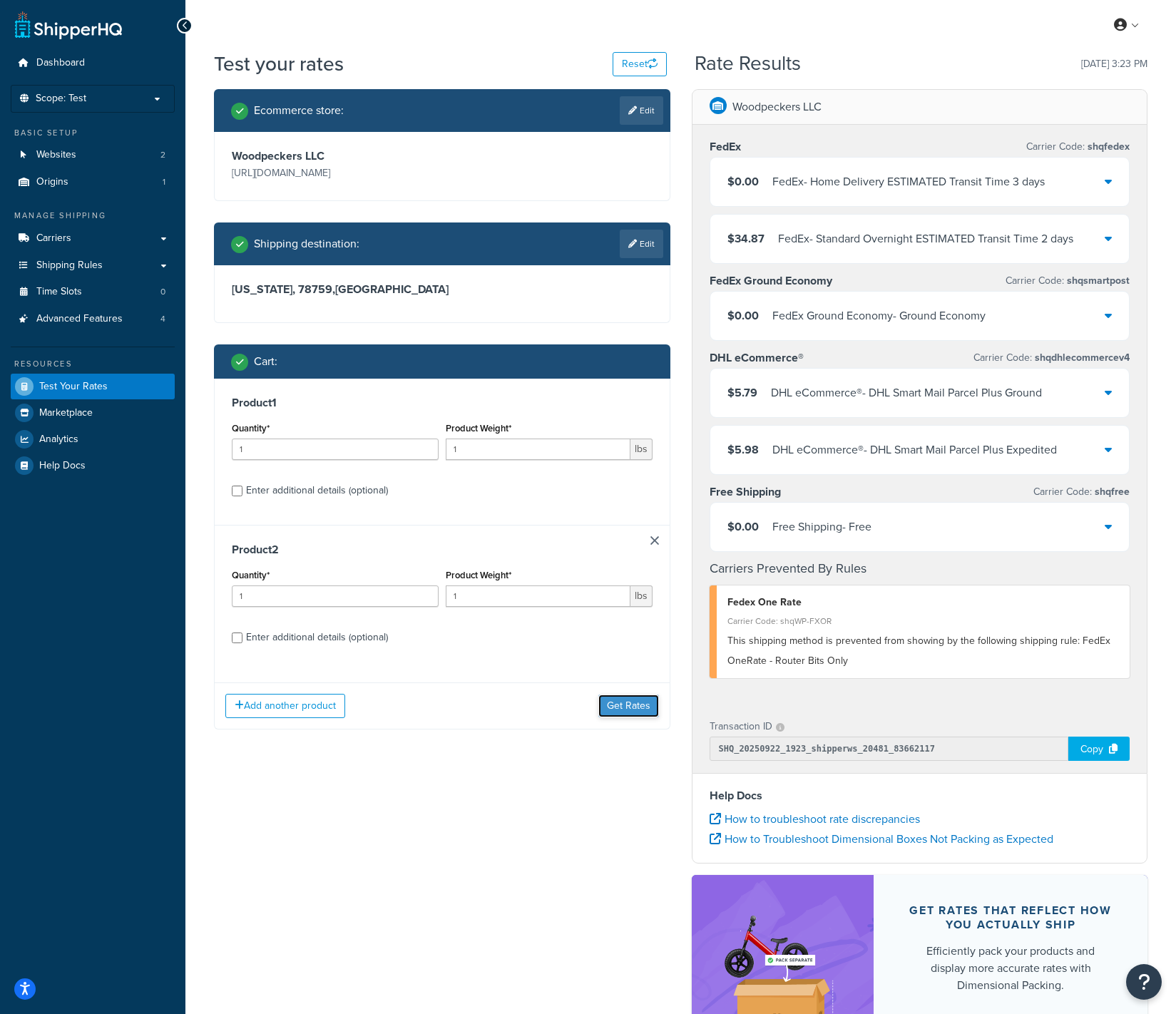
click at [609, 710] on button "Get Rates" at bounding box center [628, 706] width 61 height 23
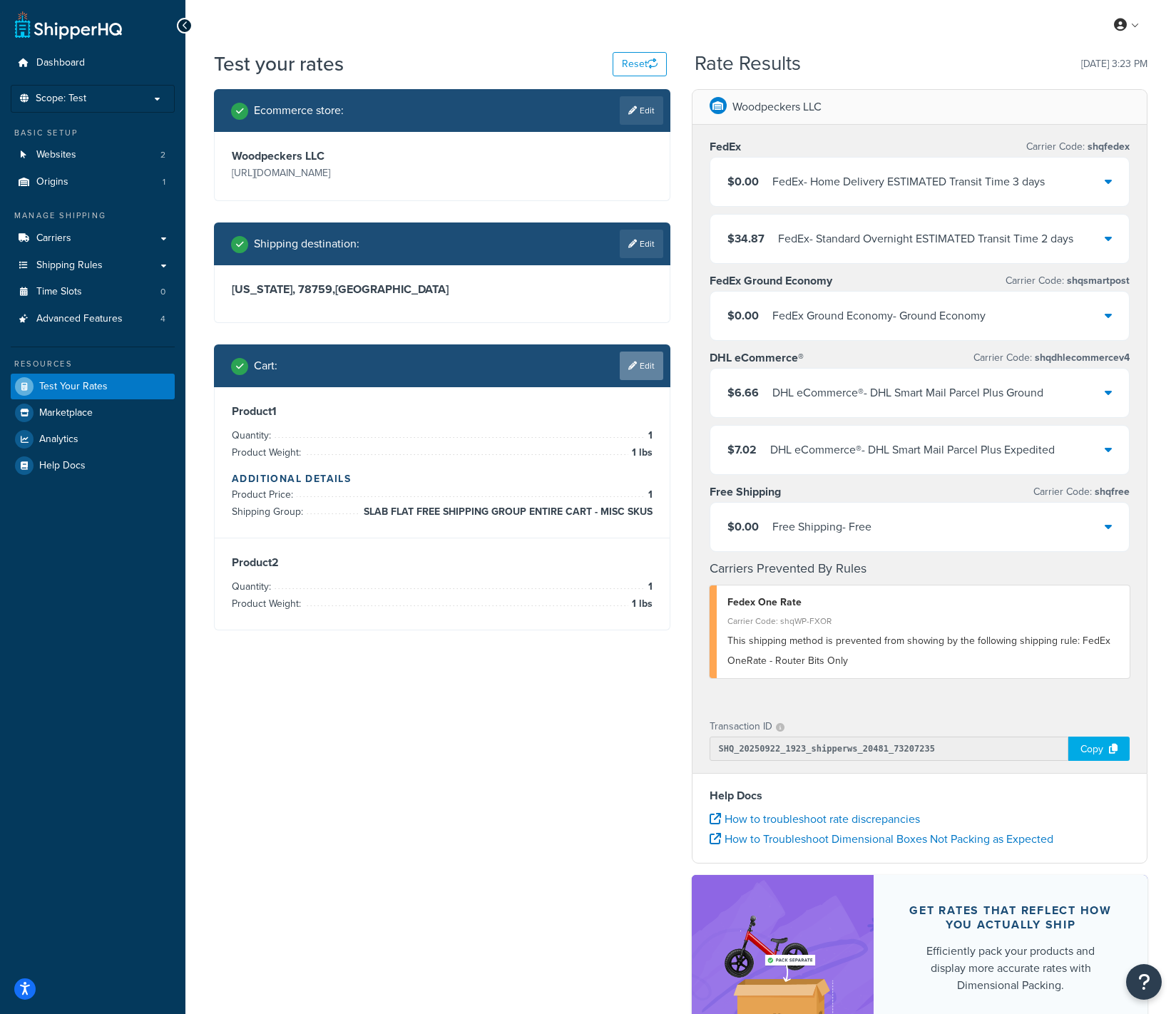
click at [641, 368] on link "Edit" at bounding box center [642, 366] width 44 height 28
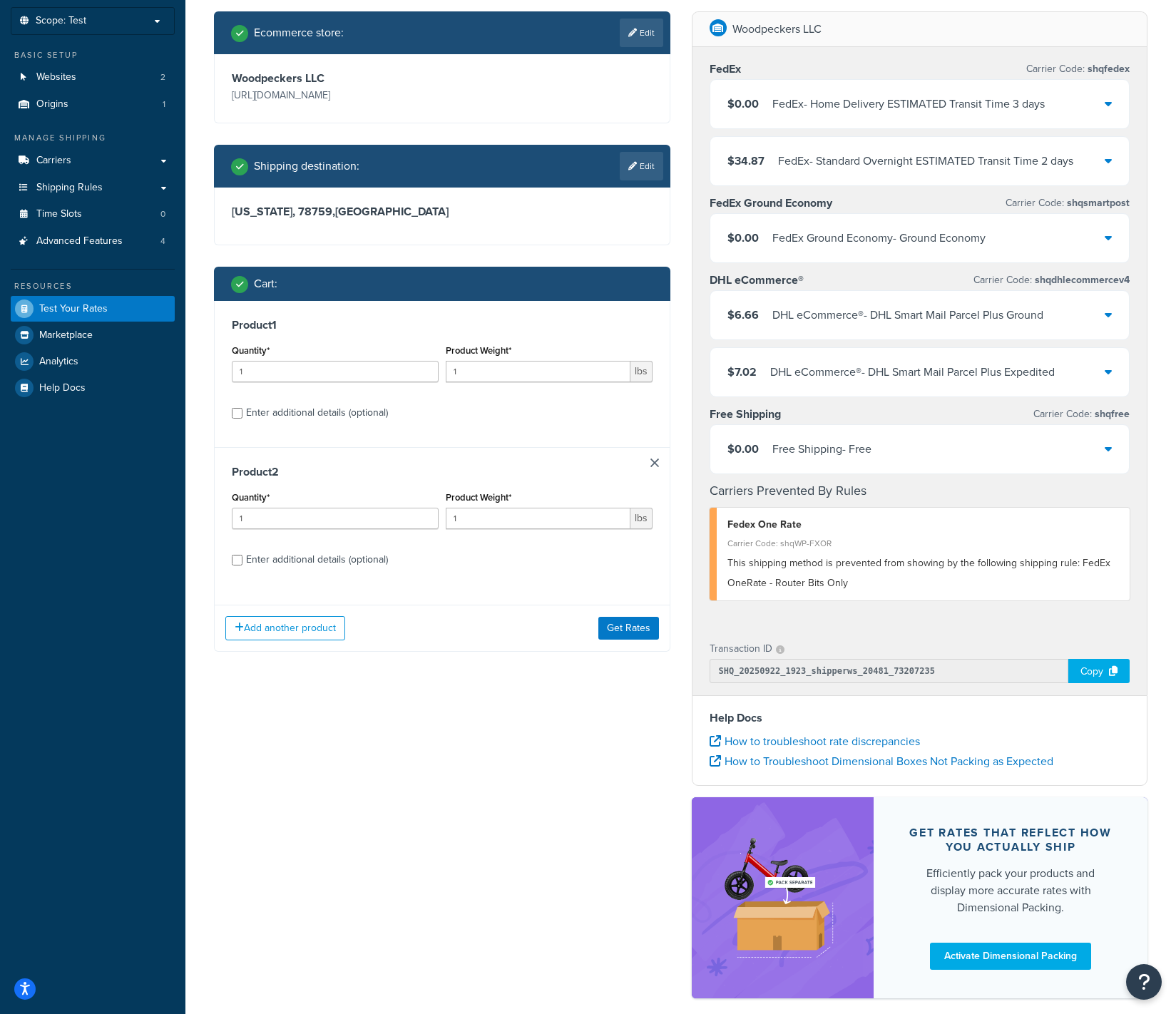
scroll to position [95, 0]
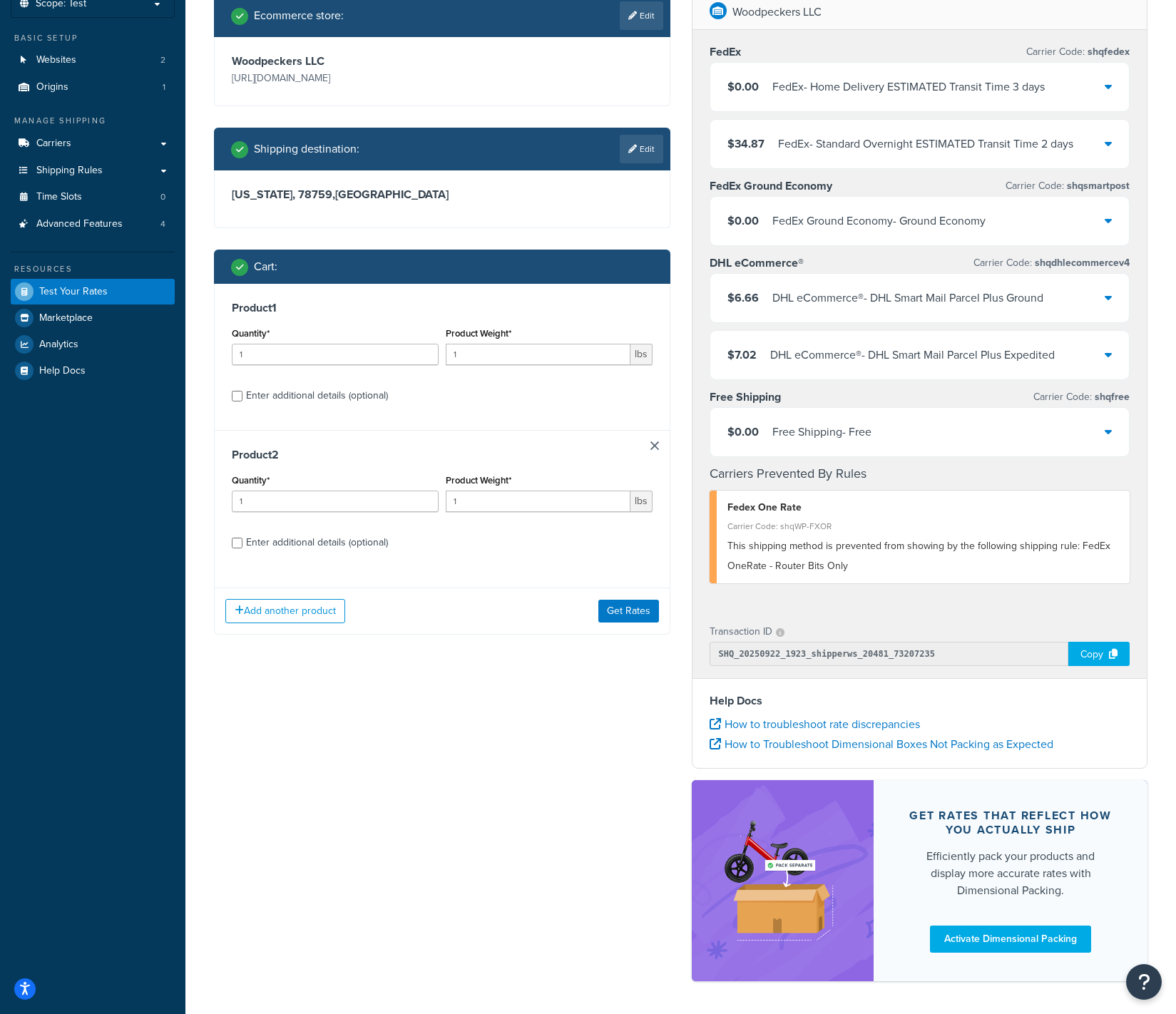
click at [371, 544] on div "Enter additional details (optional)" at bounding box center [317, 542] width 142 height 20
click at [243, 544] on input "Enter additional details (optional)" at bounding box center [237, 542] width 10 height 10
checkbox input "true"
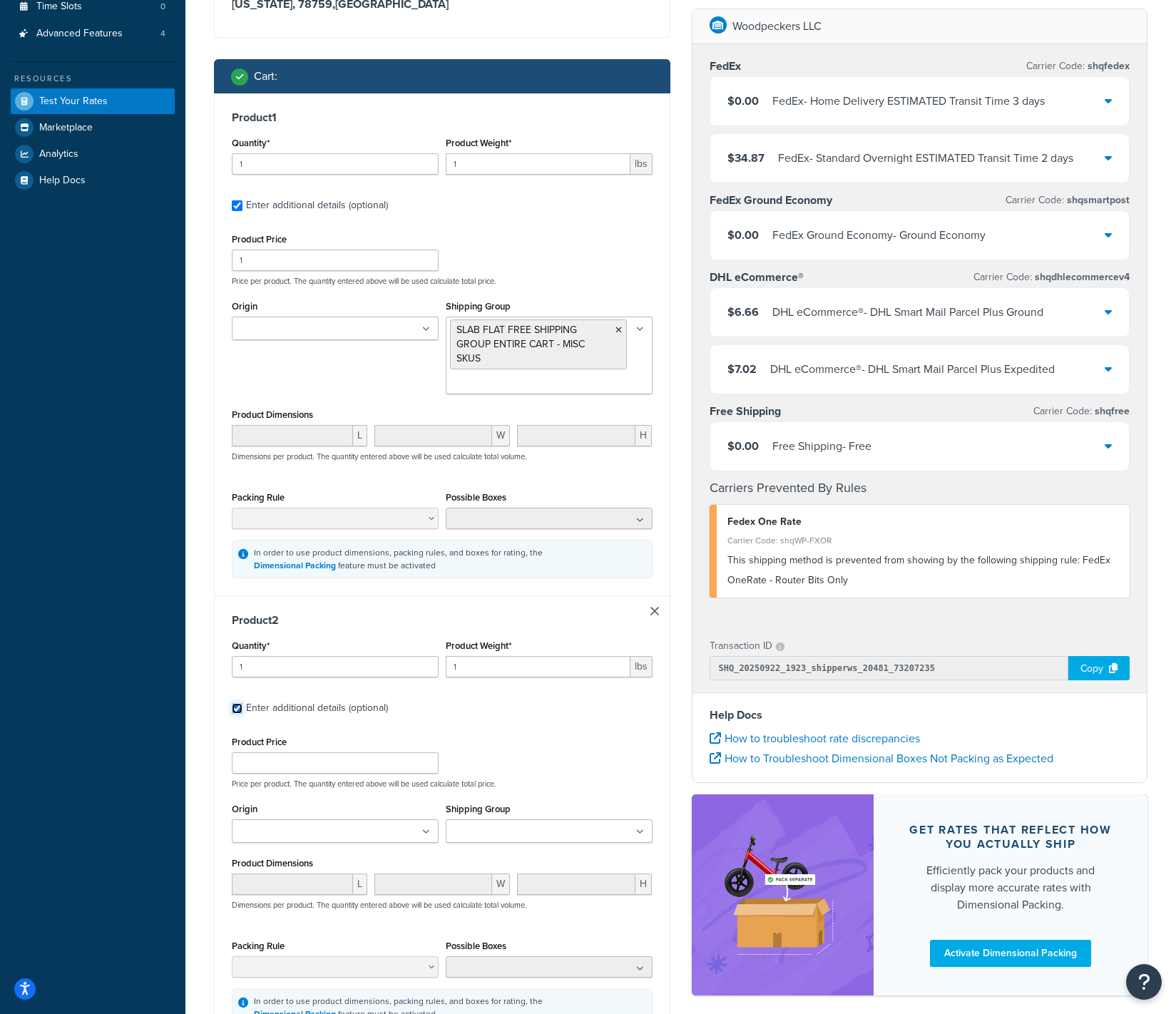
scroll to position [336, 0]
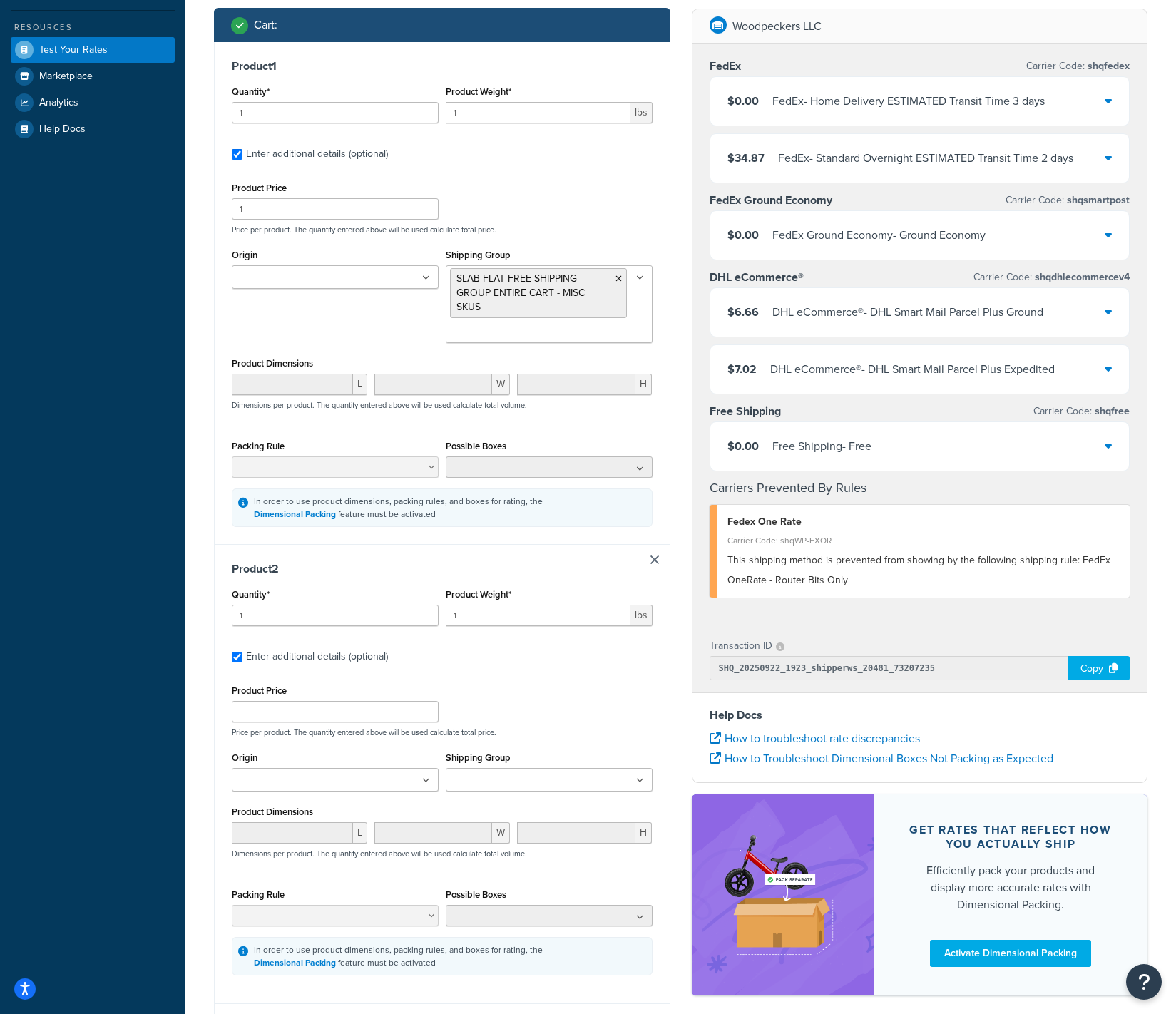
click at [506, 785] on input "Shipping Group" at bounding box center [513, 781] width 126 height 16
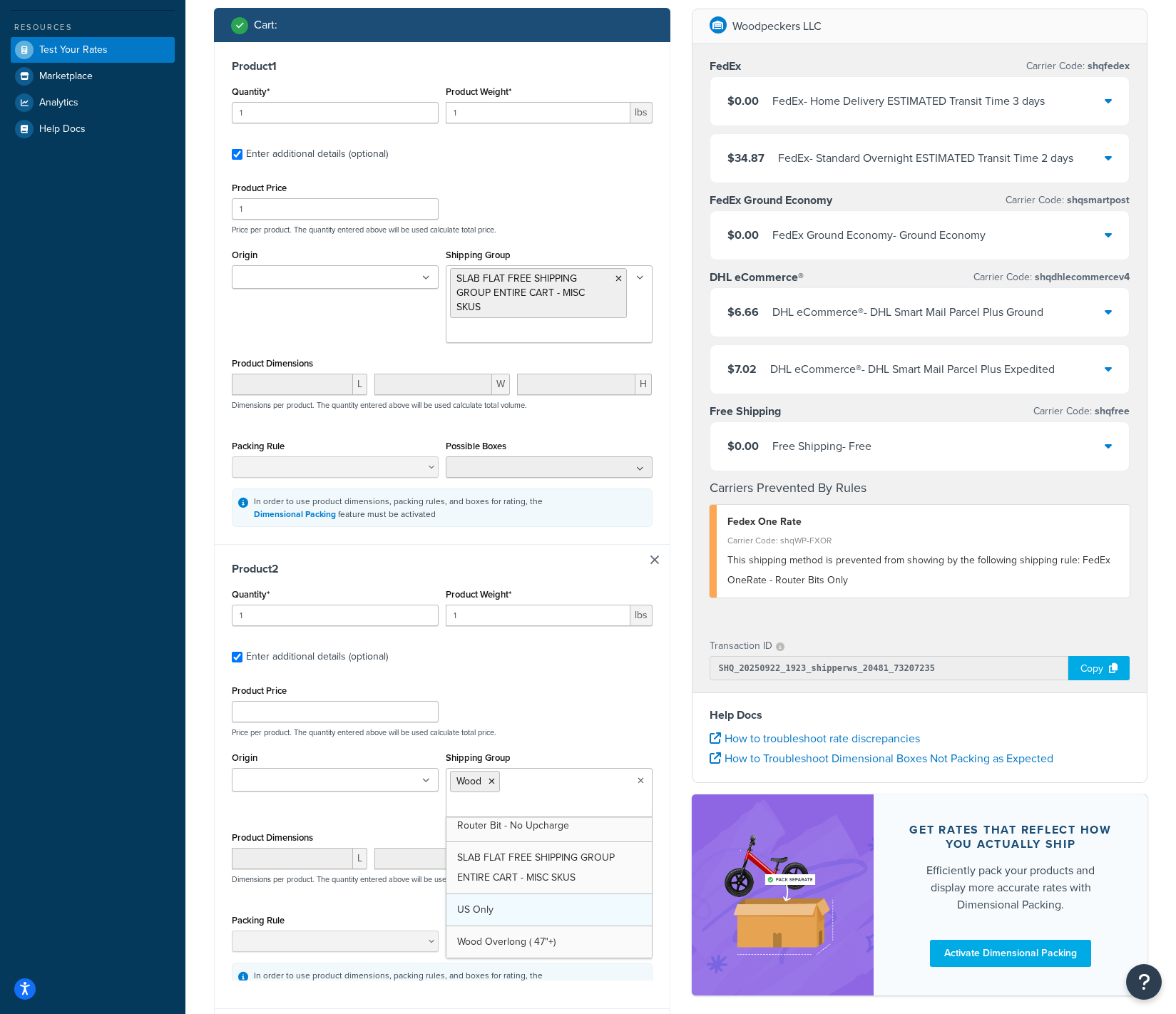
scroll to position [167, 0]
click at [639, 717] on div "Product Price Price per product. The quantity entered above will be used calcul…" at bounding box center [442, 709] width 427 height 56
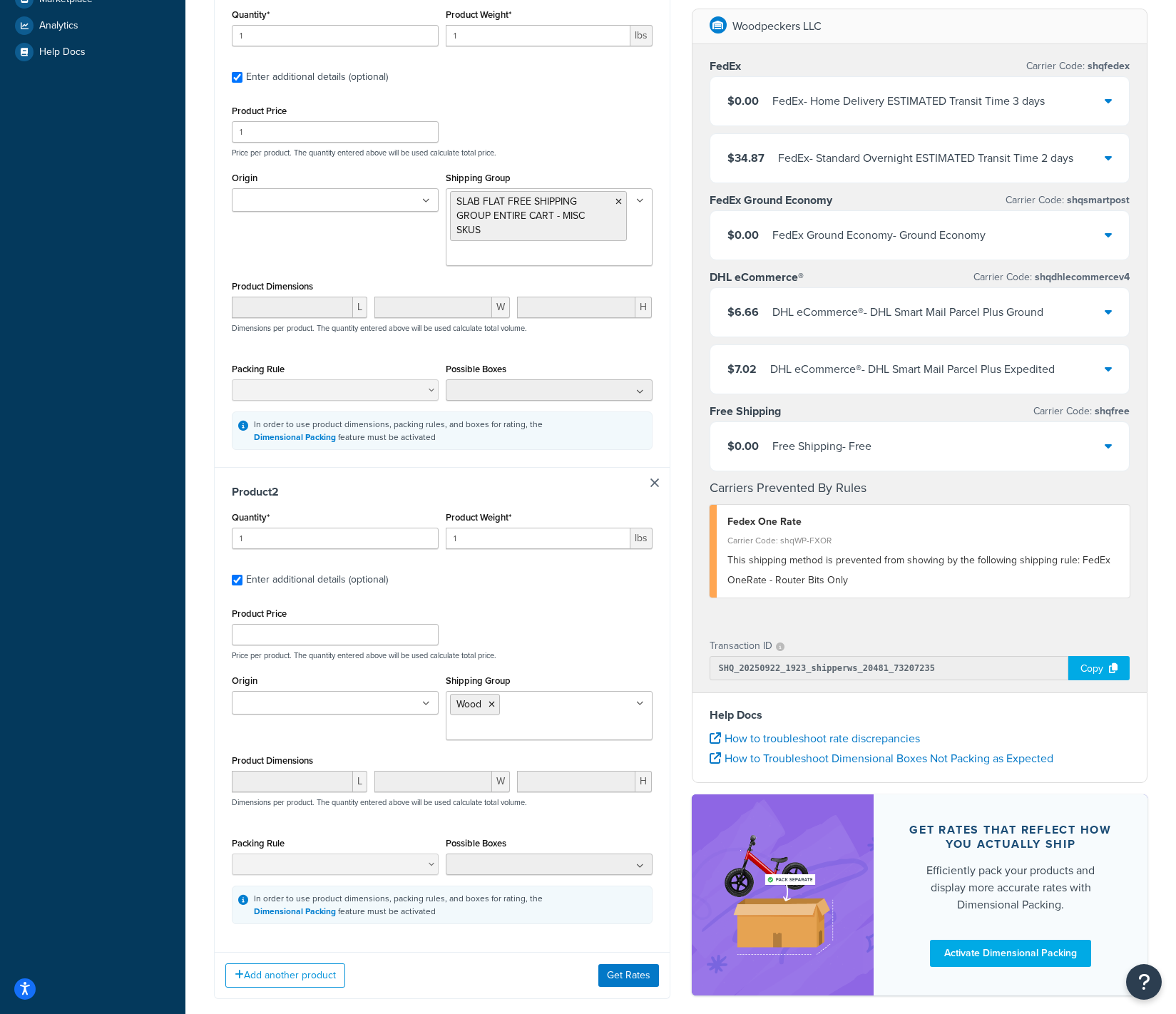
scroll to position [473, 0]
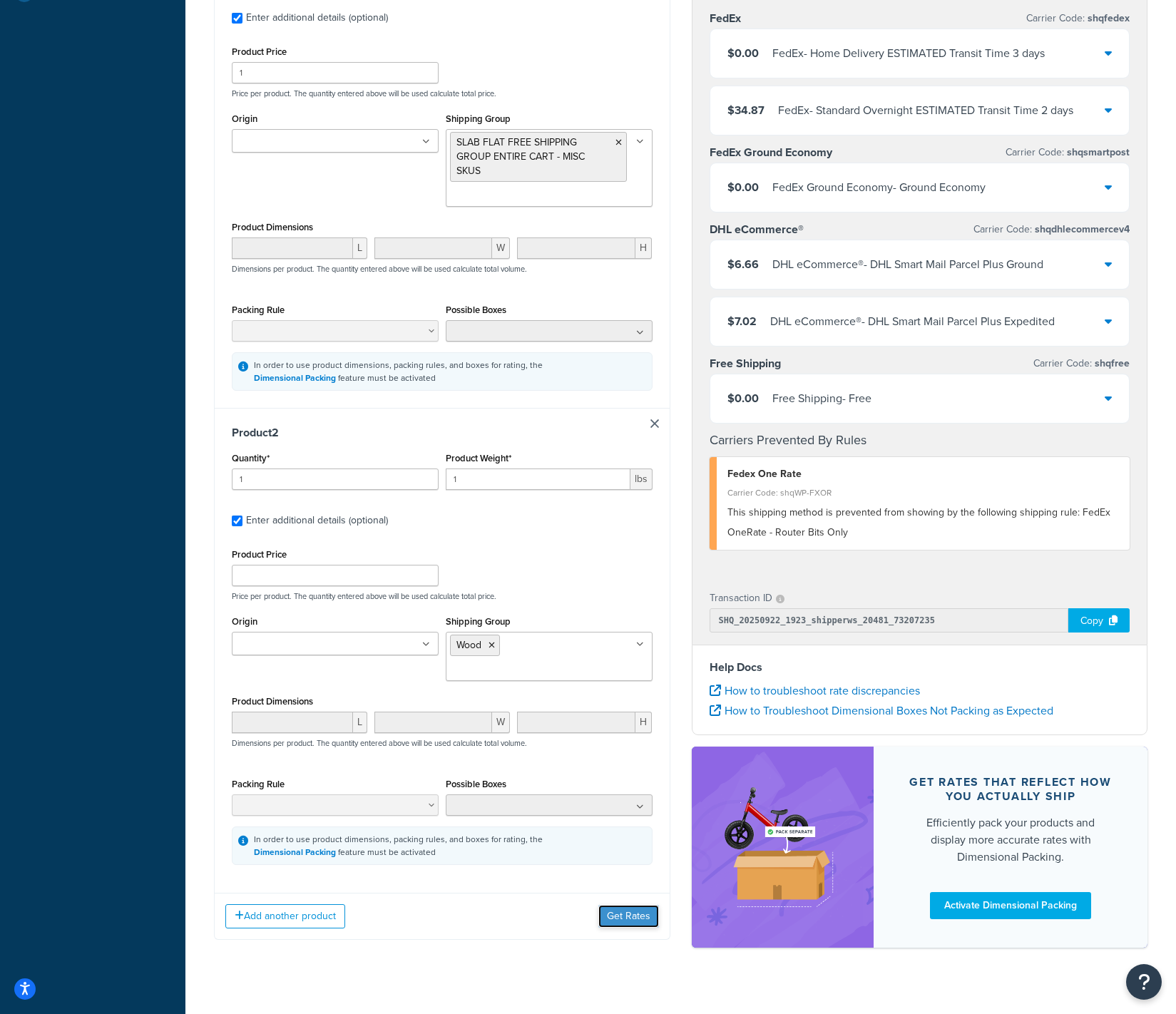
click at [618, 905] on button "Get Rates" at bounding box center [628, 916] width 61 height 23
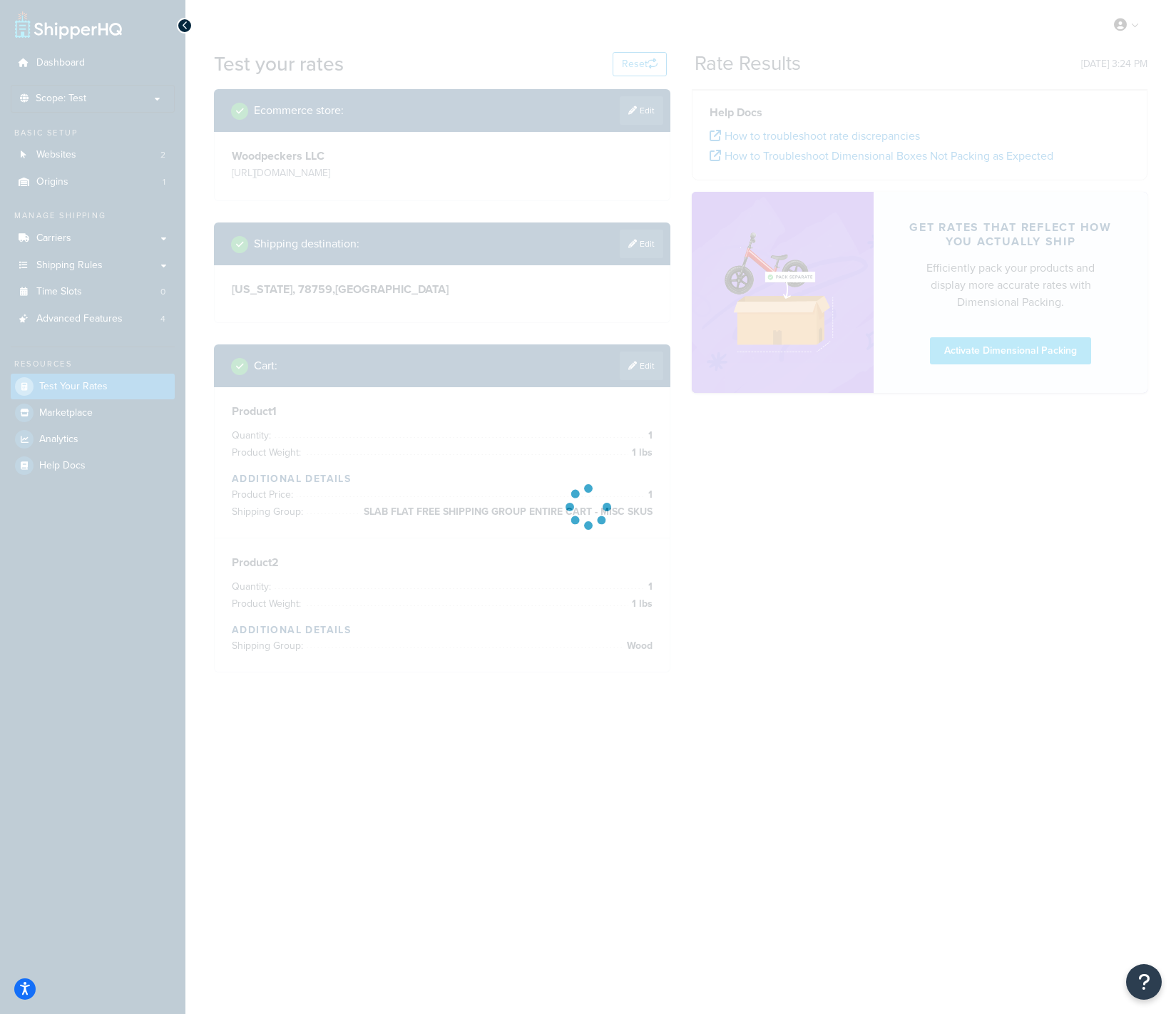
scroll to position [0, 0]
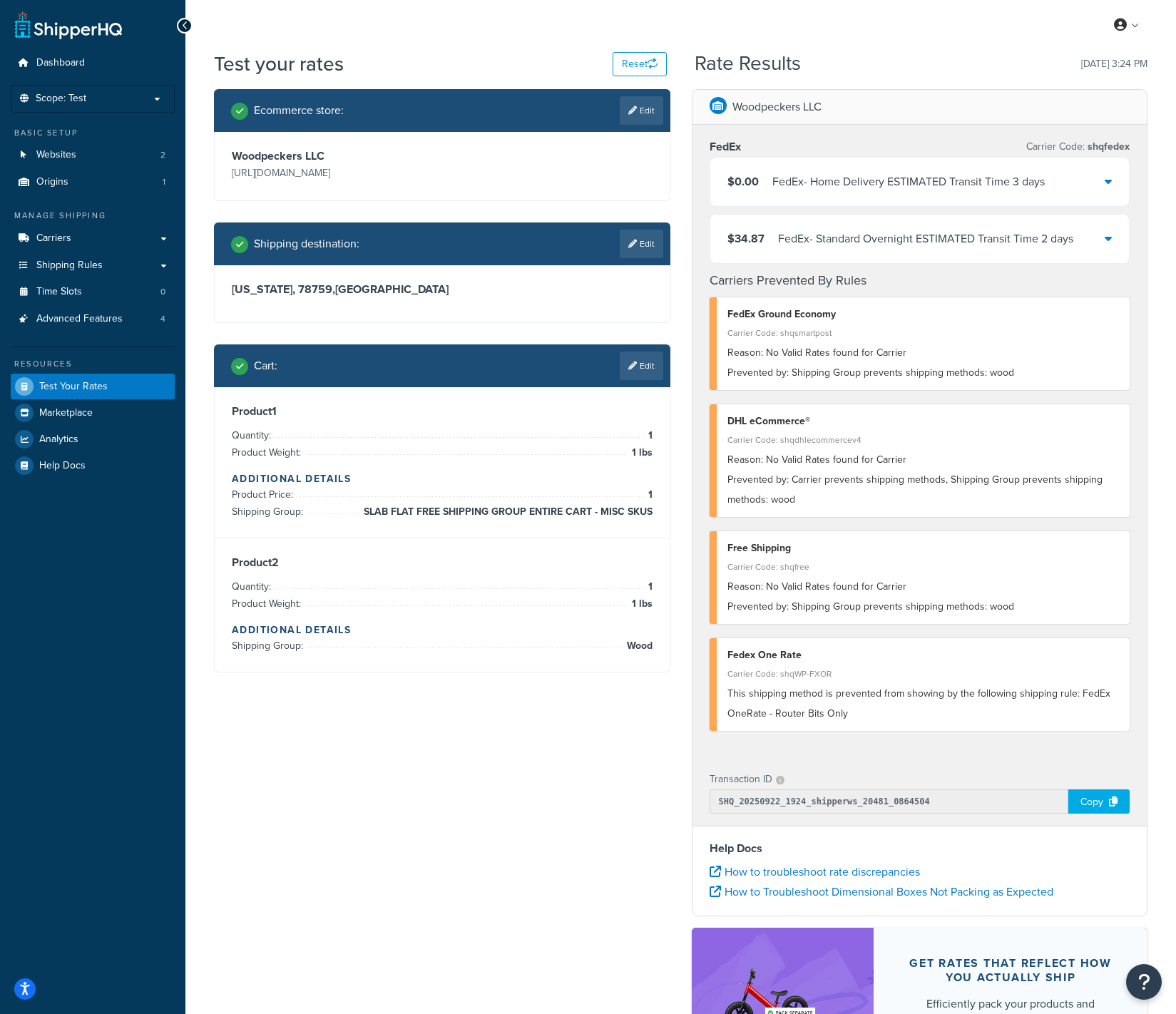
click at [932, 180] on div "FedEx - Home Delivery ESTIMATED Transit Time 3 days" at bounding box center [908, 181] width 272 height 20
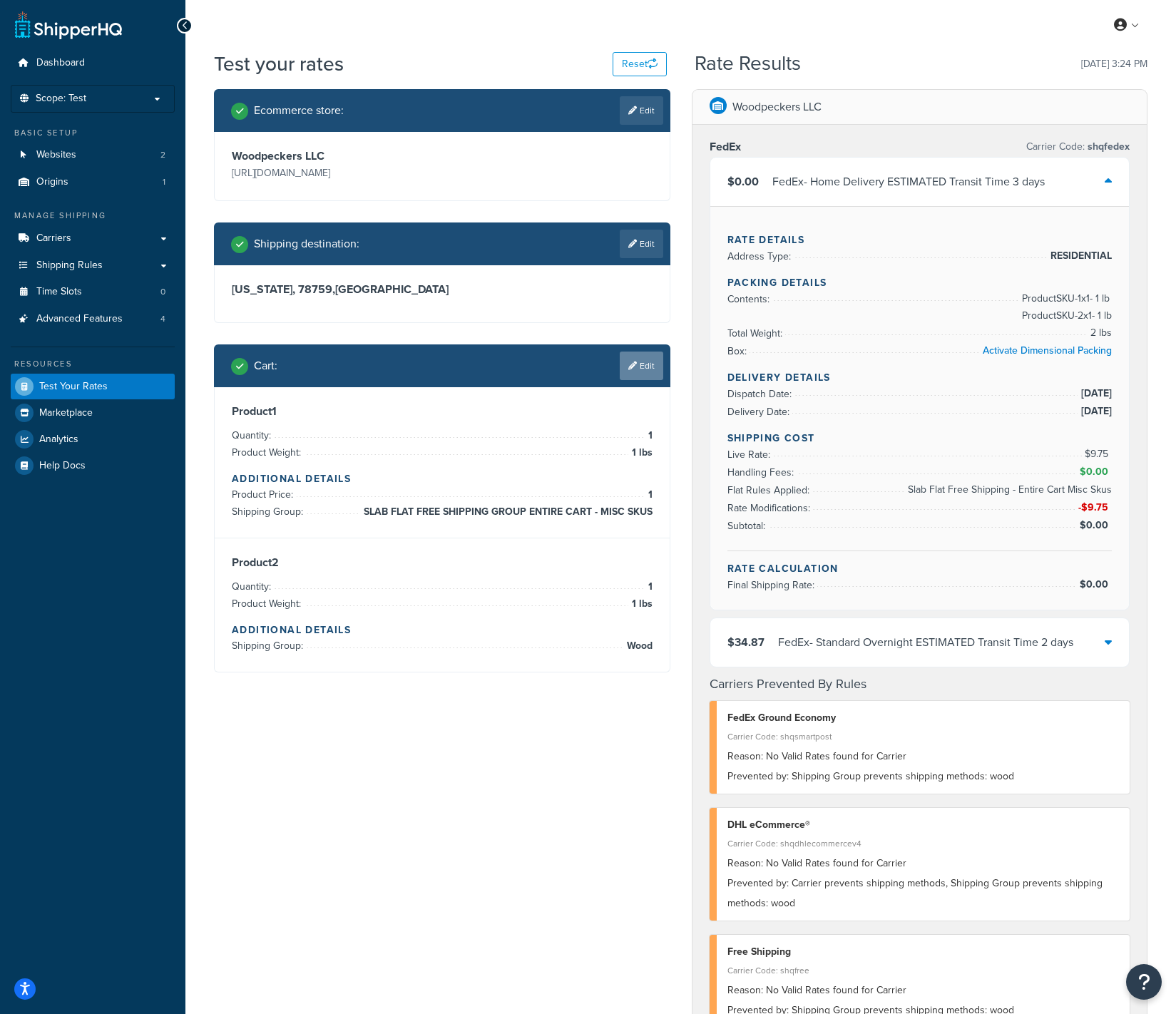
click at [654, 378] on link "Edit" at bounding box center [642, 366] width 44 height 28
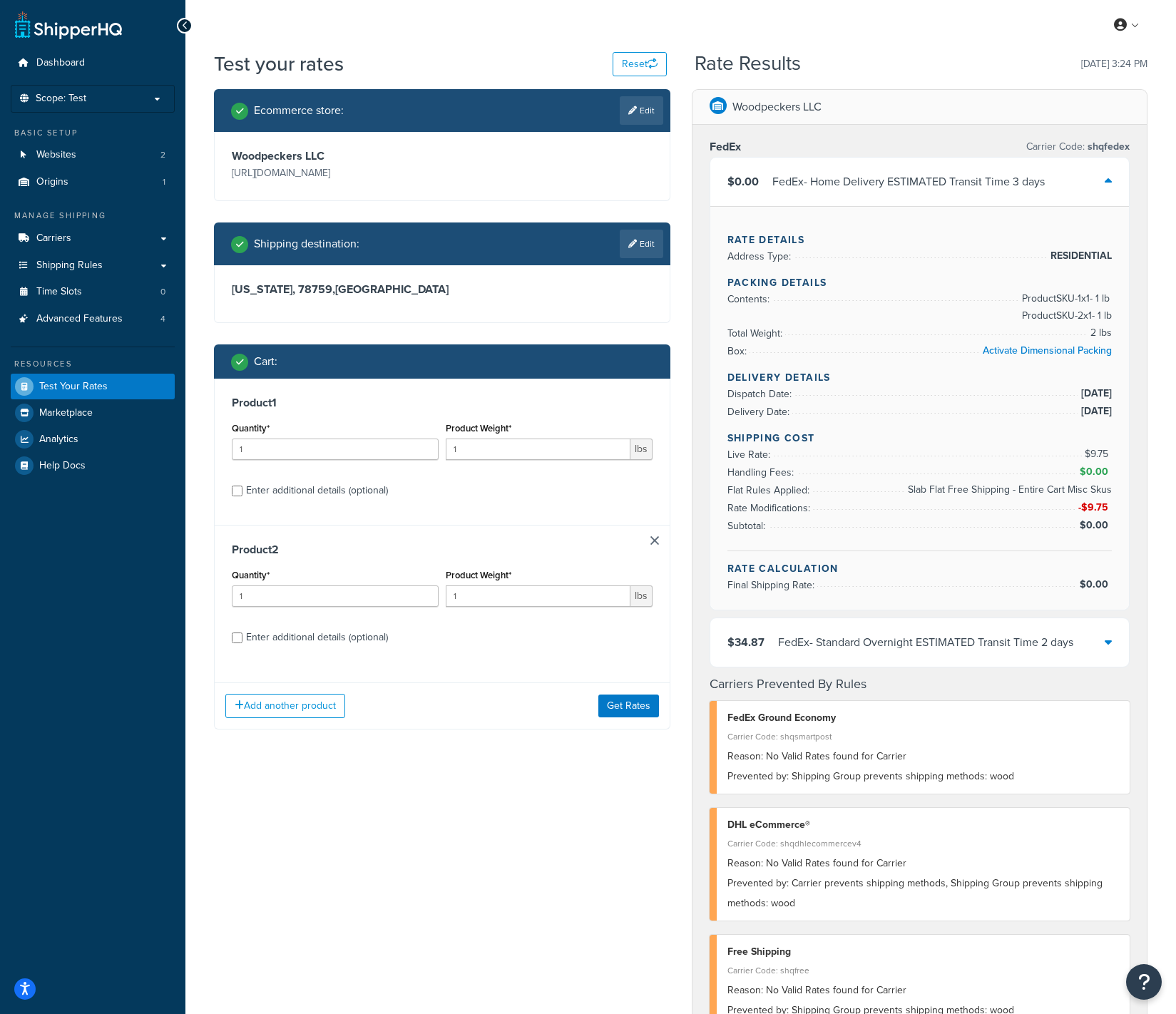
click at [321, 633] on div "Enter additional details (optional)" at bounding box center [317, 637] width 142 height 20
click at [243, 633] on input "Enter additional details (optional)" at bounding box center [237, 637] width 10 height 10
checkbox input "true"
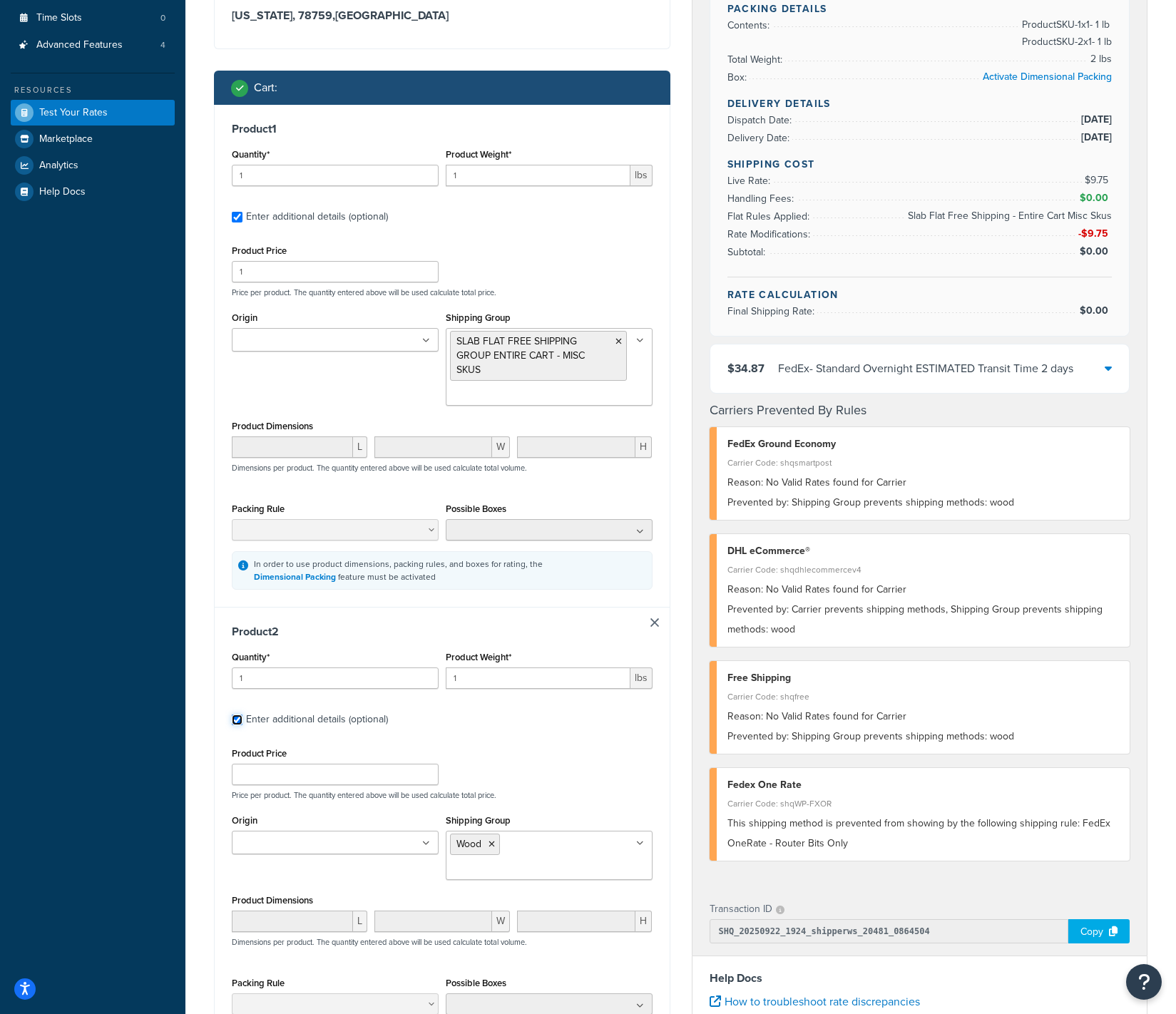
scroll to position [280, 0]
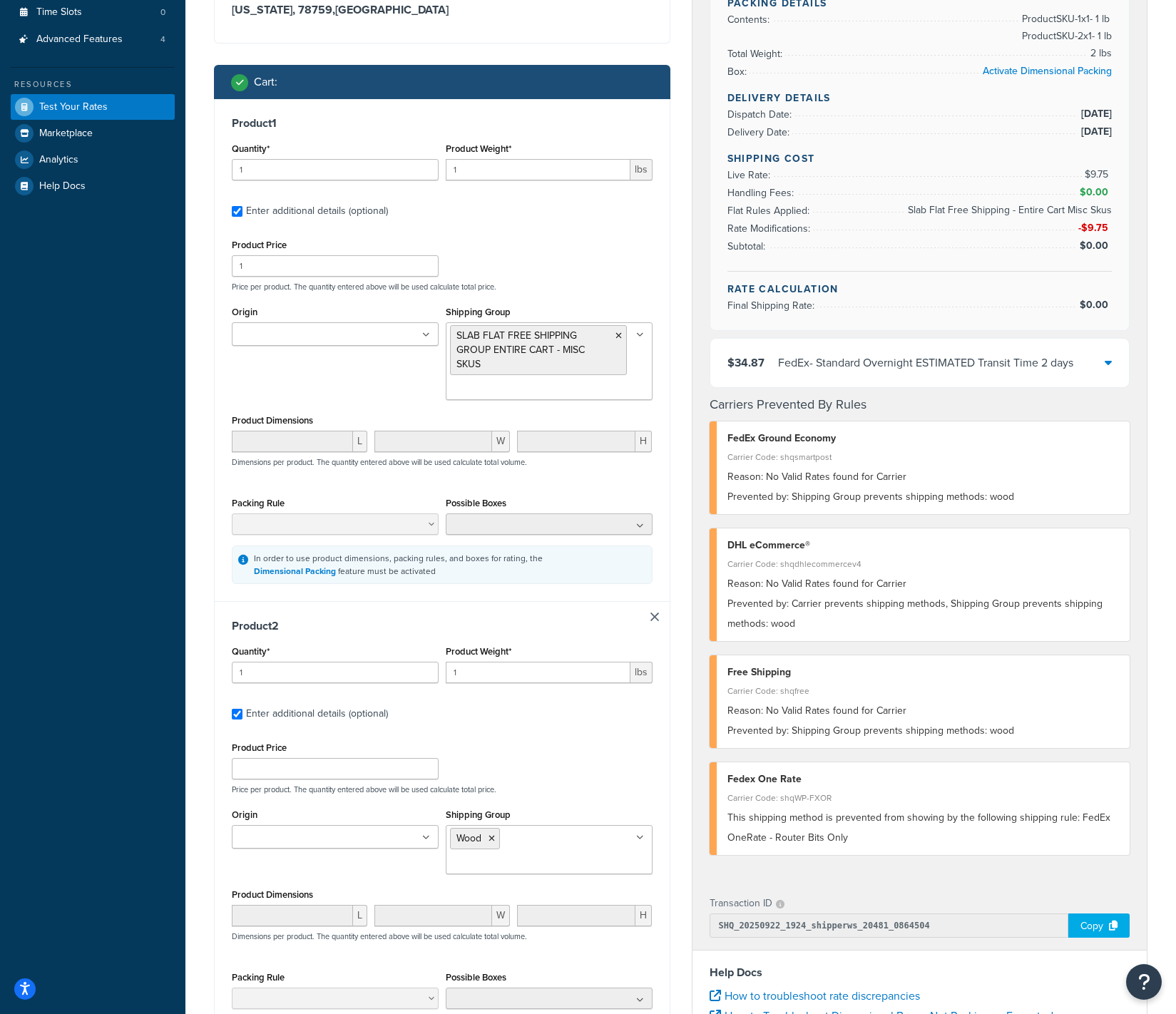
click at [642, 835] on icon at bounding box center [640, 838] width 8 height 9
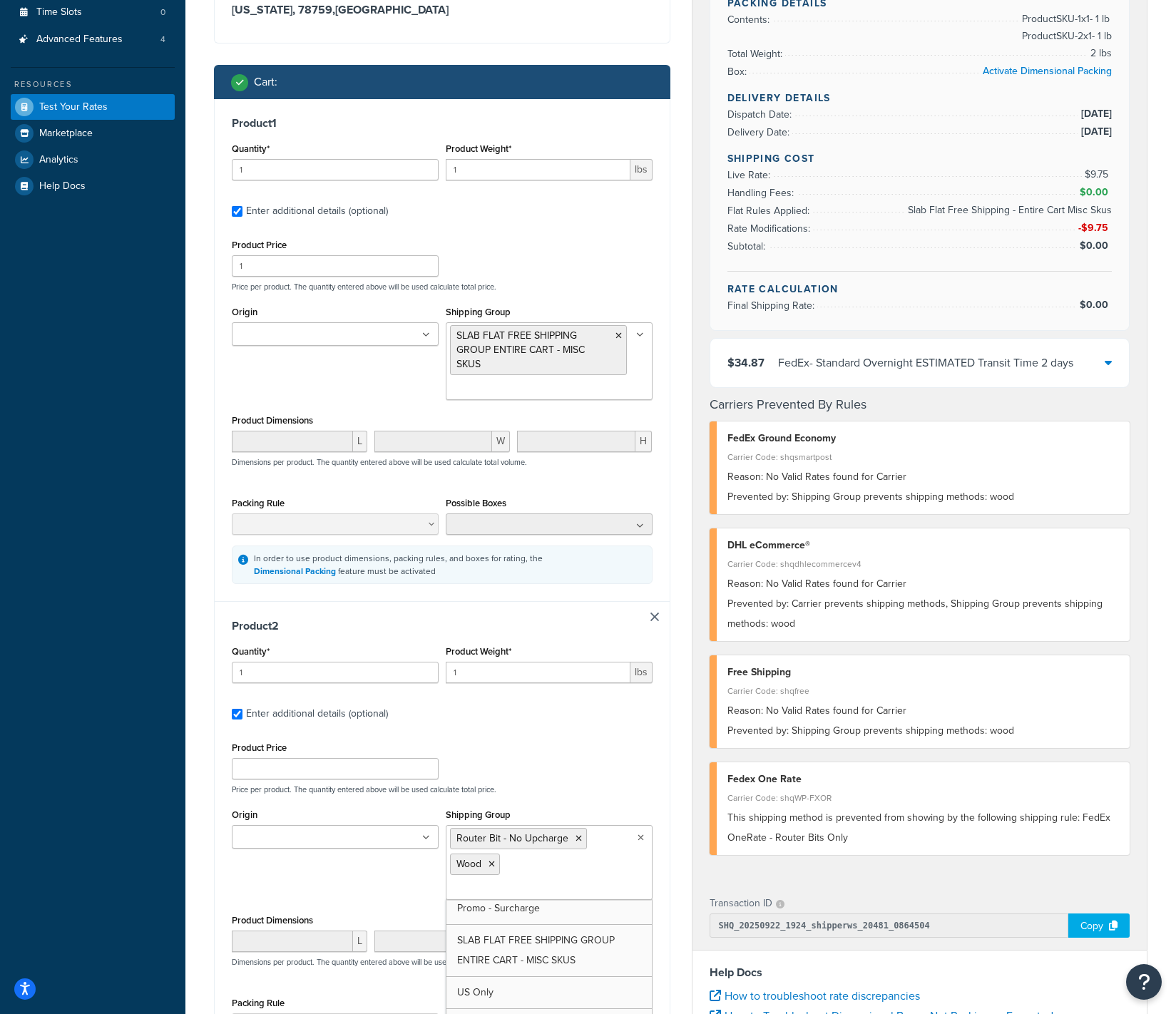
scroll to position [135, 0]
click at [563, 782] on div "Product Price Price per product. The quantity entered above will be used calcul…" at bounding box center [442, 766] width 427 height 56
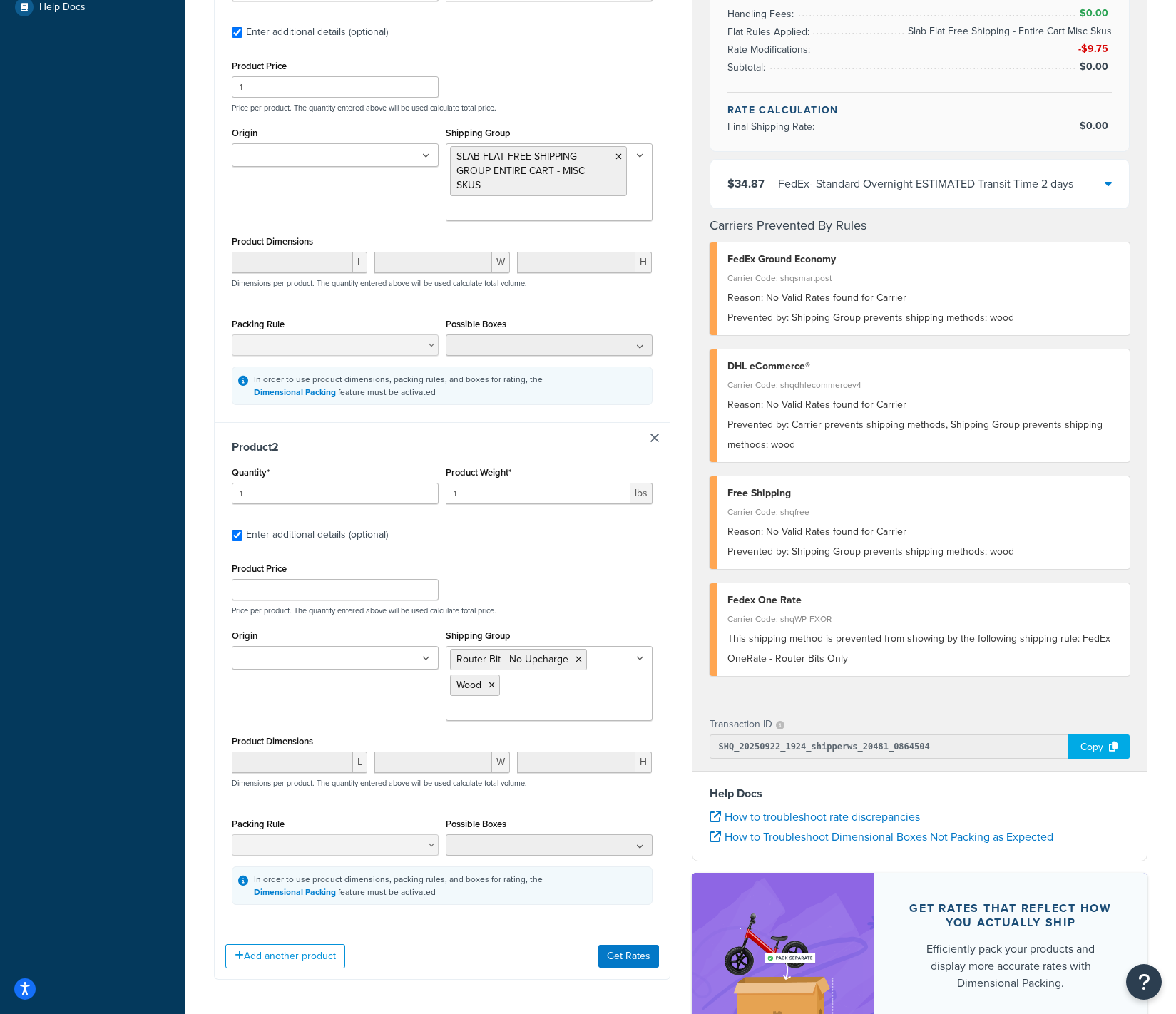
scroll to position [474, 0]
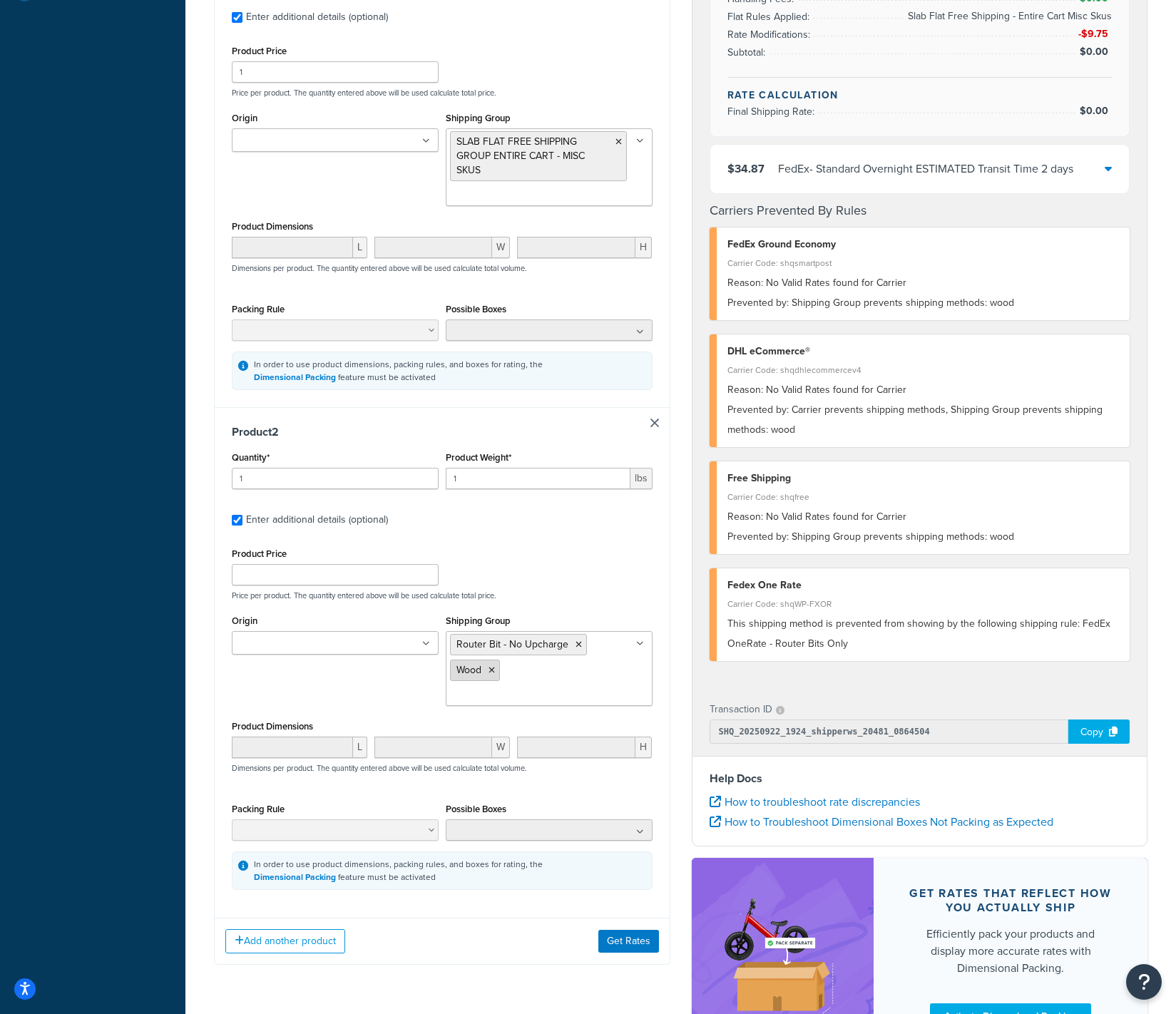
click at [493, 671] on icon at bounding box center [491, 670] width 7 height 9
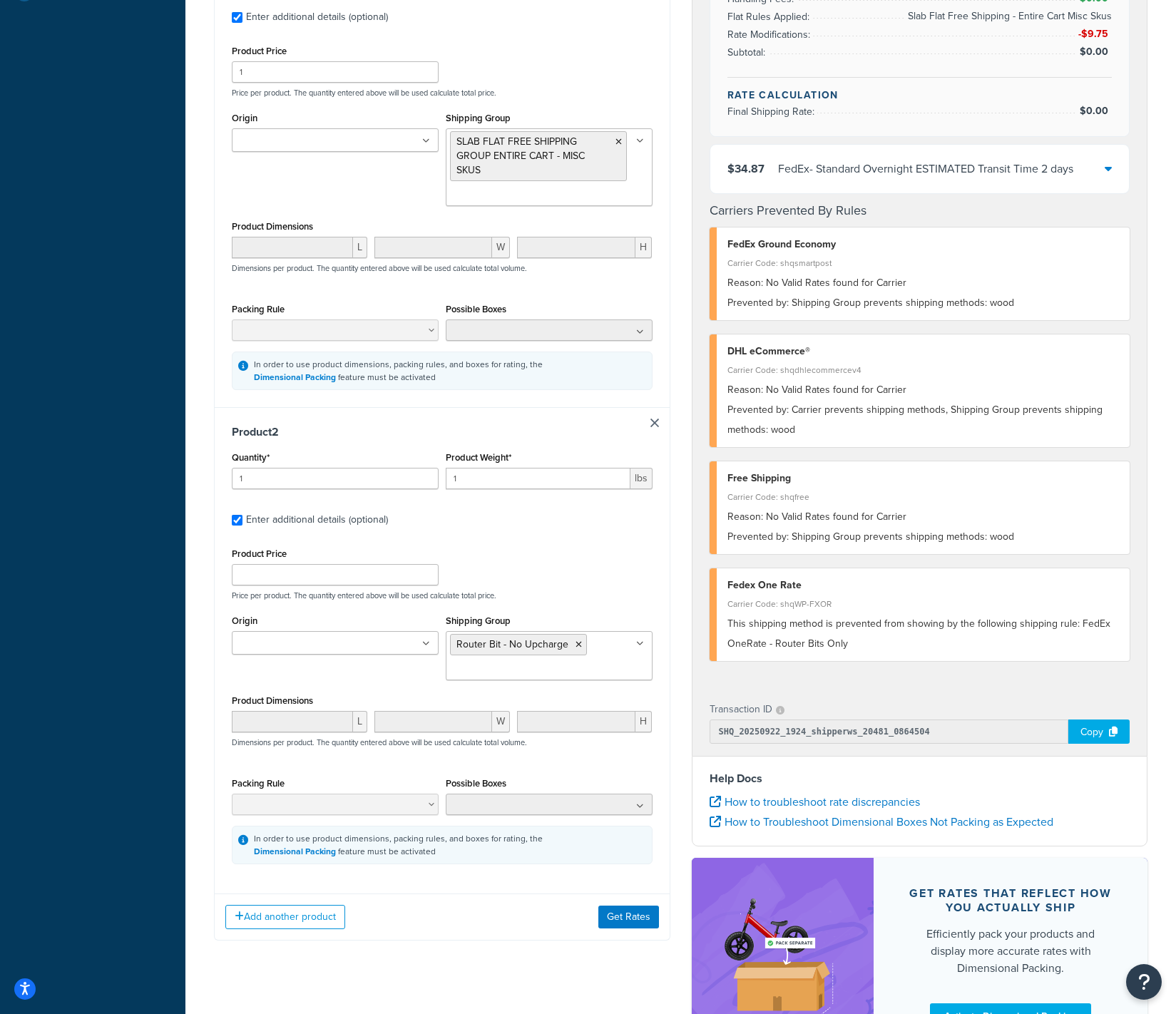
click at [537, 935] on div "Add another product Get Rates" at bounding box center [442, 916] width 455 height 46
click at [620, 923] on button "Get Rates" at bounding box center [628, 915] width 61 height 23
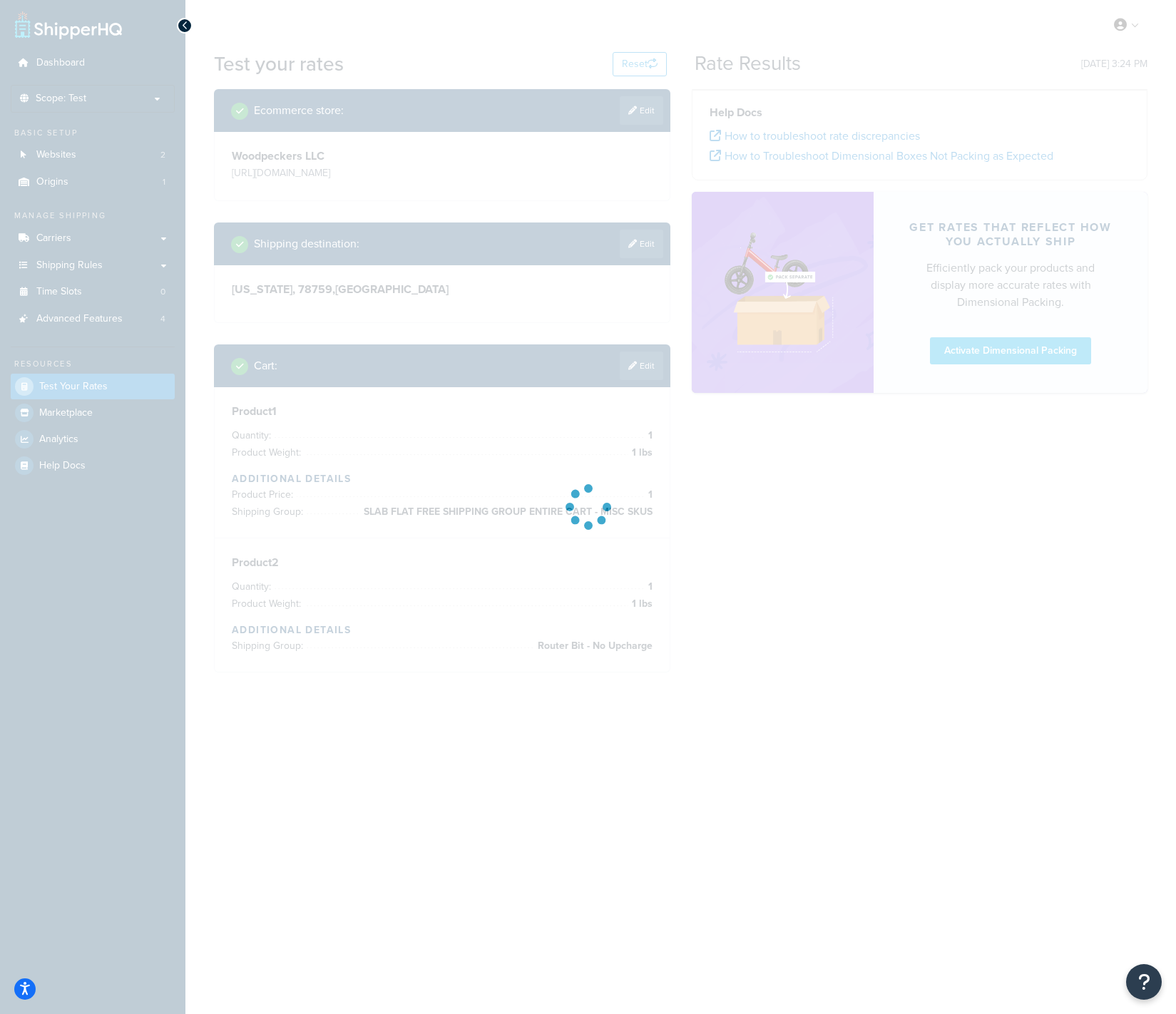
scroll to position [0, 0]
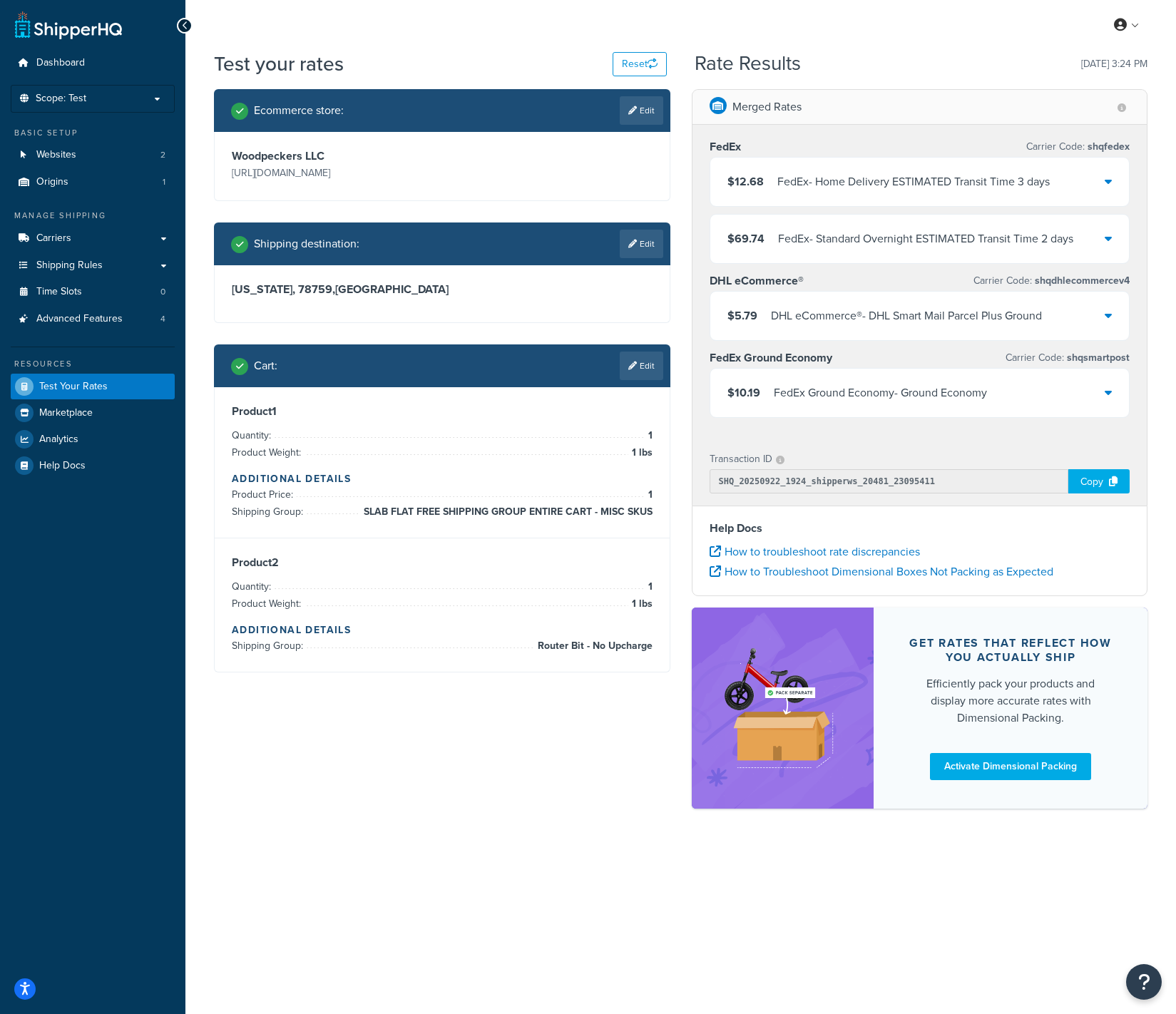
click at [859, 181] on div "FedEx - Home Delivery ESTIMATED Transit Time 3 days" at bounding box center [913, 181] width 272 height 20
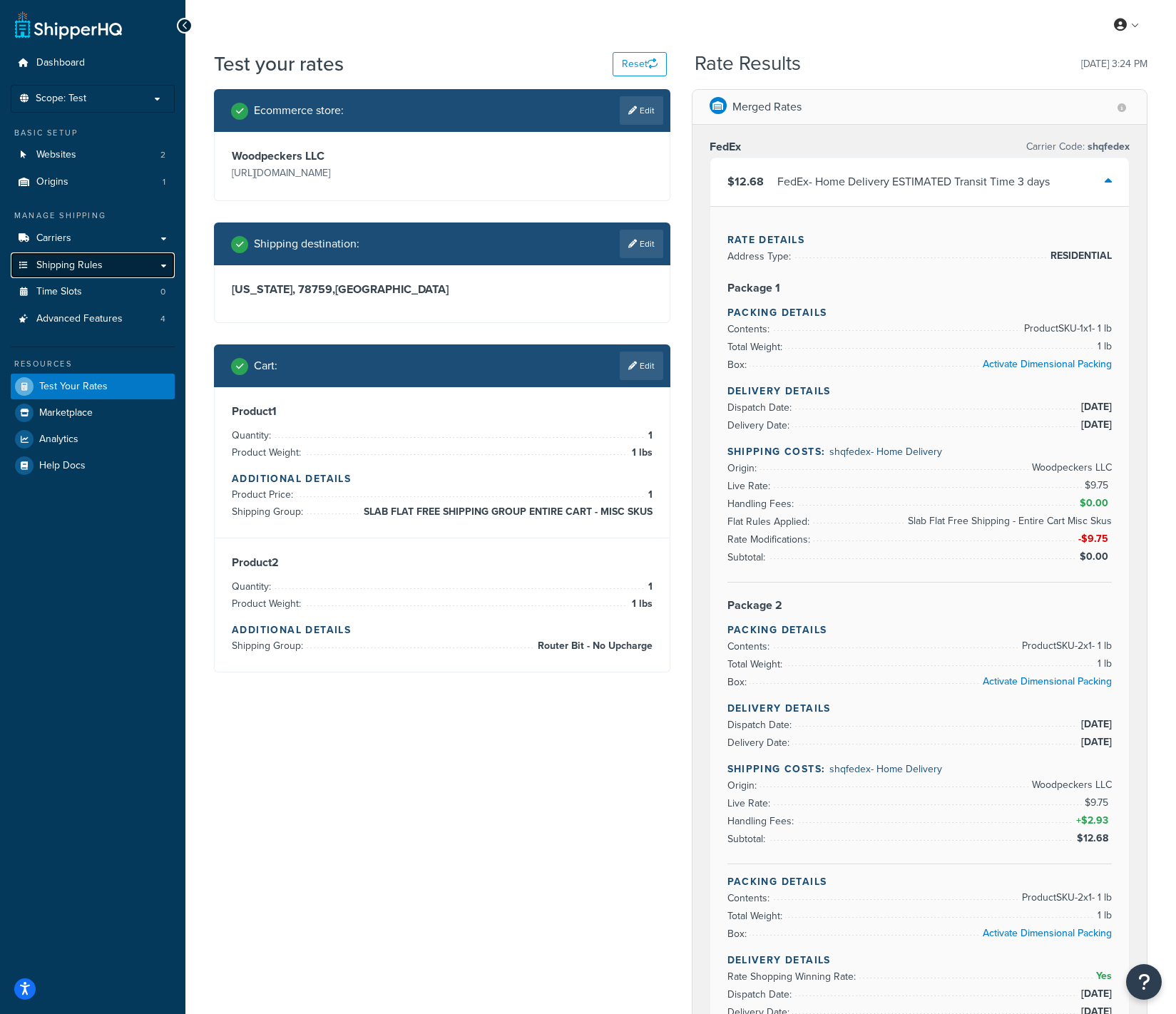
click at [156, 270] on link "Shipping Rules" at bounding box center [92, 265] width 164 height 27
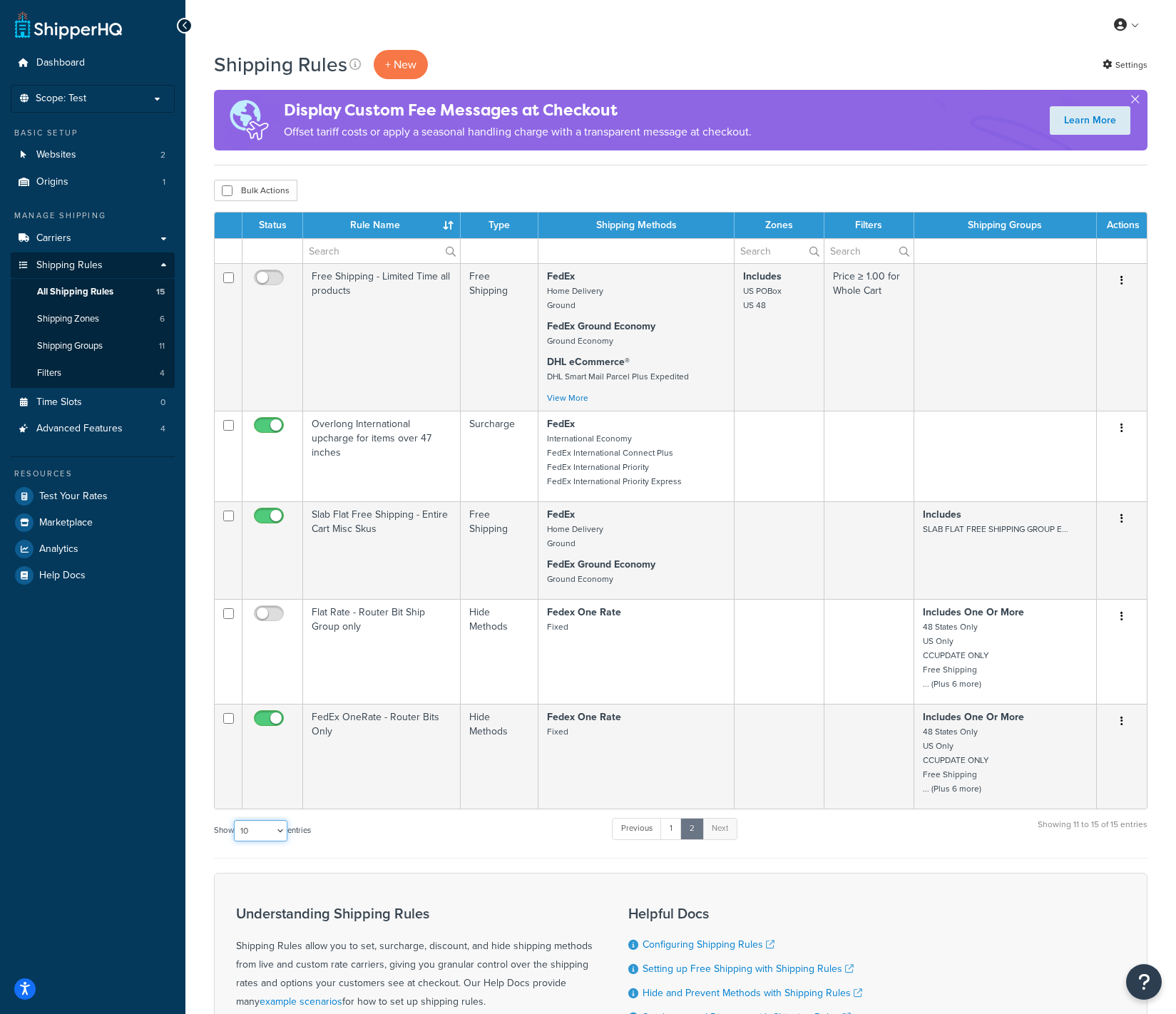
click at [278, 833] on select "10 15 25 50 100 1000" at bounding box center [261, 830] width 53 height 22
select select "25"
click at [235, 824] on select "10 15 25 50 100 1000" at bounding box center [261, 830] width 53 height 22
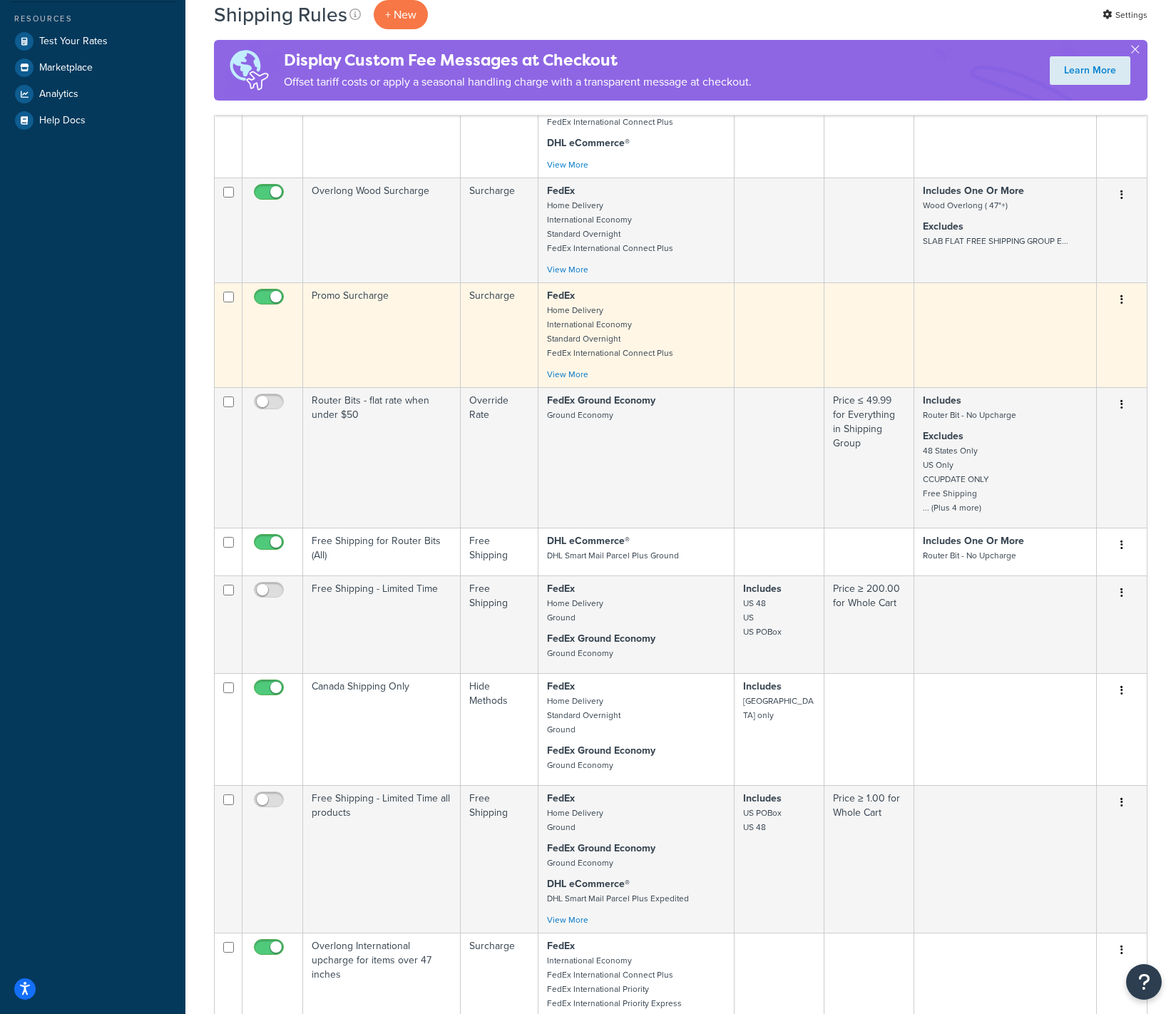
scroll to position [454, 0]
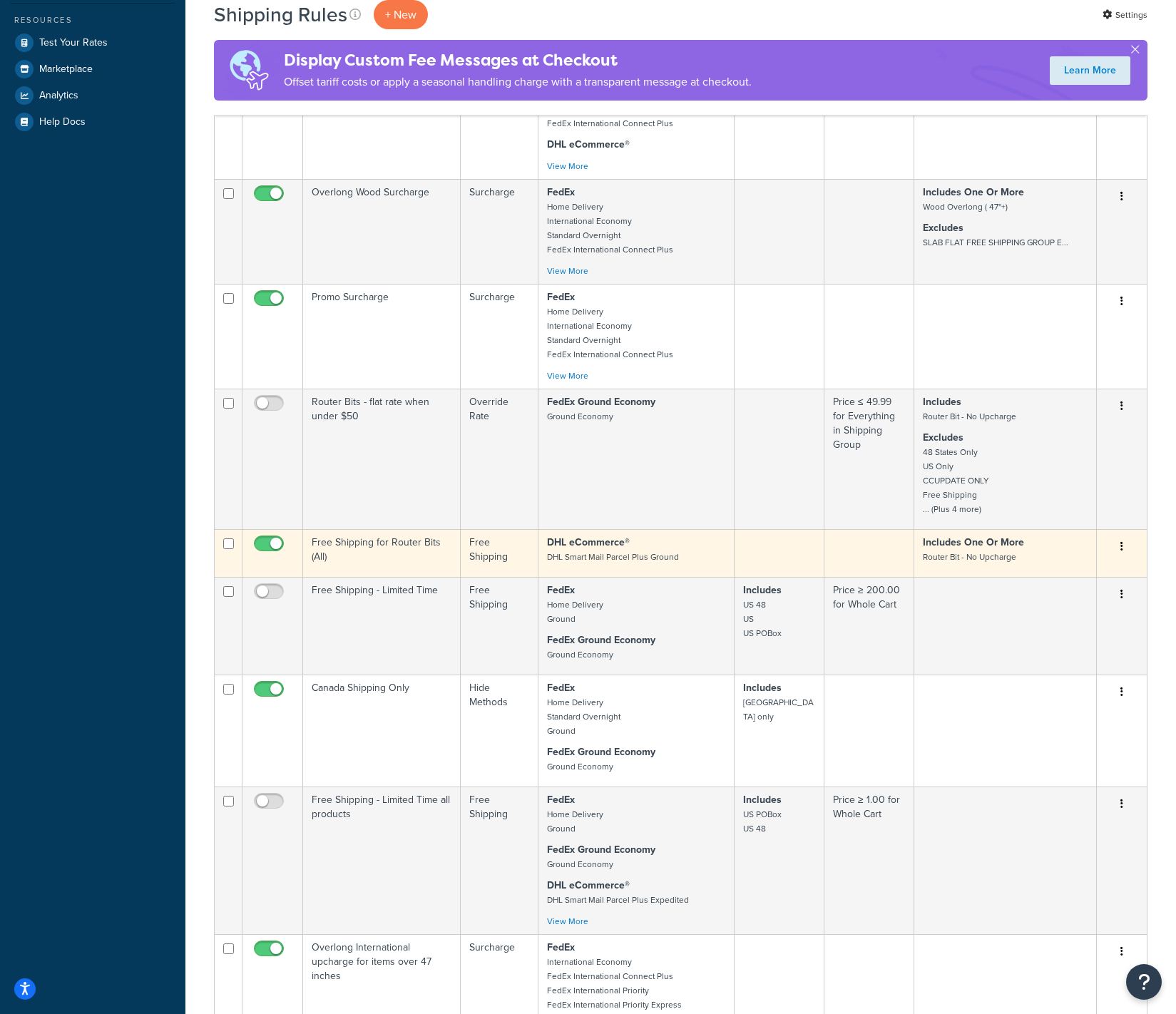
click at [277, 549] on input "checkbox" at bounding box center [270, 547] width 39 height 18
checkbox input "false"
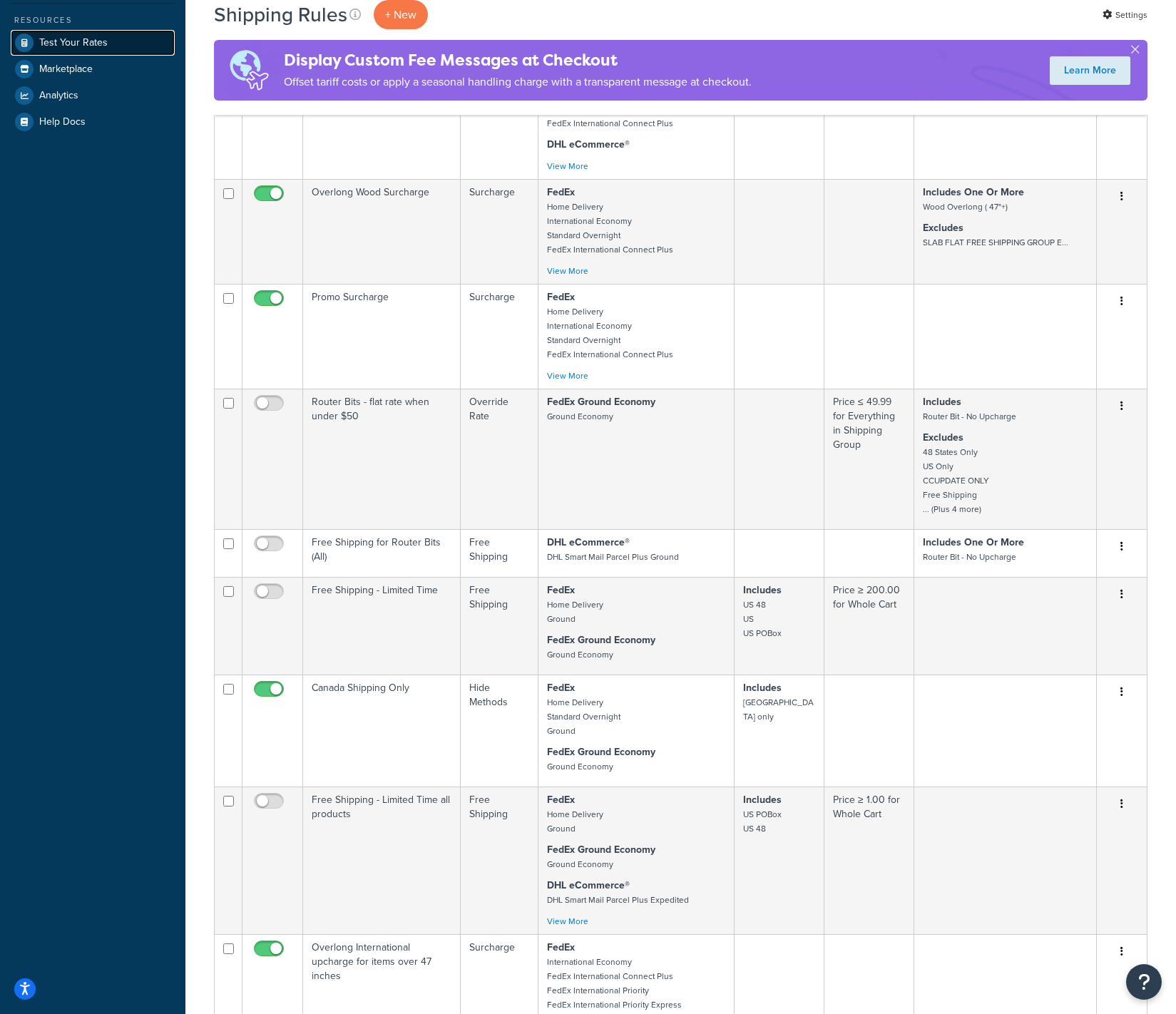
click at [100, 45] on span "Test Your Rates" at bounding box center [73, 43] width 68 height 12
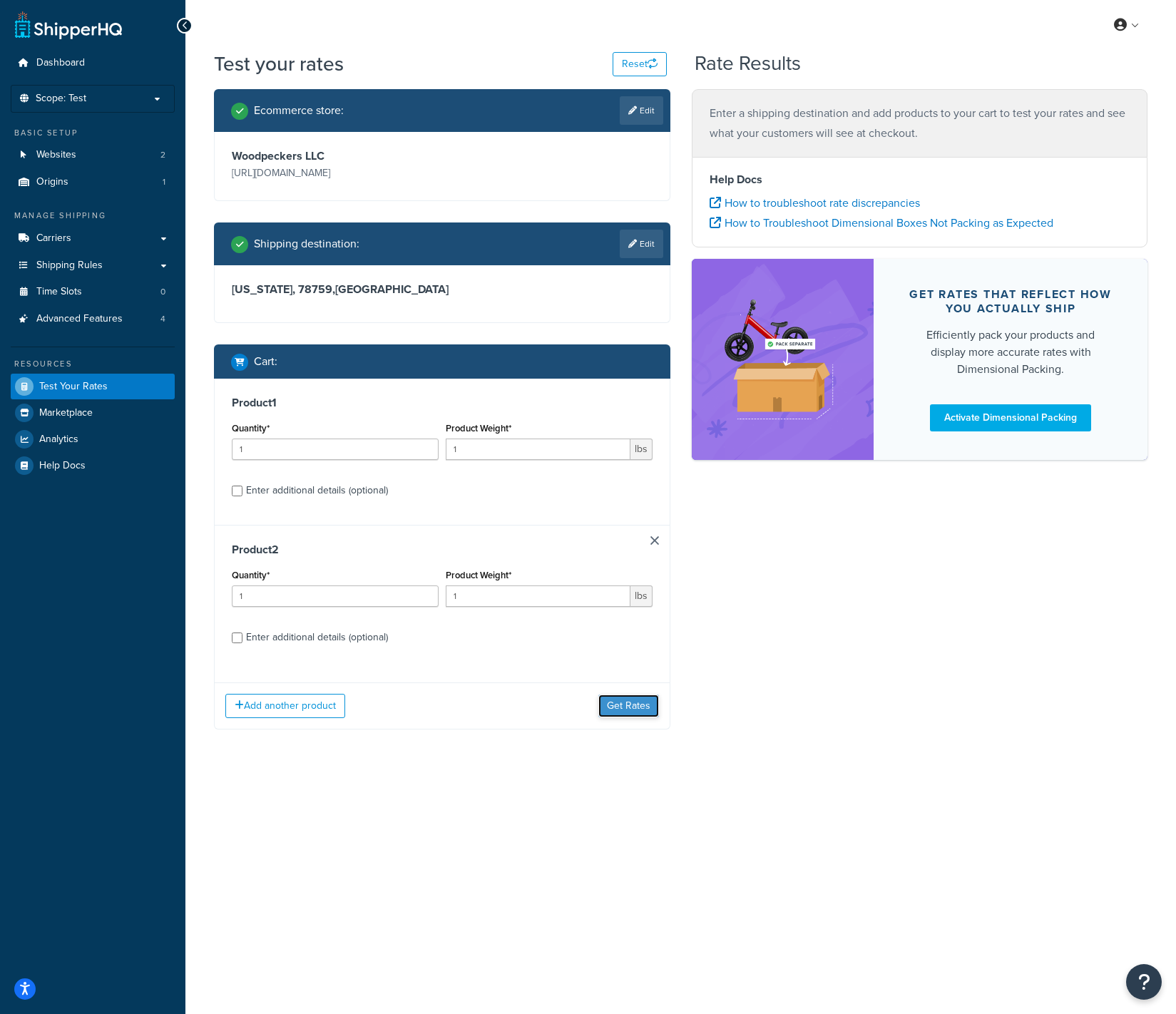
click at [612, 706] on button "Get Rates" at bounding box center [628, 706] width 61 height 23
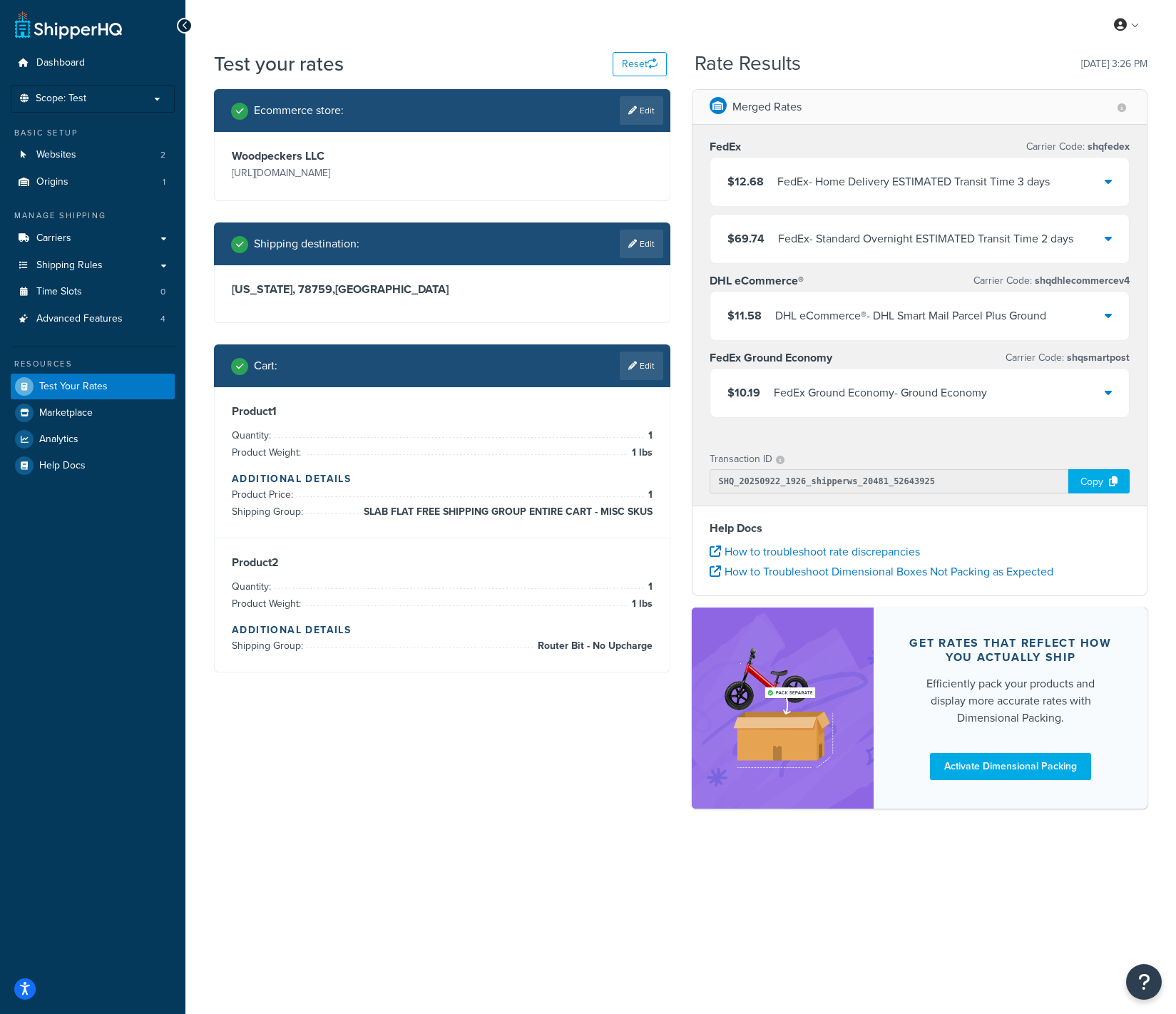
click at [957, 179] on div "FedEx - Home Delivery ESTIMATED Transit Time 3 days" at bounding box center [913, 181] width 272 height 20
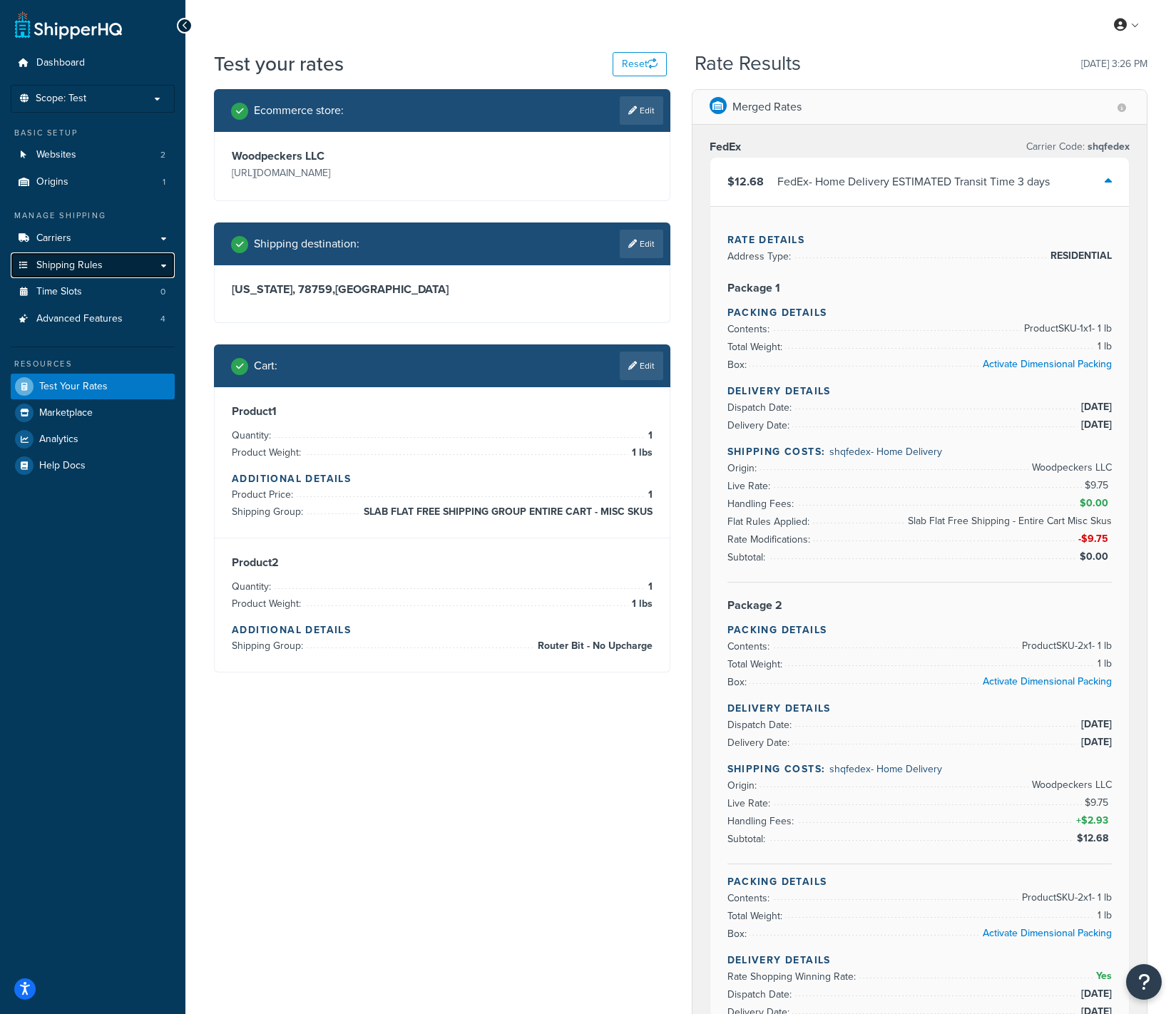
click at [117, 266] on link "Shipping Rules" at bounding box center [92, 265] width 164 height 27
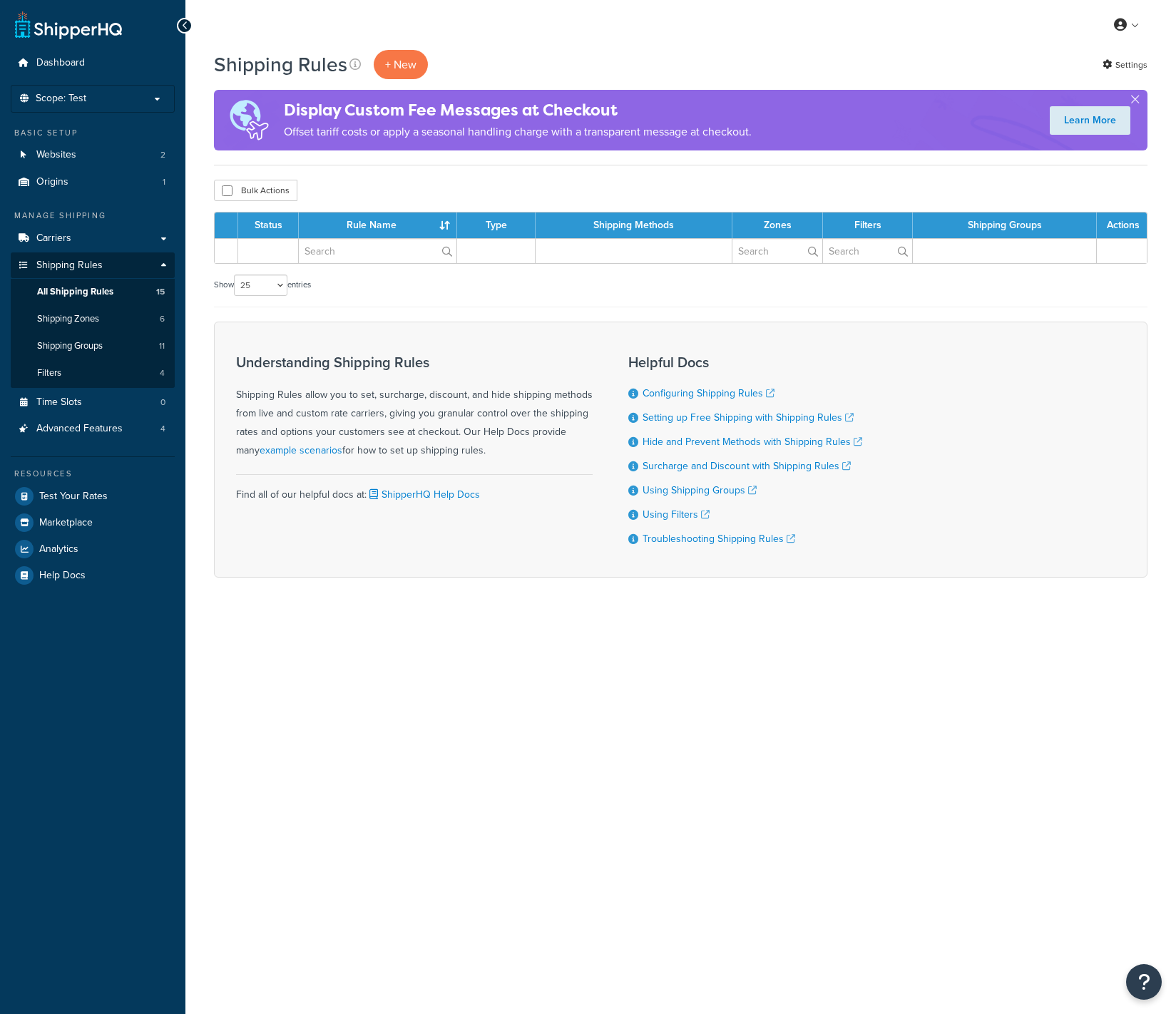
select select "25"
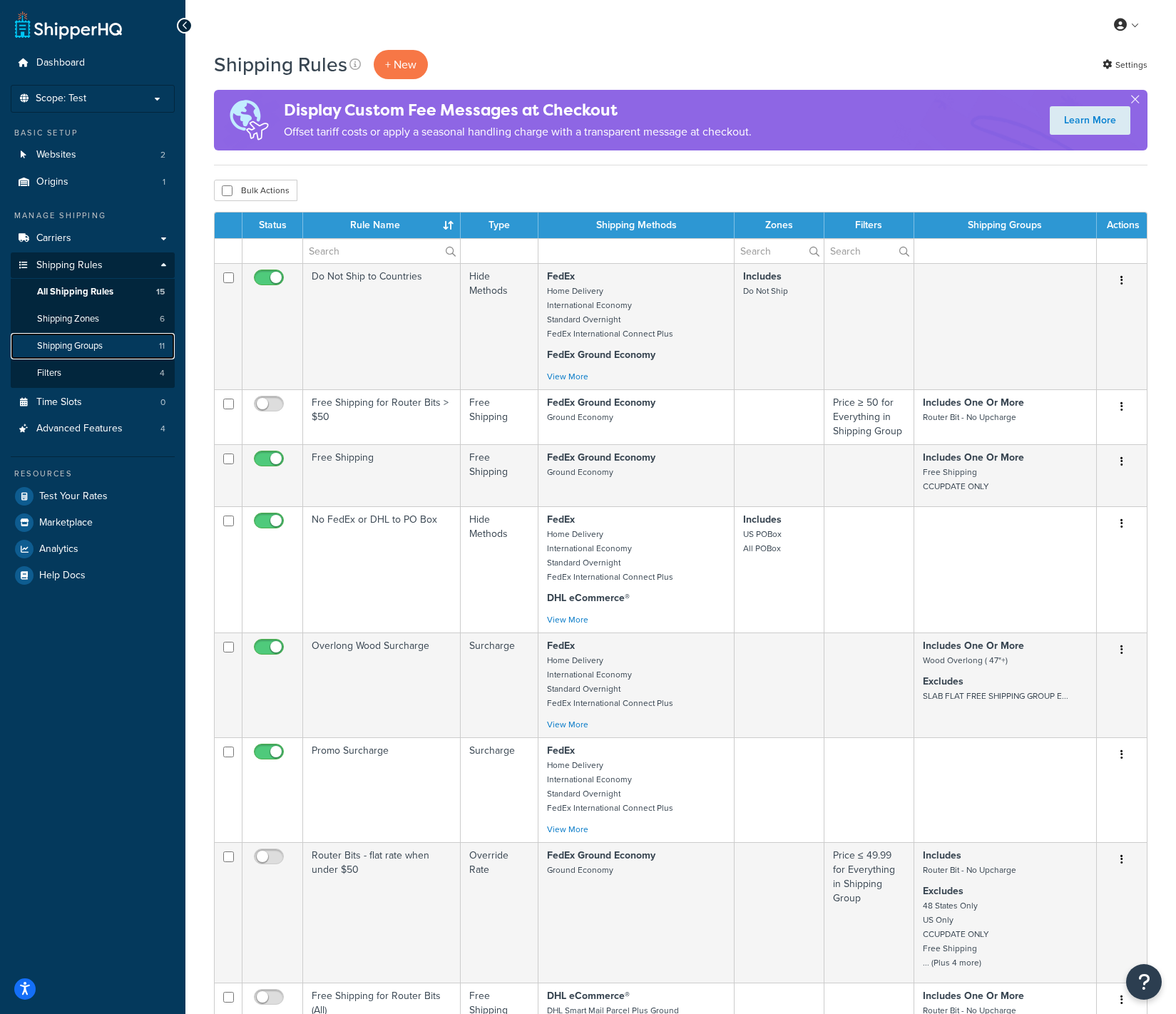
click at [95, 348] on span "Shipping Groups" at bounding box center [69, 346] width 65 height 12
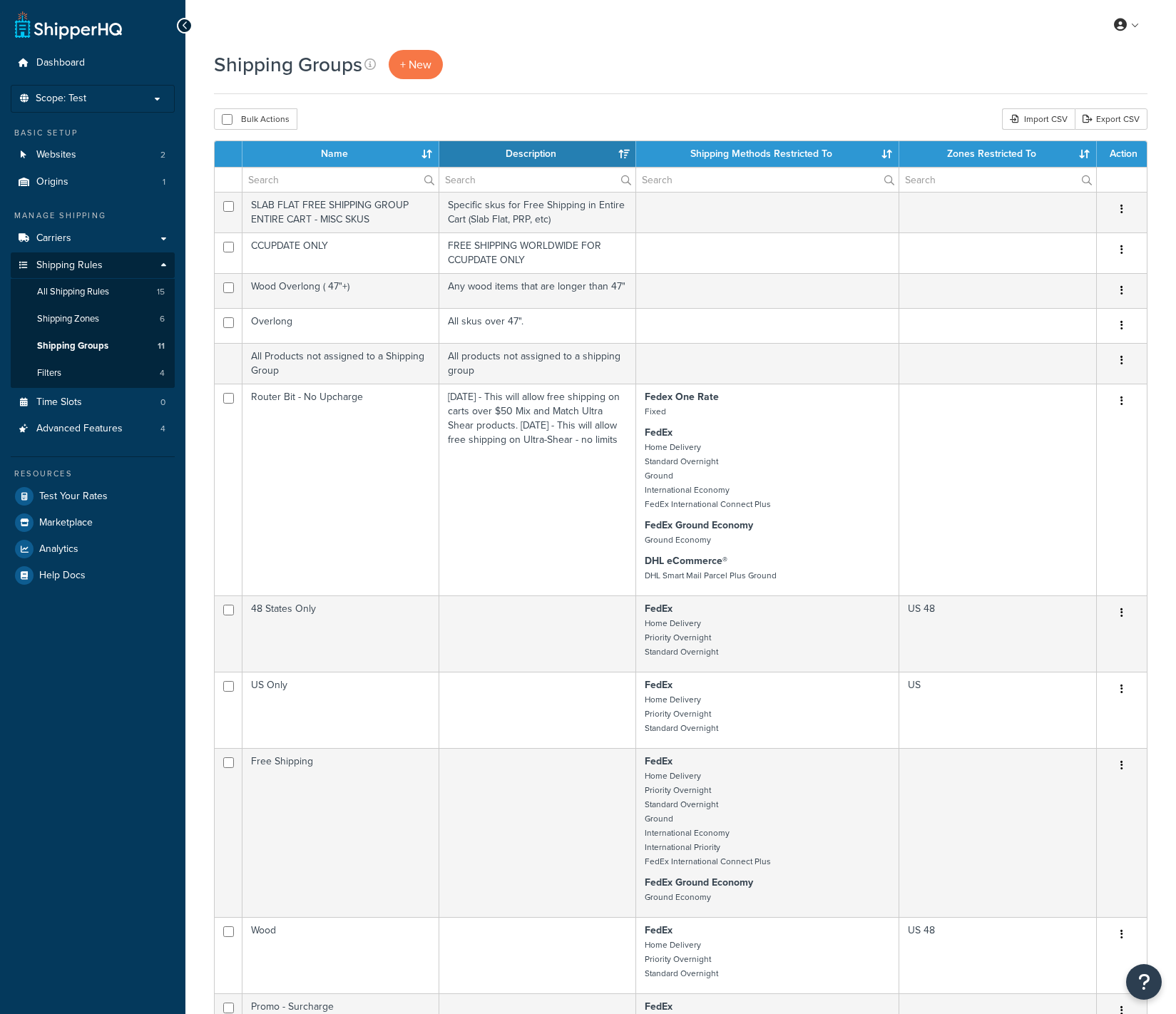
select select "15"
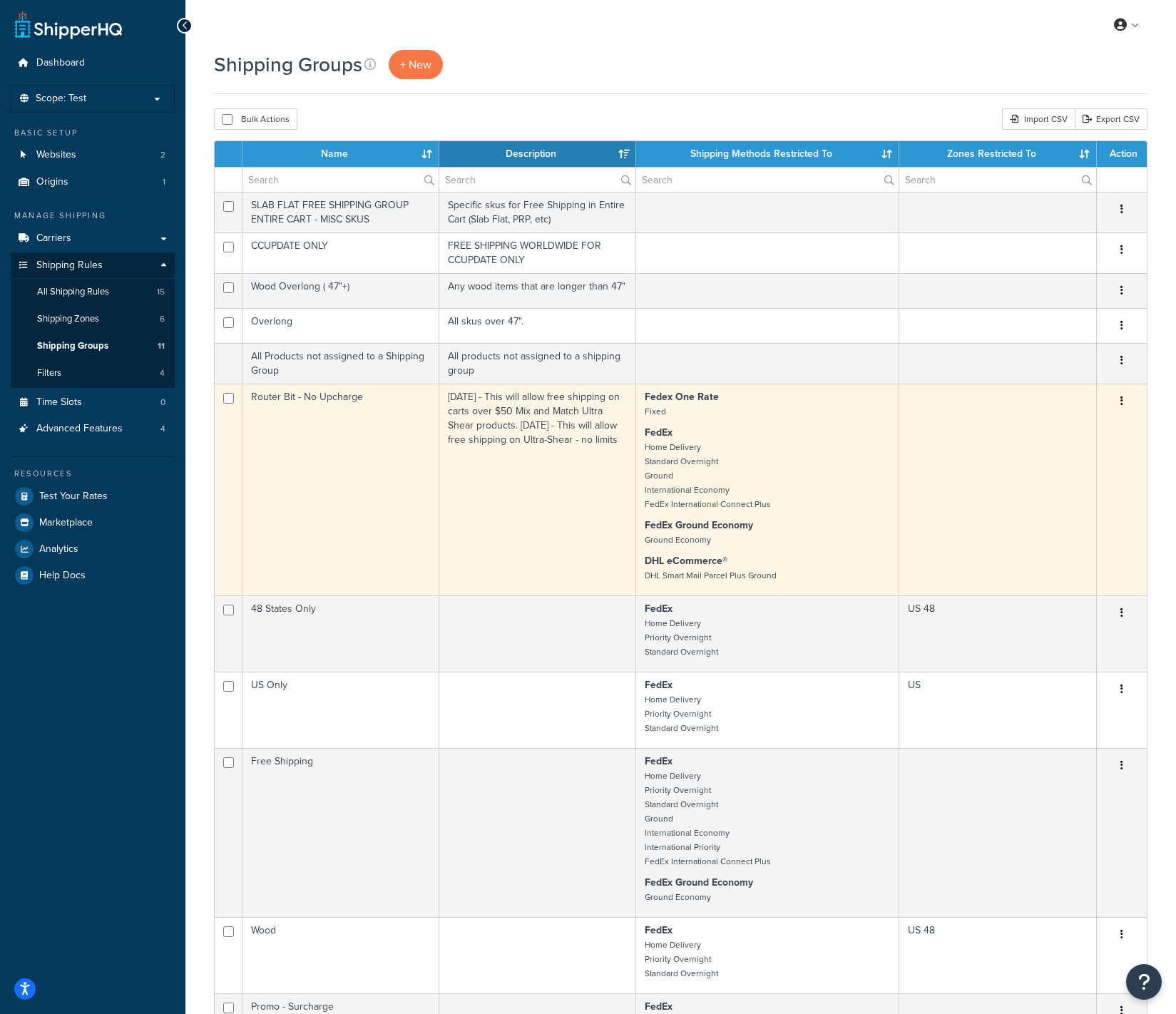
click at [534, 430] on td "[DATE] - This will allow free shipping on carts over $50 Mix and Match Ultra Sh…" at bounding box center [538, 489] width 197 height 211
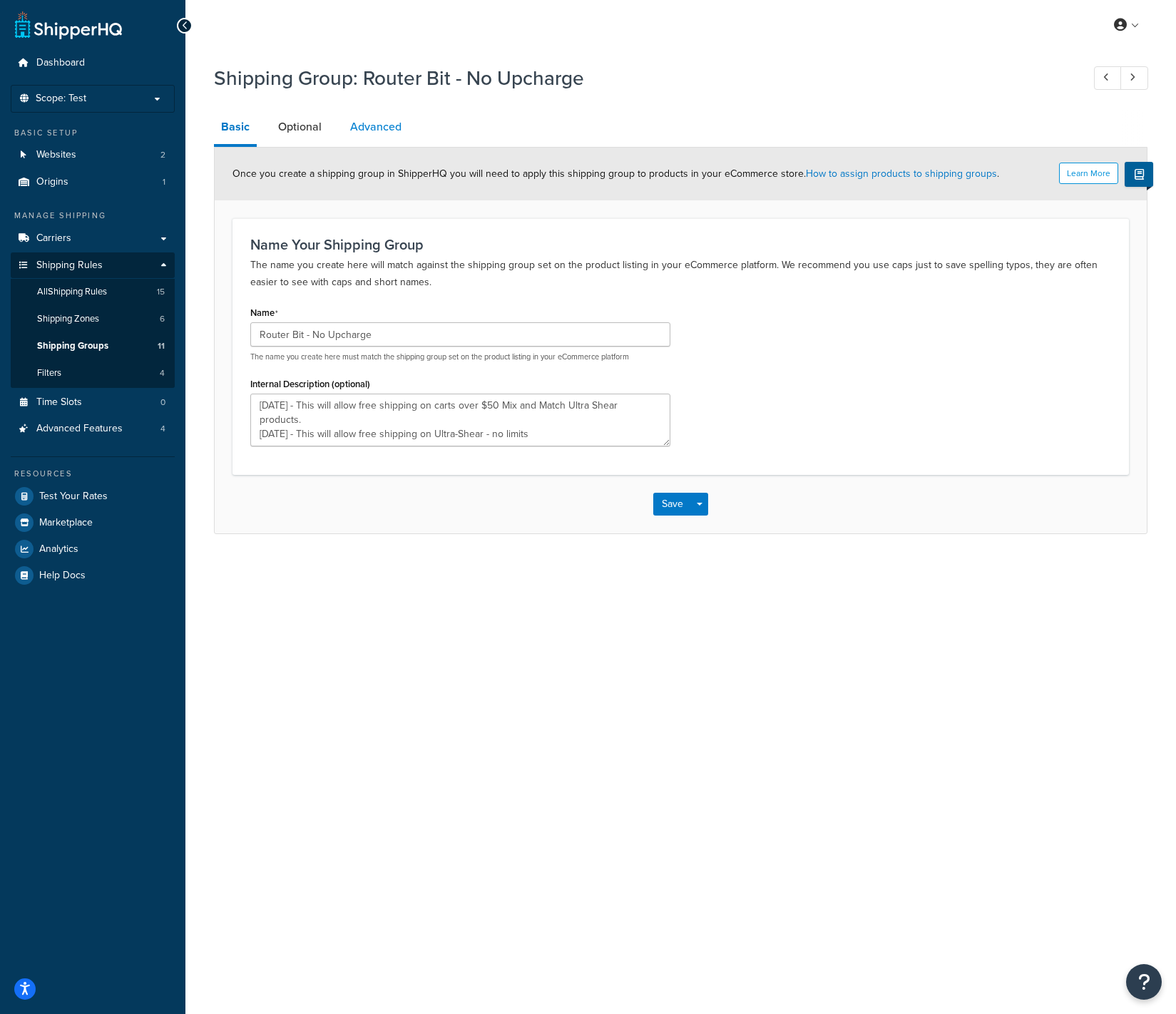
click at [382, 131] on link "Advanced" at bounding box center [375, 127] width 65 height 34
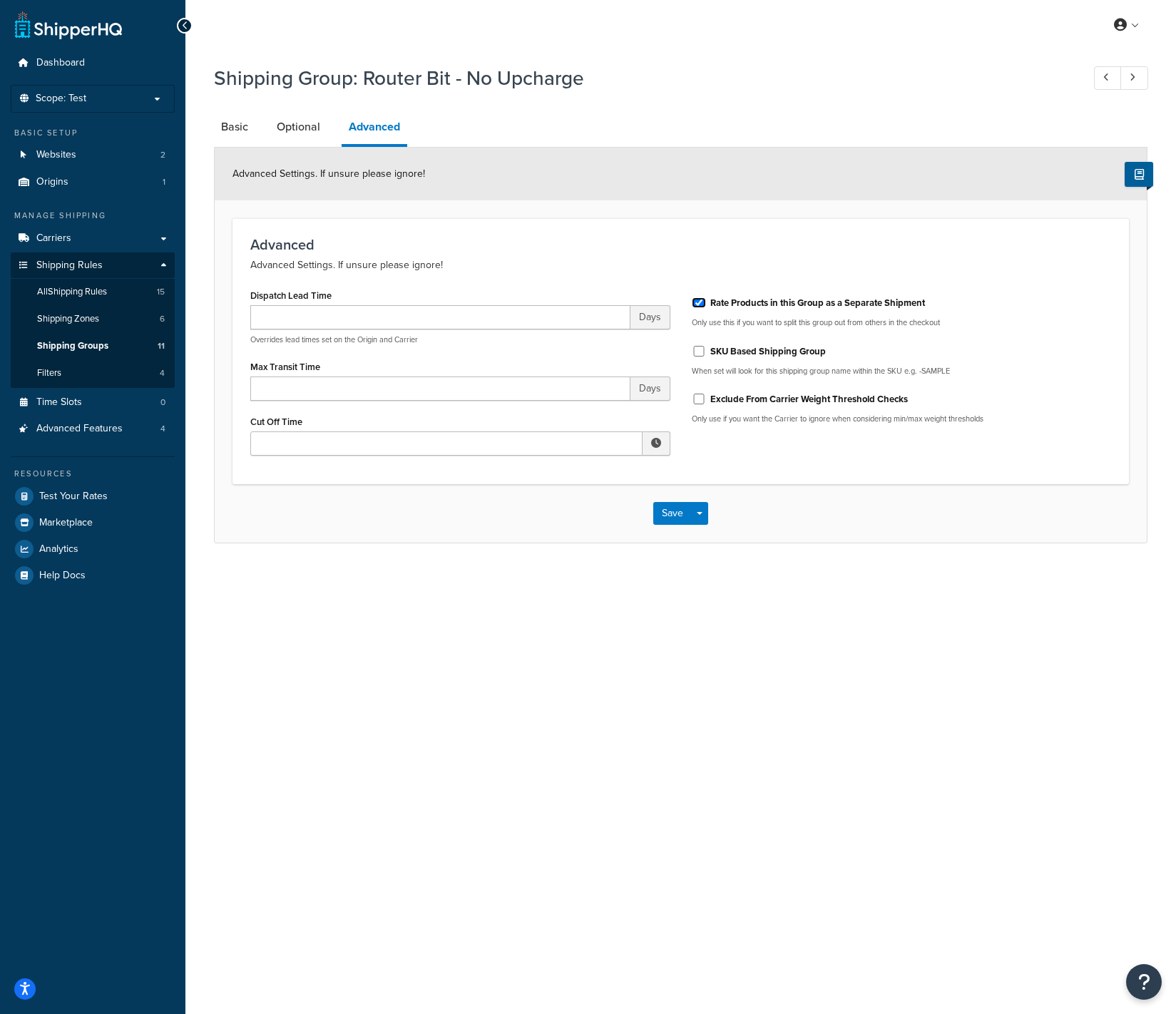
click at [699, 301] on input "Rate Products in this Group as a Separate Shipment" at bounding box center [698, 302] width 14 height 10
checkbox input "false"
click at [672, 518] on button "Save" at bounding box center [672, 514] width 39 height 23
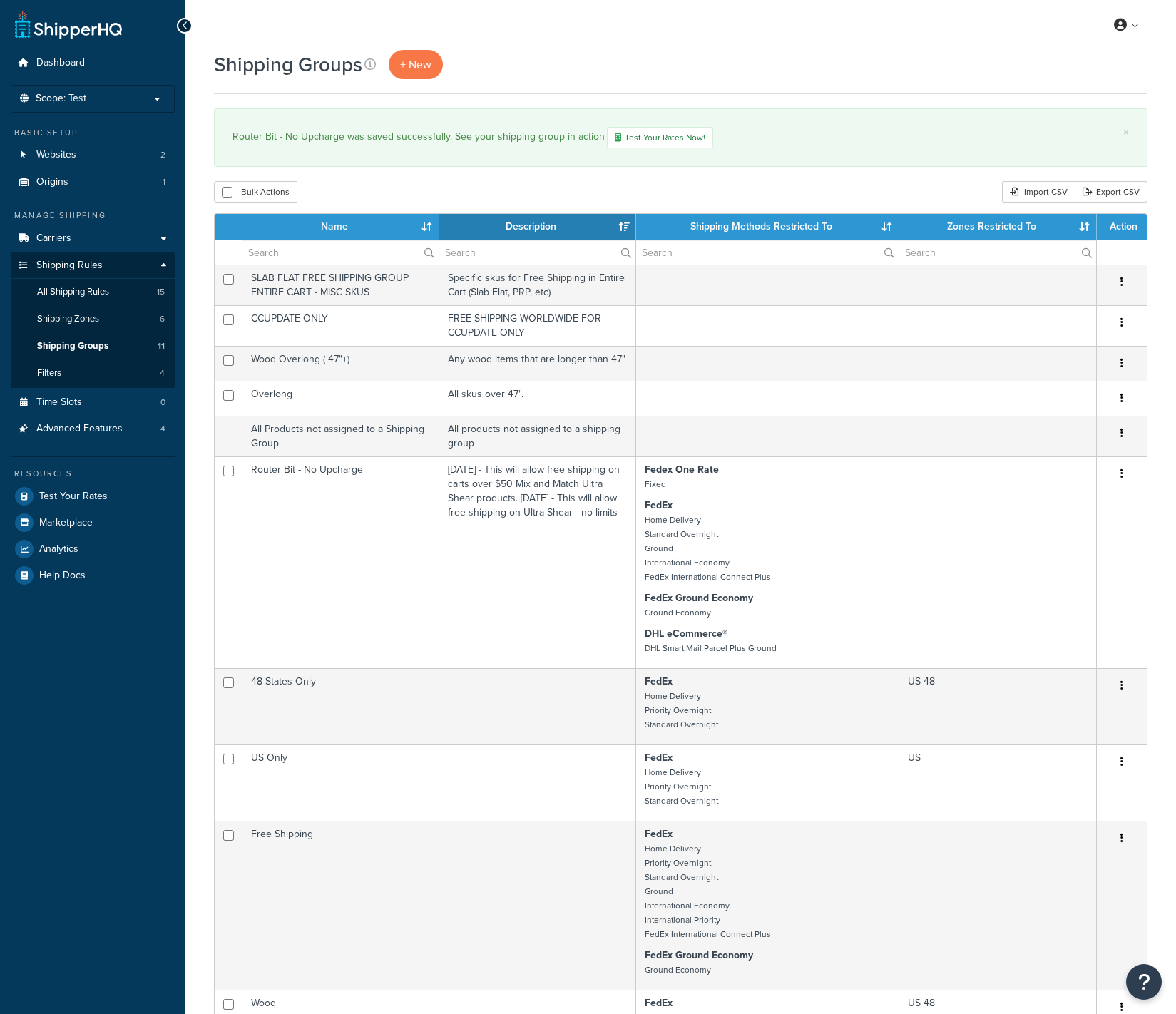
select select "15"
click at [110, 490] on link "Test Your Rates" at bounding box center [92, 496] width 164 height 26
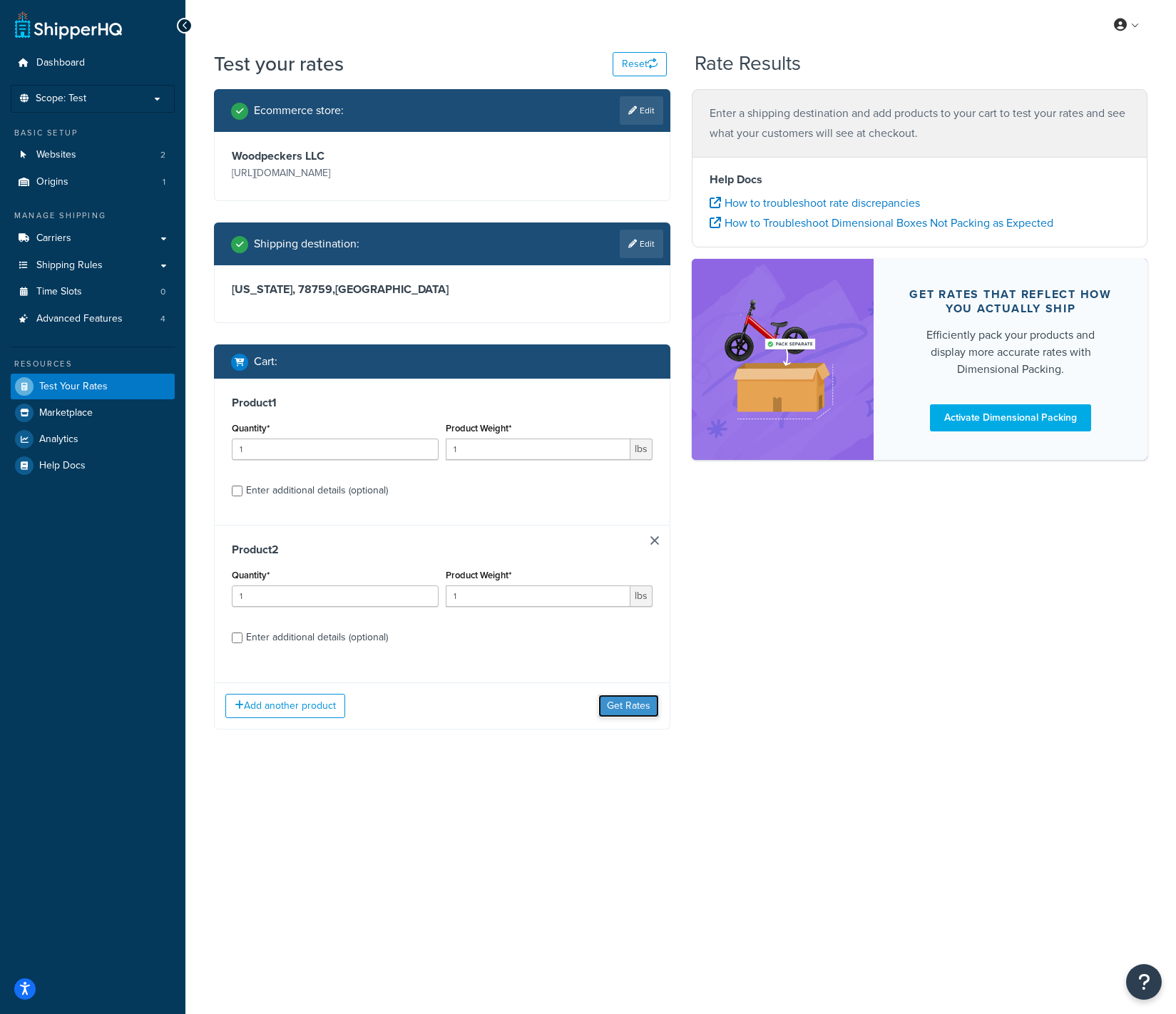
click at [624, 712] on button "Get Rates" at bounding box center [628, 706] width 61 height 23
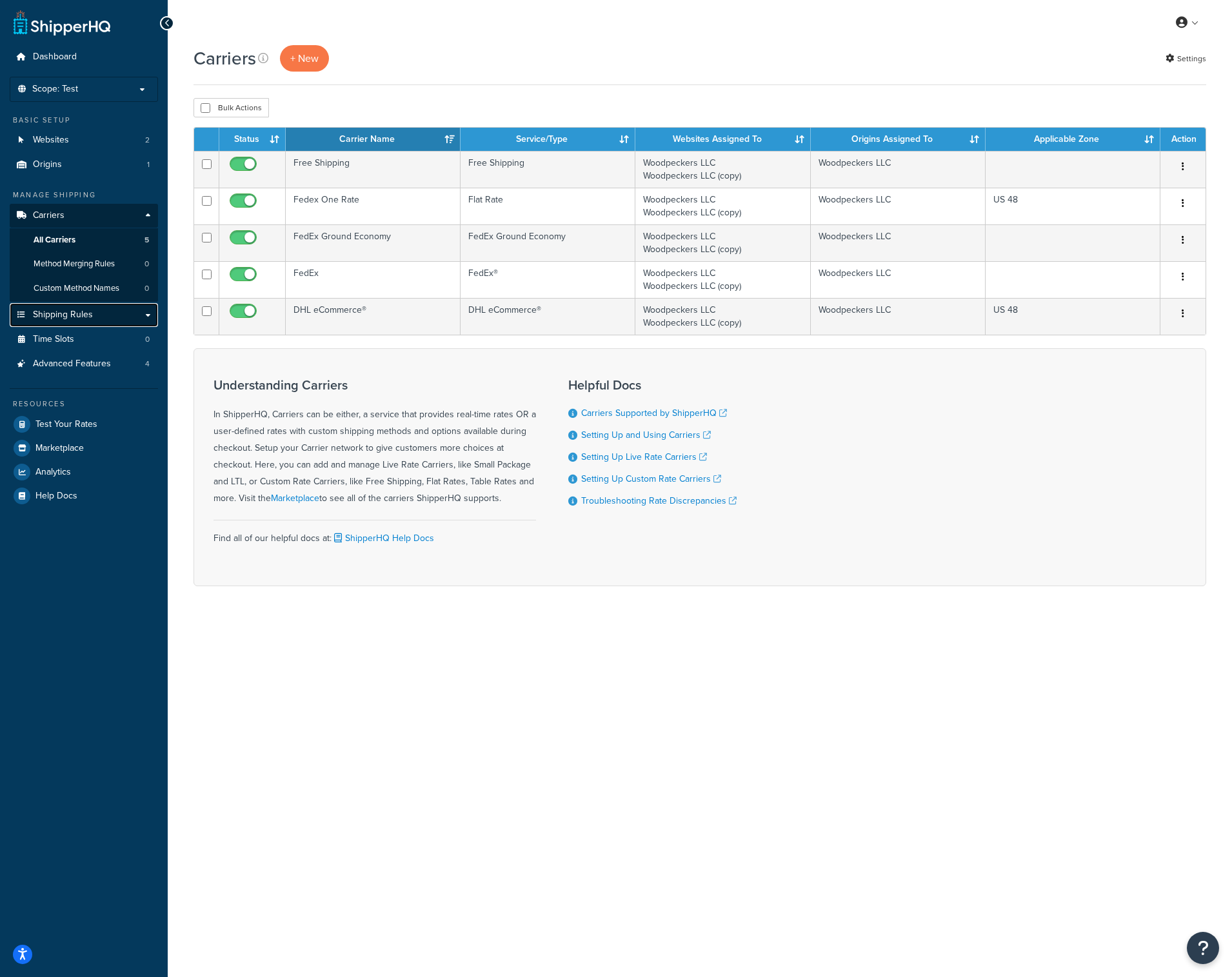
click at [83, 310] on span "Shipping Rules" at bounding box center [63, 315] width 60 height 11
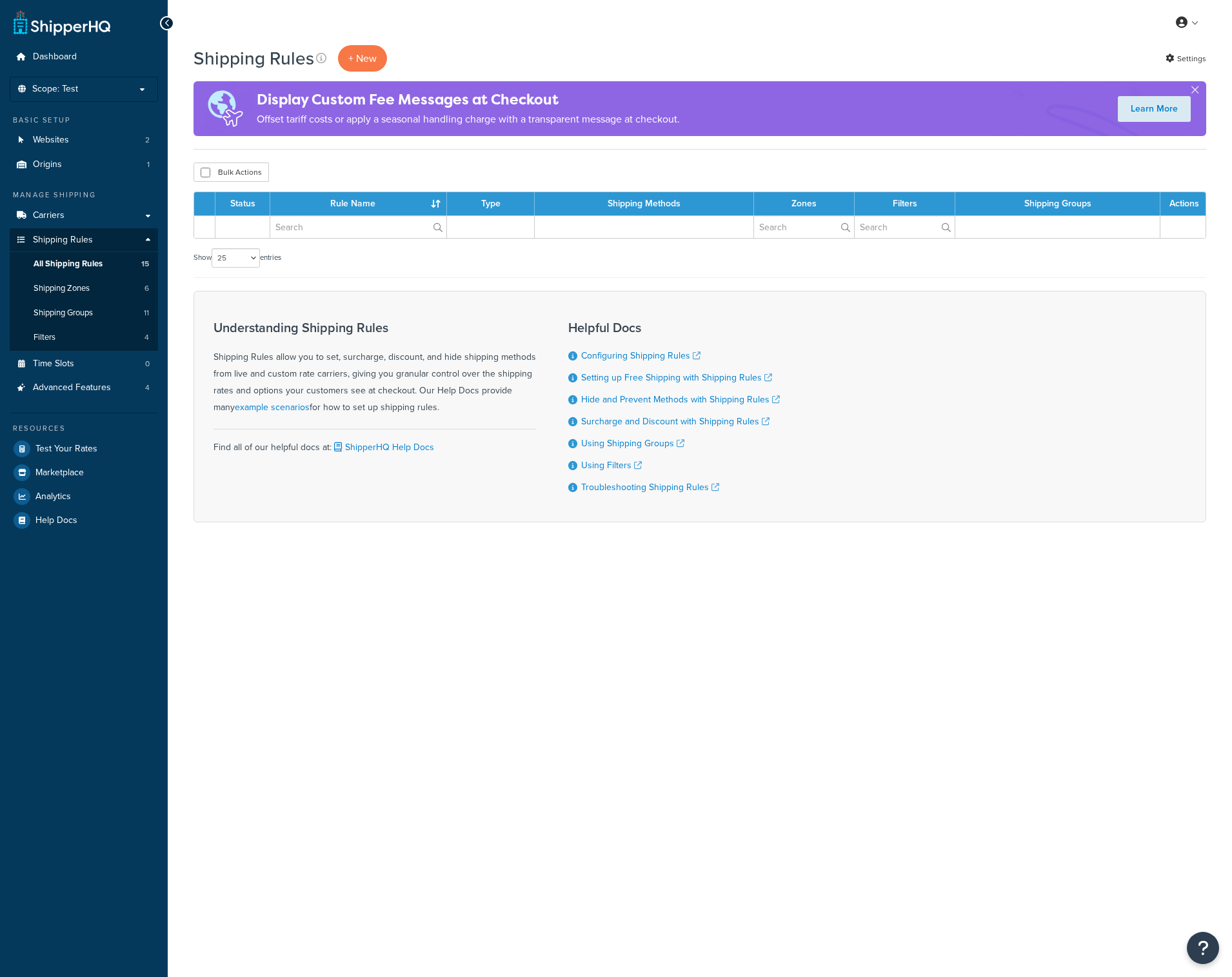
select select "25"
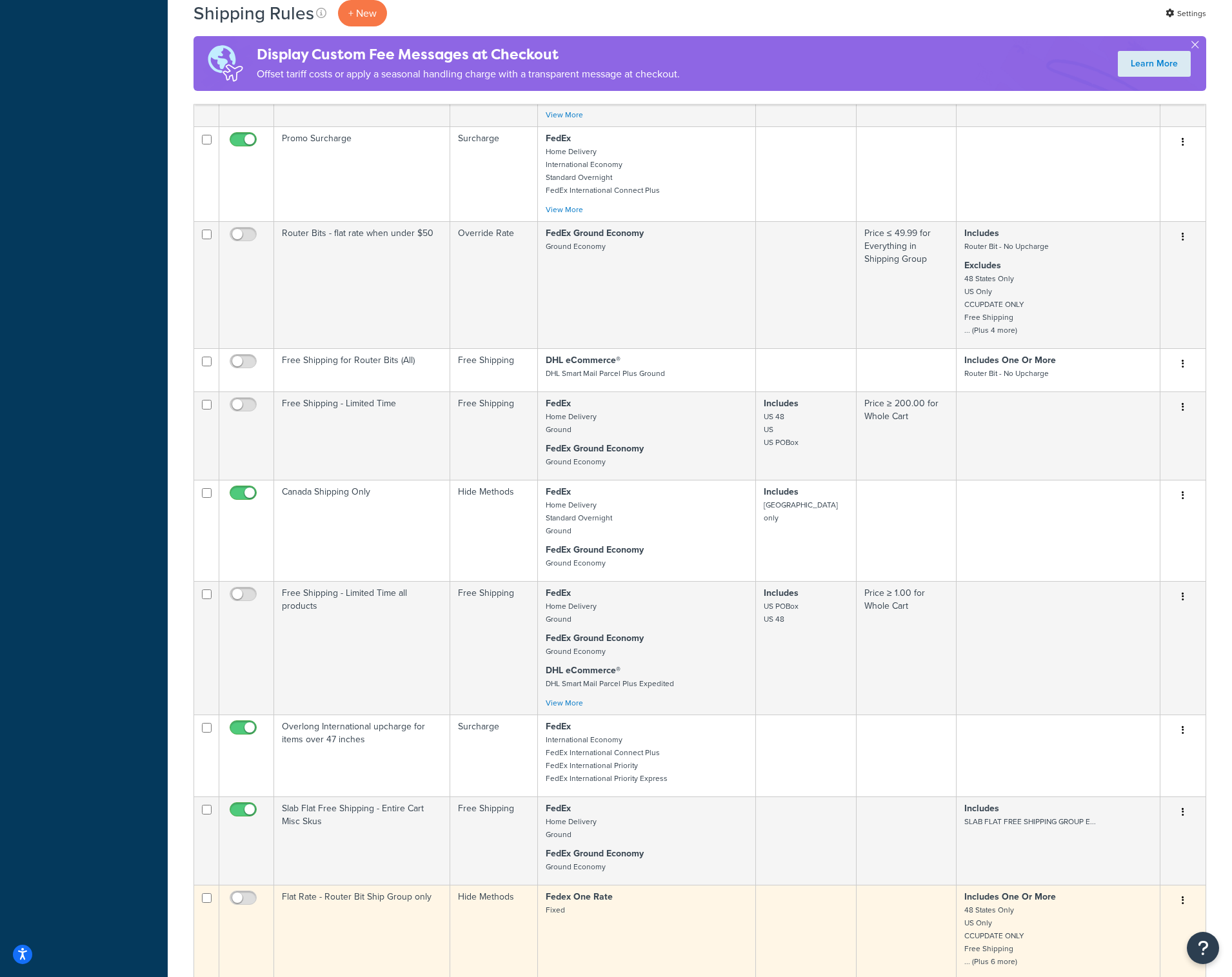
scroll to position [537, 0]
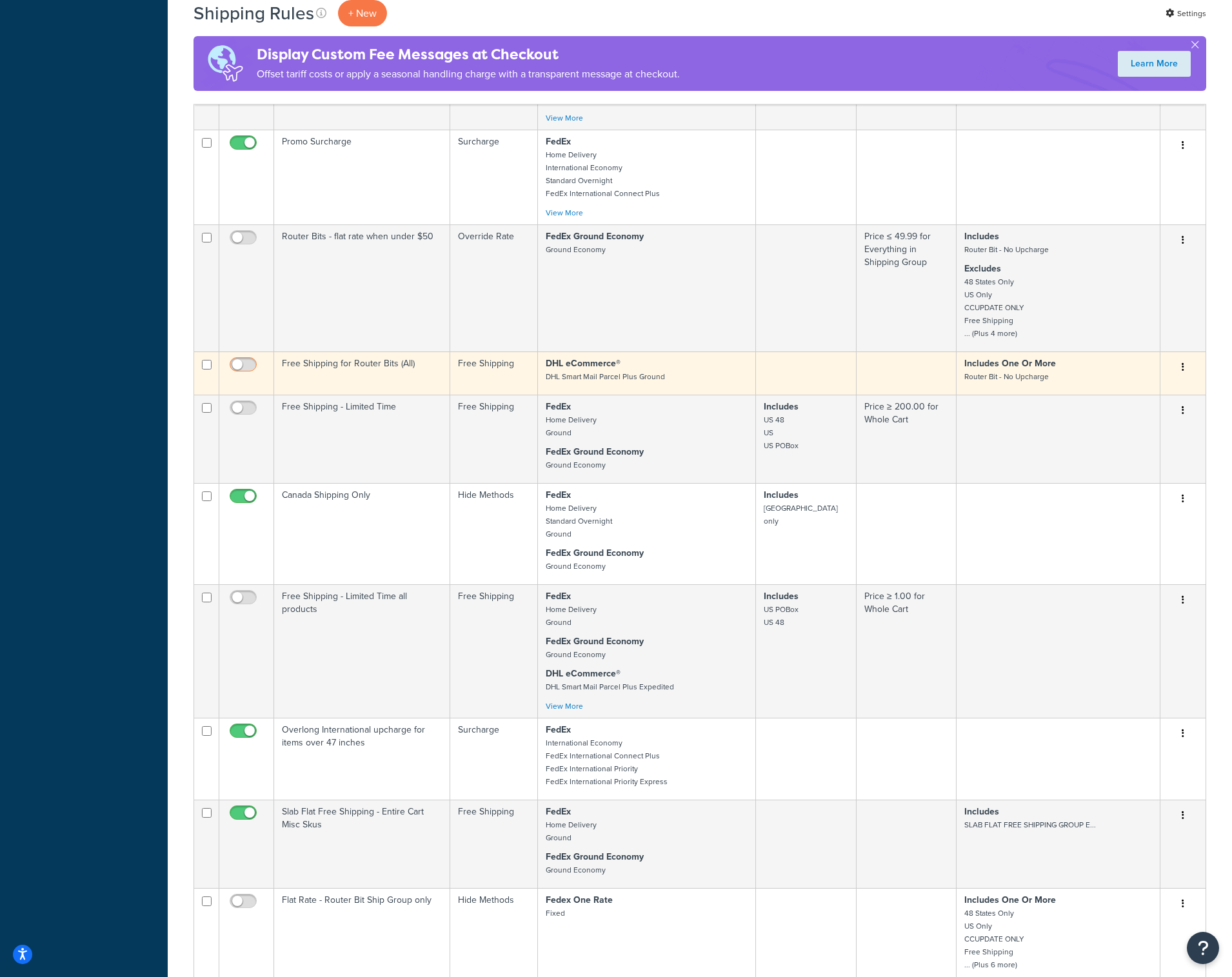
click at [233, 368] on input "checkbox" at bounding box center [244, 368] width 35 height 16
checkbox input "true"
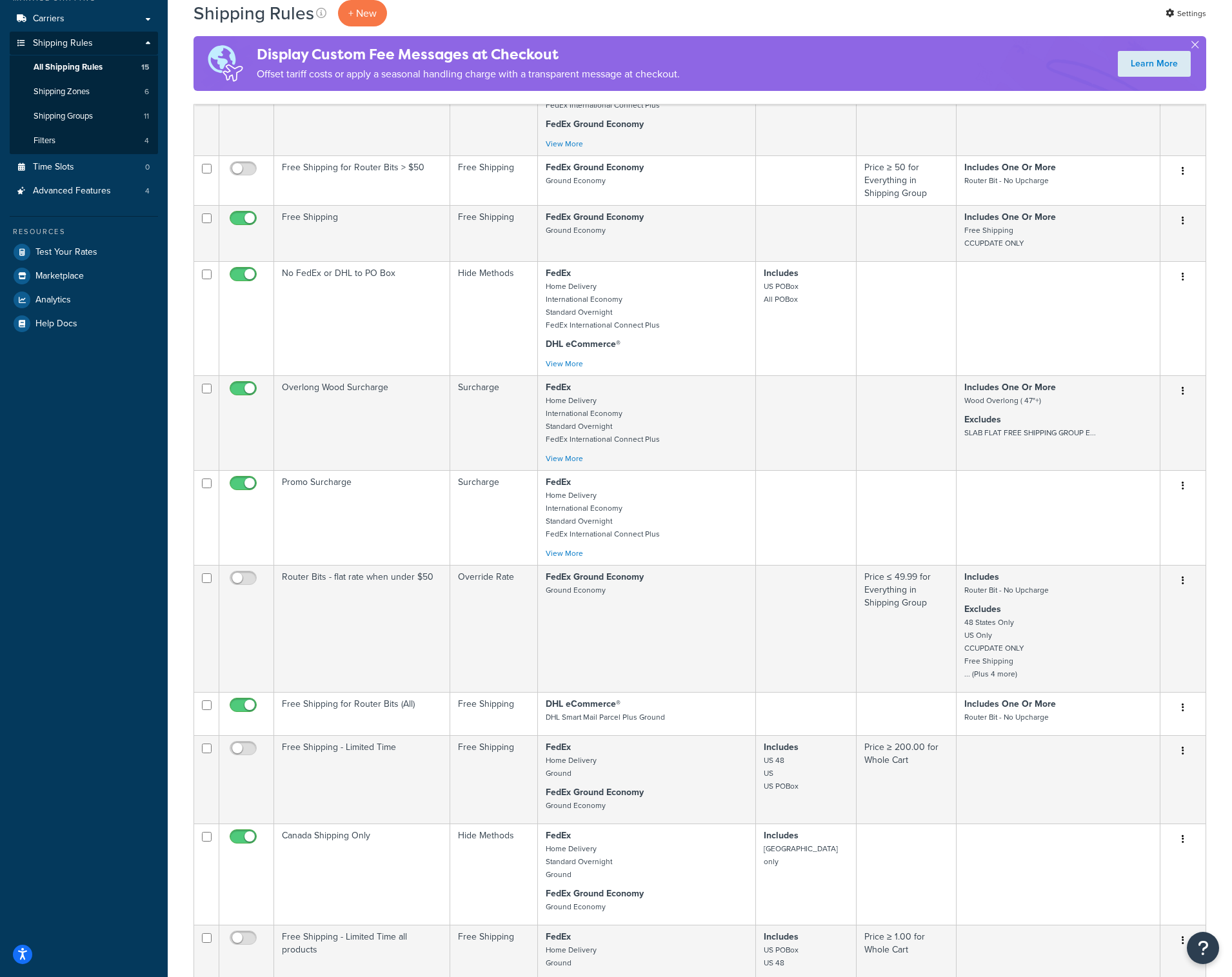
scroll to position [75, 0]
